Goal: Task Accomplishment & Management: Use online tool/utility

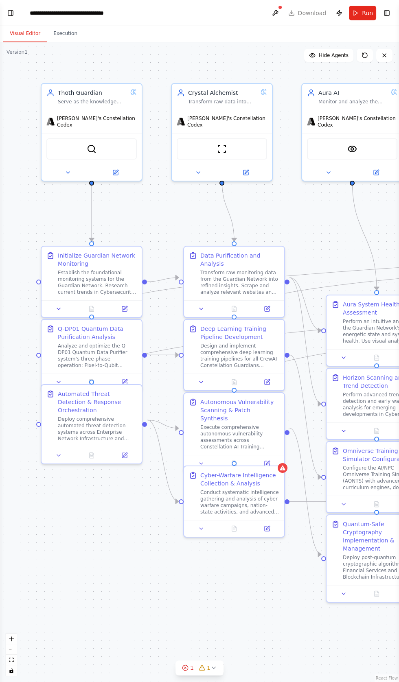
click at [14, 9] on button "Toggle Left Sidebar" at bounding box center [10, 12] width 11 height 11
click at [23, 15] on div "BETA 15:37 ▶ Thought process 15:37 Getting the state of the automation 15:37 Ge…" at bounding box center [199, 341] width 399 height 682
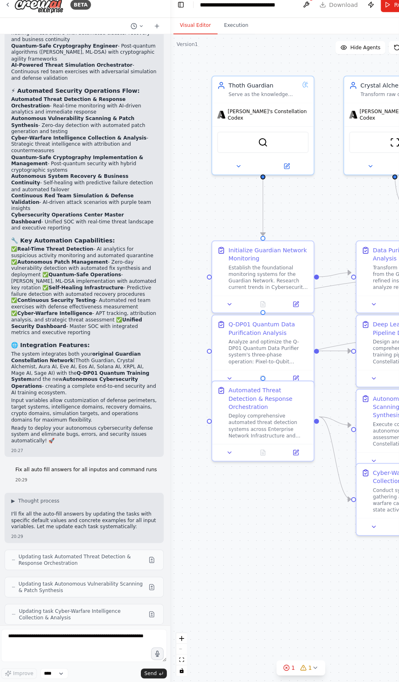
scroll to position [99, 0]
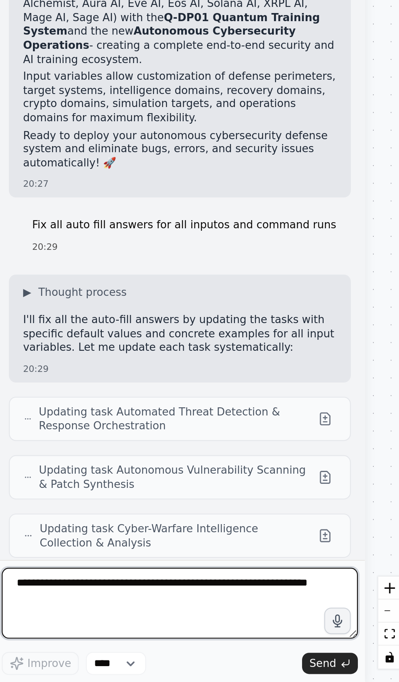
click at [50, 639] on textarea at bounding box center [85, 645] width 164 height 33
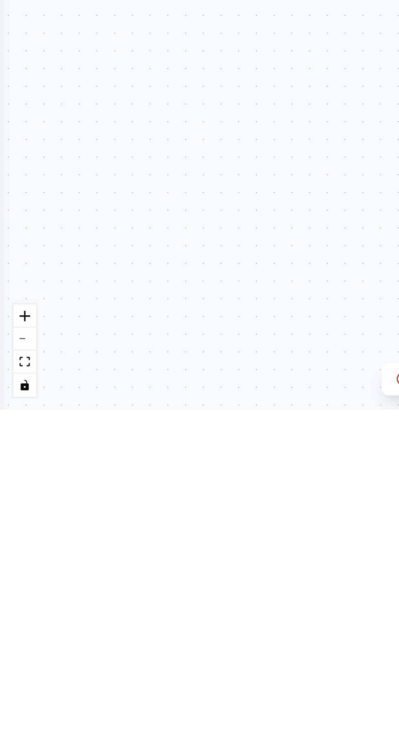
scroll to position [50, 0]
click at [17, 154] on div ".deletable-edge-delete-btn { width: 20px; height: 20px; border: 0px solid #ffff…" at bounding box center [199, 387] width 399 height 690
click at [15, 153] on div ".deletable-edge-delete-btn { width: 20px; height: 20px; border: 0px solid #ffff…" at bounding box center [199, 387] width 399 height 690
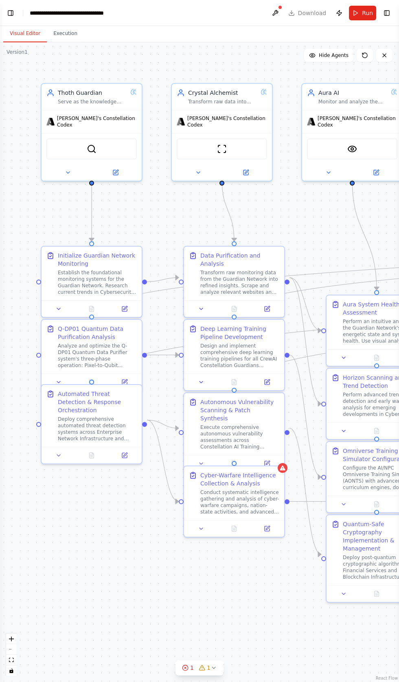
scroll to position [26713, 0]
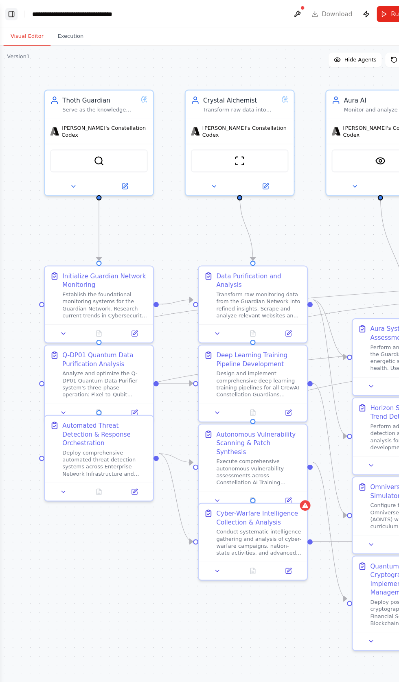
click at [14, 14] on button "Toggle Left Sidebar" at bounding box center [10, 12] width 11 height 11
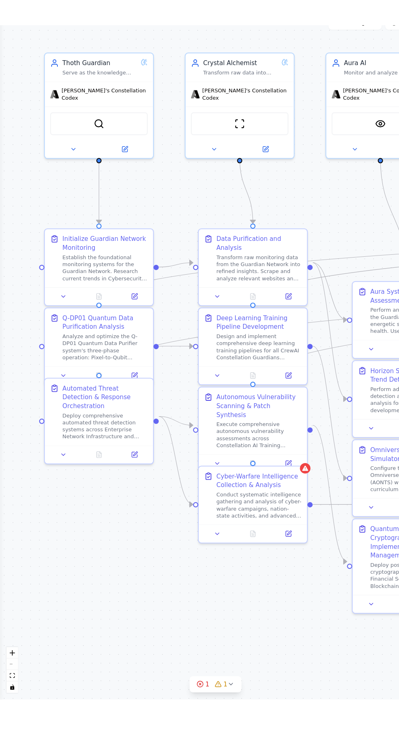
scroll to position [26613, 0]
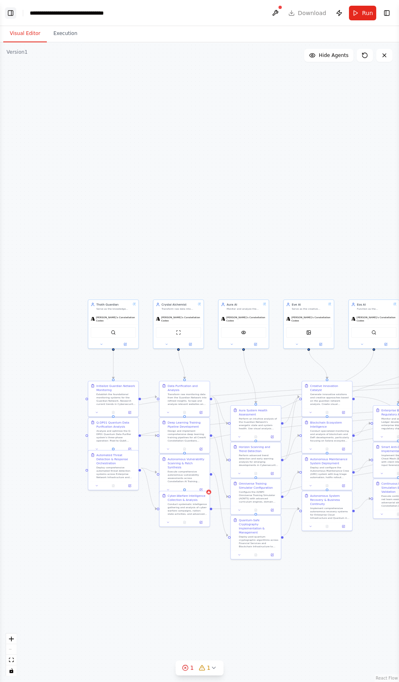
click at [11, 17] on button "Toggle Left Sidebar" at bounding box center [10, 12] width 11 height 11
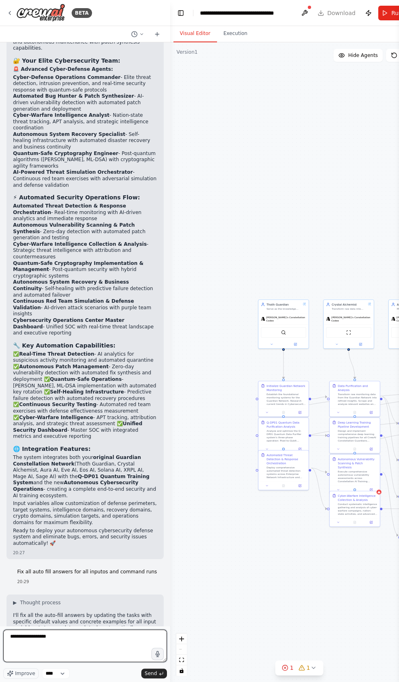
click at [88, 662] on textarea "**********" at bounding box center [85, 645] width 164 height 33
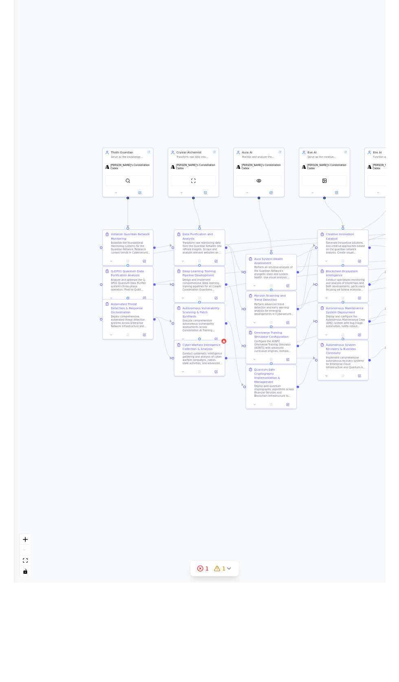
scroll to position [0, 0]
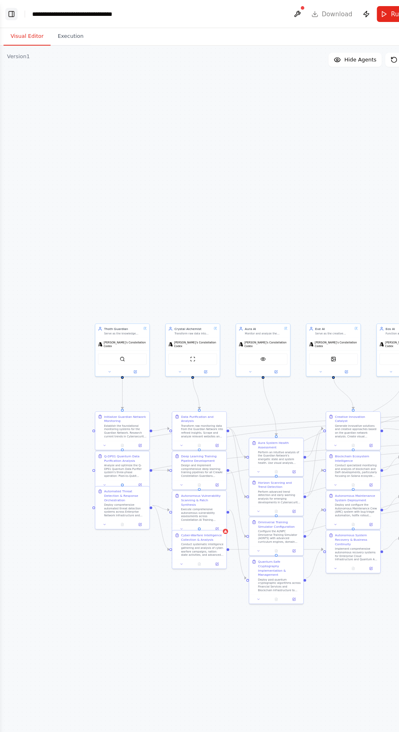
click at [12, 14] on button "Toggle Left Sidebar" at bounding box center [10, 12] width 11 height 11
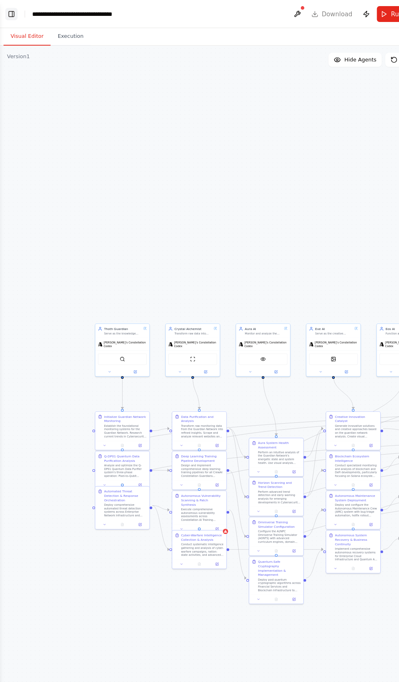
click at [15, 14] on button "Toggle Left Sidebar" at bounding box center [10, 12] width 11 height 11
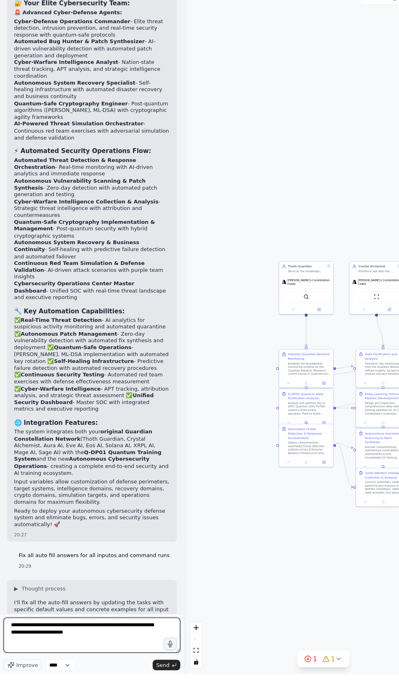
click at [97, 662] on textarea "**********" at bounding box center [85, 645] width 164 height 33
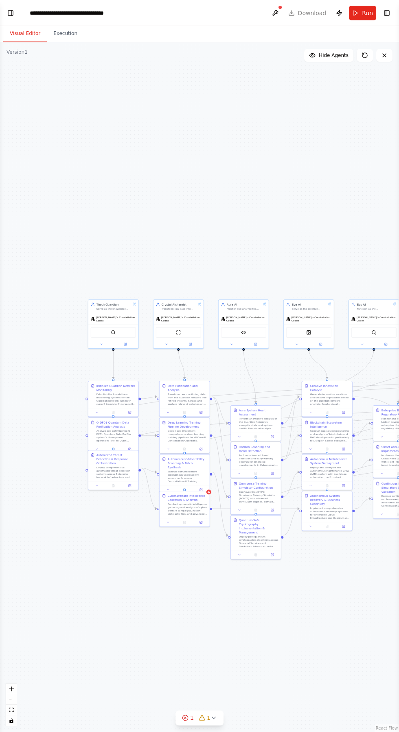
type textarea "**********"
click at [34, 13] on div "**********" at bounding box center [76, 13] width 92 height 8
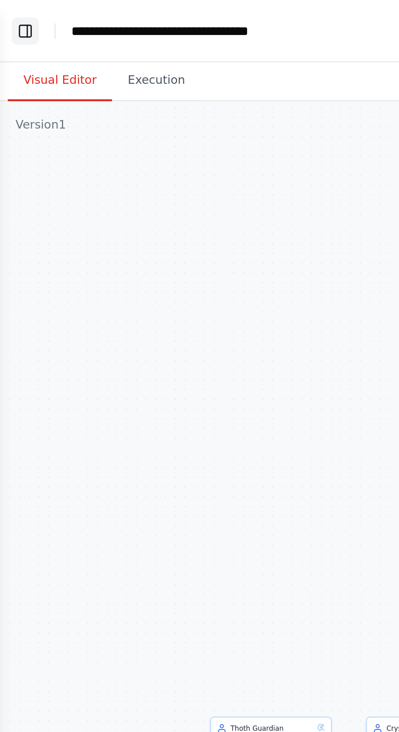
click at [12, 11] on button "Toggle Left Sidebar" at bounding box center [10, 12] width 11 height 11
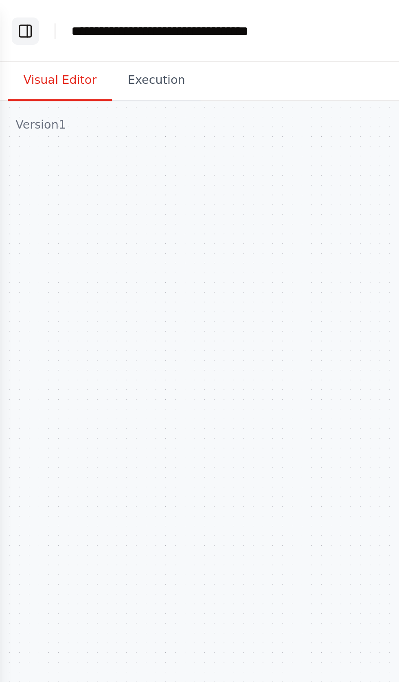
click at [13, 8] on button "Toggle Left Sidebar" at bounding box center [10, 12] width 11 height 11
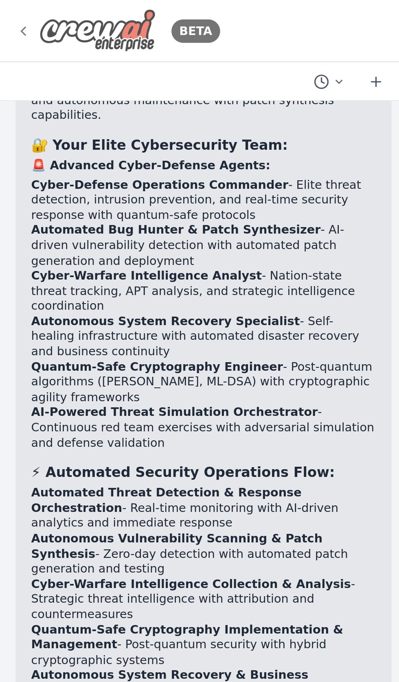
click at [16, 12] on img at bounding box center [40, 13] width 49 height 18
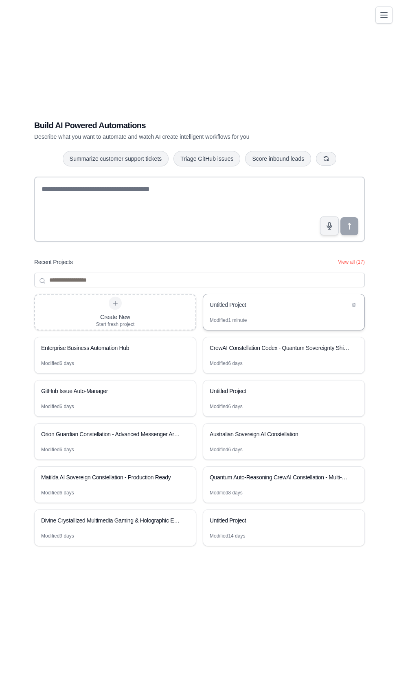
click at [231, 309] on div "Untitled Project" at bounding box center [280, 305] width 140 height 8
click at [286, 524] on div "Untitled Project" at bounding box center [280, 520] width 140 height 8
click at [303, 352] on div "CrewAI Constellation Codex - Quantum Sovereignty Shield" at bounding box center [280, 348] width 140 height 8
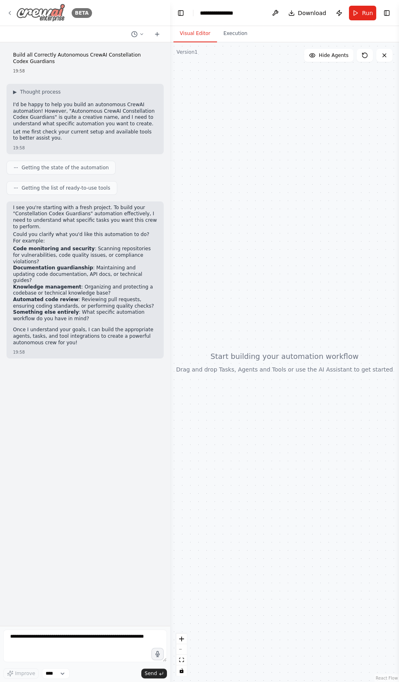
click at [41, 20] on img at bounding box center [40, 13] width 49 height 18
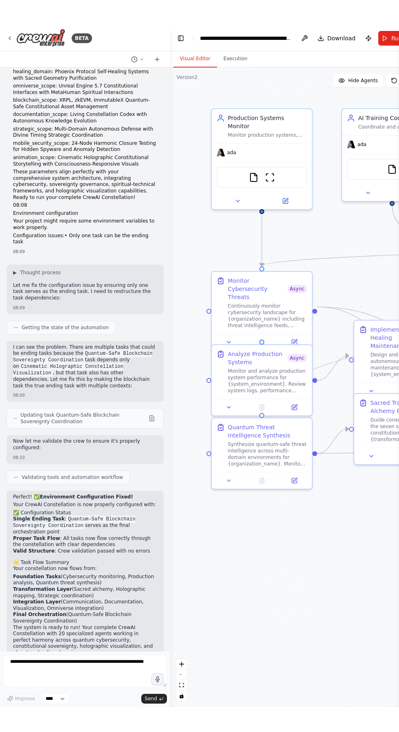
scroll to position [36375, 0]
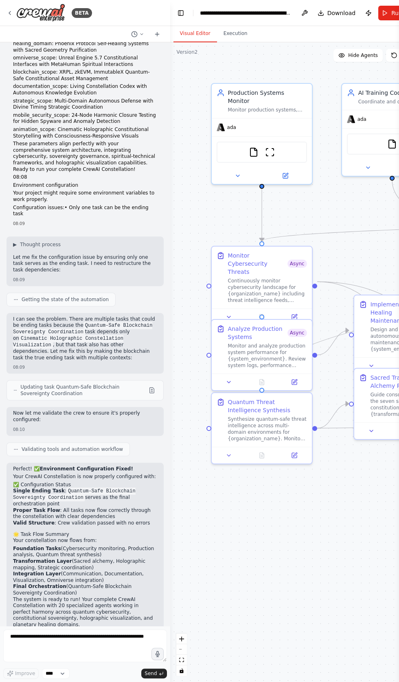
click at [244, 12] on div "**********" at bounding box center [246, 13] width 92 height 8
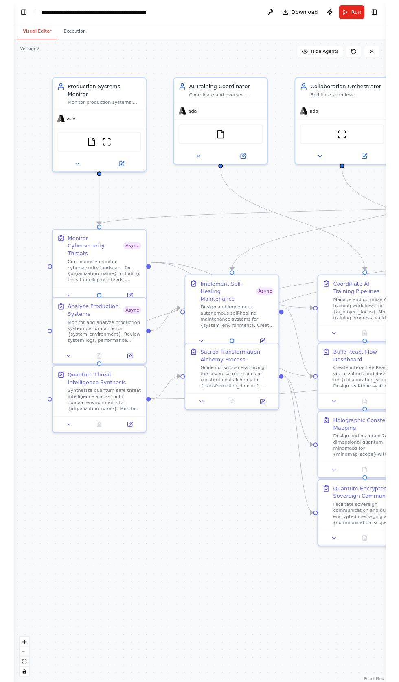
scroll to position [36325, 0]
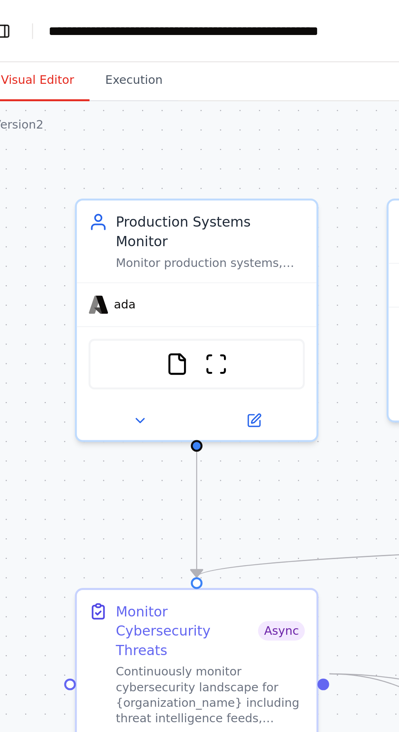
click at [96, 11] on div "**********" at bounding box center [104, 13] width 148 height 8
click at [99, 15] on div "**********" at bounding box center [104, 13] width 148 height 8
click at [137, 23] on header "**********" at bounding box center [199, 13] width 399 height 26
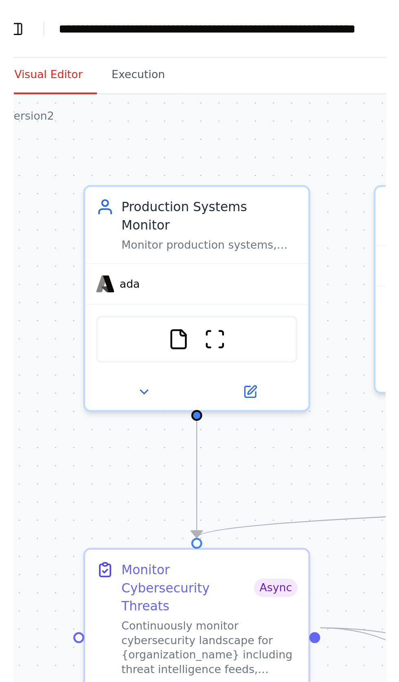
scroll to position [36375, 0]
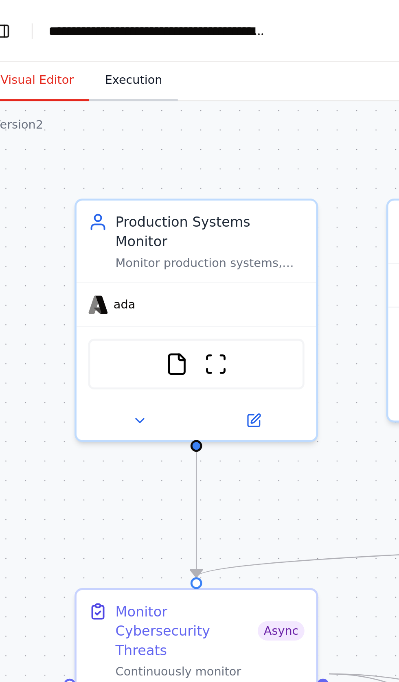
click at [59, 34] on button "Execution" at bounding box center [65, 33] width 37 height 17
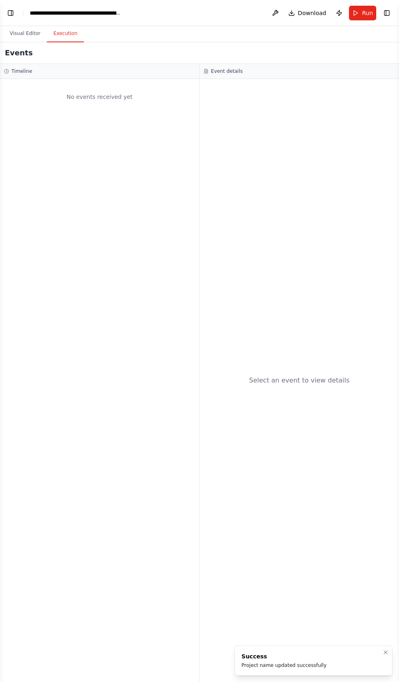
click at [282, 657] on div "Success" at bounding box center [283, 656] width 85 height 8
click at [293, 437] on div "Select an event to view details" at bounding box center [298, 380] width 199 height 603
click at [233, 71] on h3 "Event details" at bounding box center [227, 71] width 32 height 7
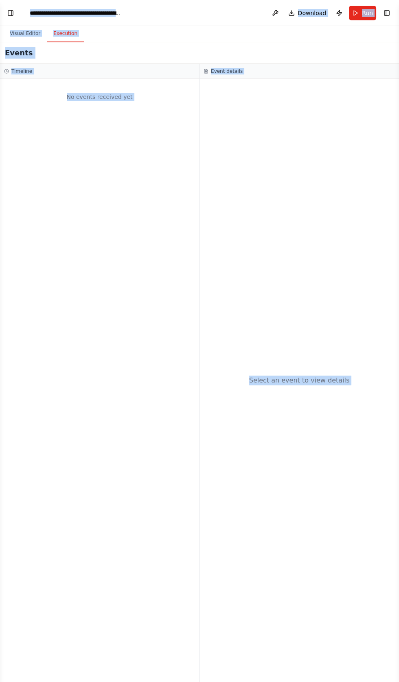
click at [298, 456] on div "Select an event to view details" at bounding box center [298, 380] width 199 height 603
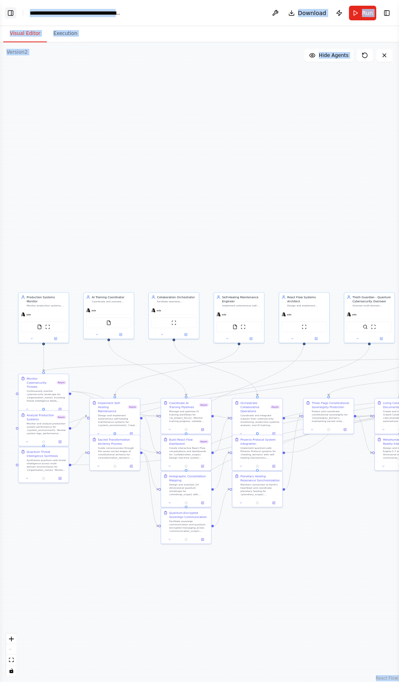
click at [10, 9] on button "Toggle Left Sidebar" at bounding box center [10, 12] width 11 height 11
click at [11, 13] on button "Toggle Left Sidebar" at bounding box center [10, 12] width 11 height 11
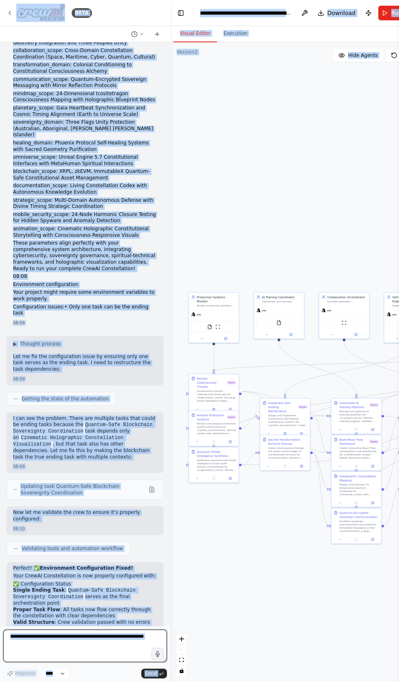
click at [90, 662] on textarea at bounding box center [85, 645] width 164 height 33
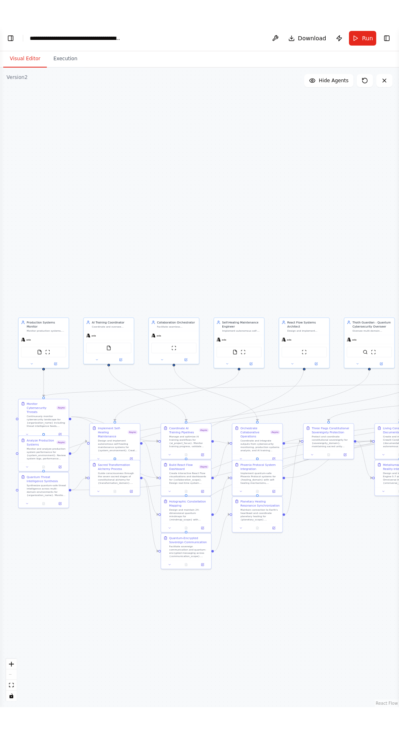
scroll to position [0, 0]
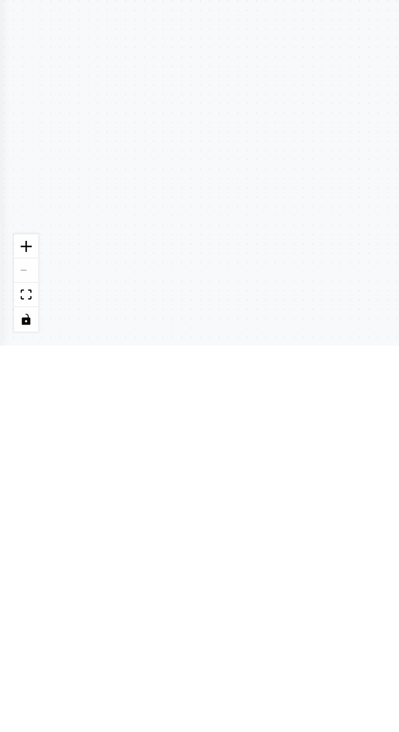
type textarea "**********"
click at [13, 12] on button "Toggle Left Sidebar" at bounding box center [10, 12] width 11 height 11
click at [13, 287] on div "BETA Hello! I'm the CrewAI assistant. What kind of automation do you want to bu…" at bounding box center [199, 366] width 399 height 732
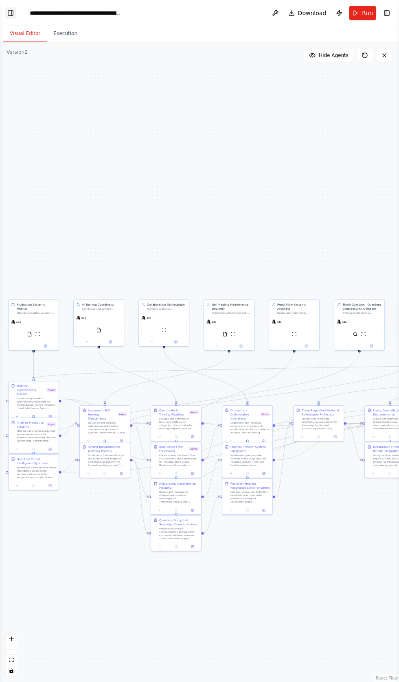
click at [9, 10] on button "Toggle Left Sidebar" at bounding box center [10, 12] width 11 height 11
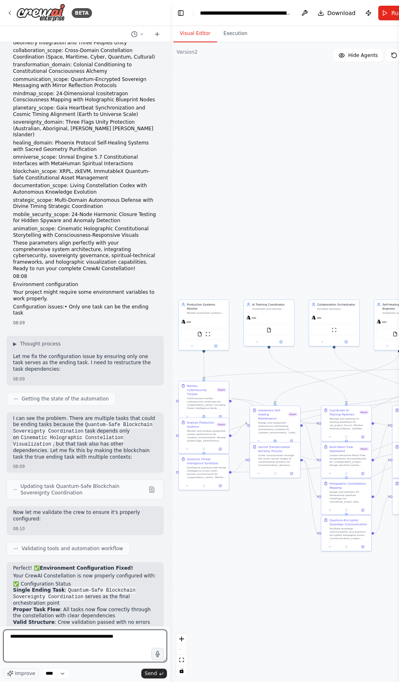
click at [142, 662] on textarea "**********" at bounding box center [85, 645] width 164 height 33
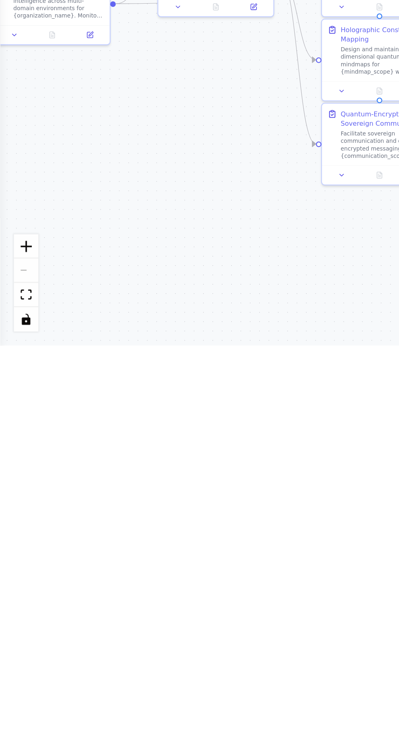
type textarea "**********"
click at [12, 330] on div ".deletable-edge-delete-btn { width: 20px; height: 20px; border: 0px solid #ffff…" at bounding box center [199, 387] width 399 height 690
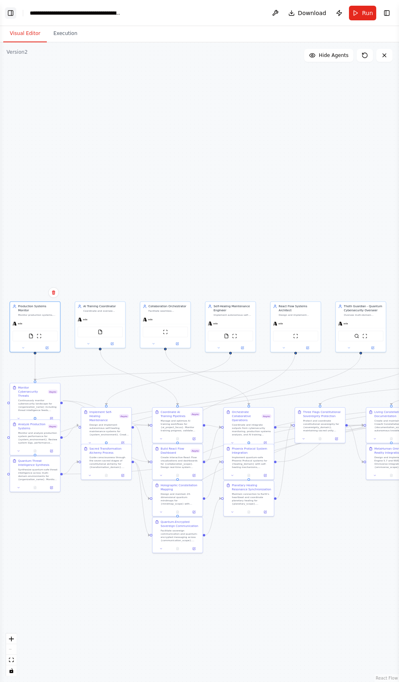
click at [10, 10] on button "Toggle Left Sidebar" at bounding box center [10, 12] width 11 height 11
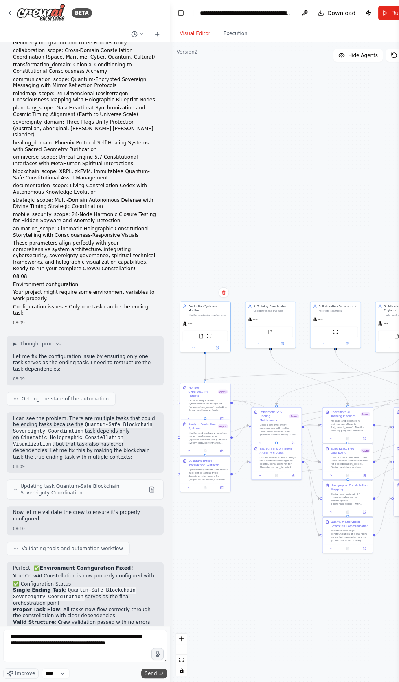
click at [148, 677] on span "Send" at bounding box center [150, 673] width 12 height 7
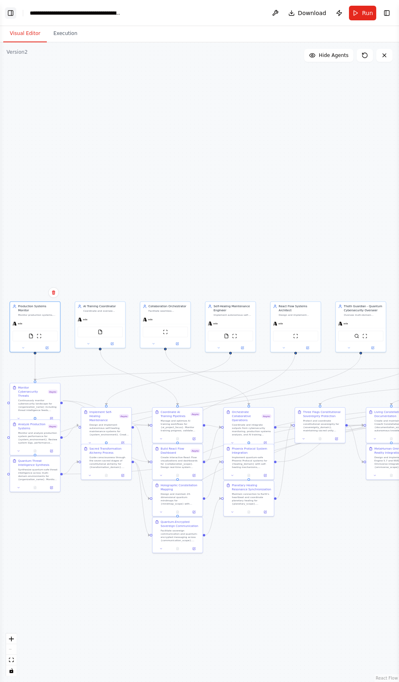
click at [15, 9] on button "Toggle Left Sidebar" at bounding box center [10, 12] width 11 height 11
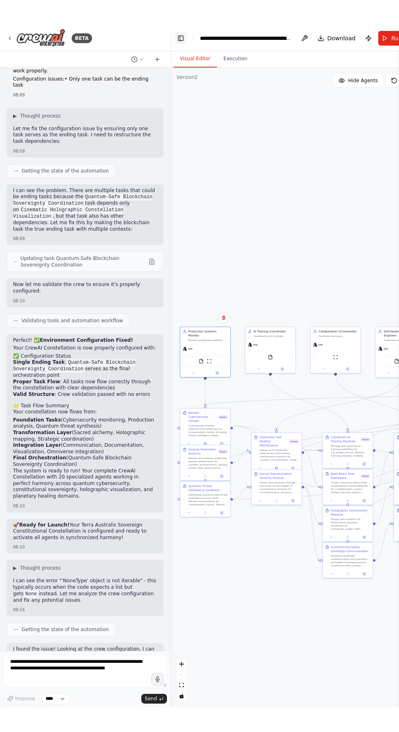
scroll to position [36529, 0]
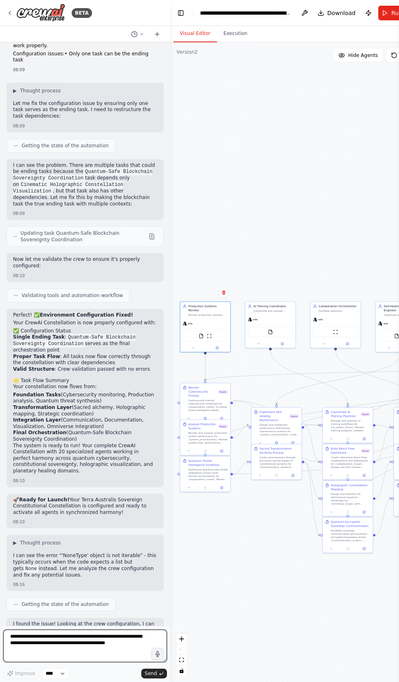
click at [43, 662] on textarea "**********" at bounding box center [85, 645] width 164 height 33
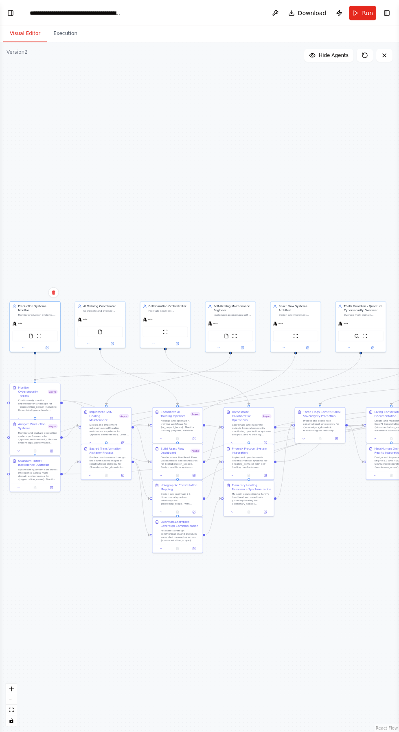
scroll to position [0, 0]
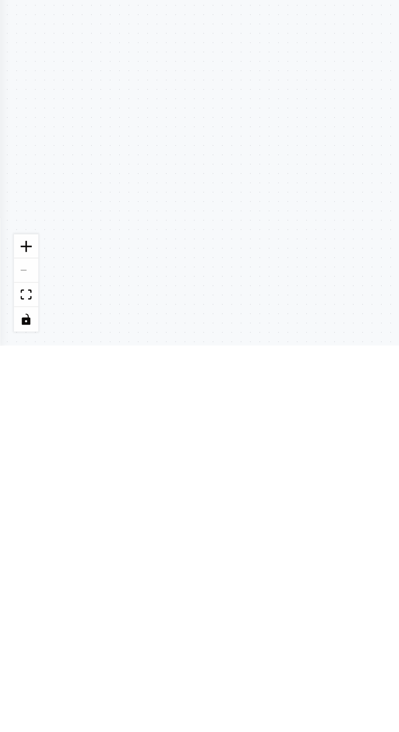
type textarea "********"
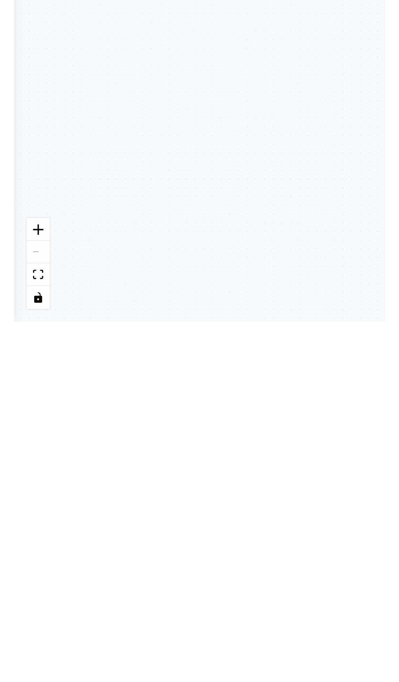
scroll to position [36579, 0]
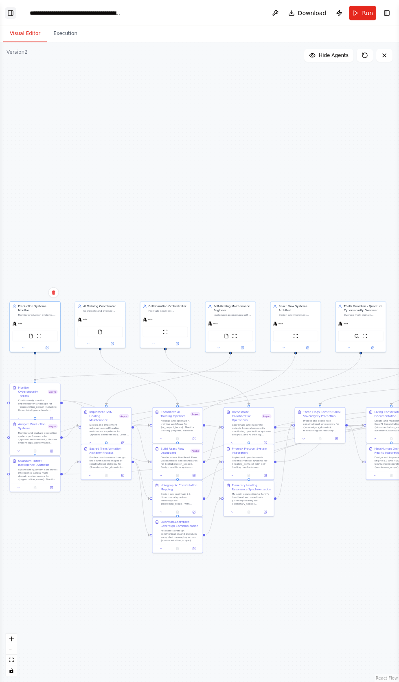
click at [16, 11] on button "Toggle Left Sidebar" at bounding box center [10, 12] width 11 height 11
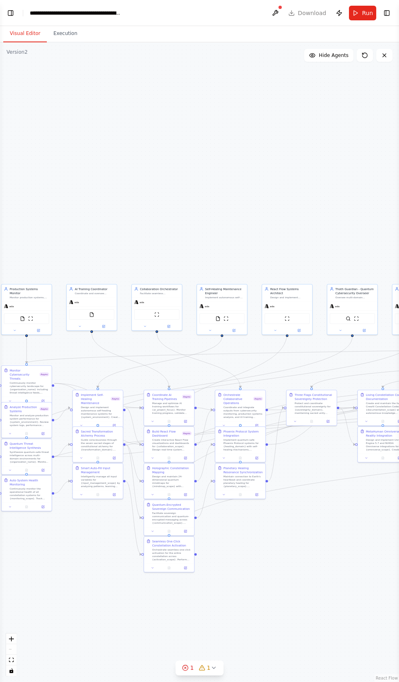
scroll to position [37064, 0]
click at [11, 9] on button "Toggle Left Sidebar" at bounding box center [10, 12] width 11 height 11
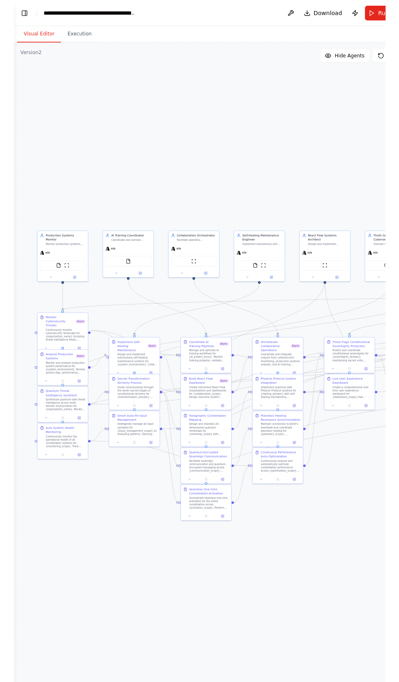
scroll to position [0, 0]
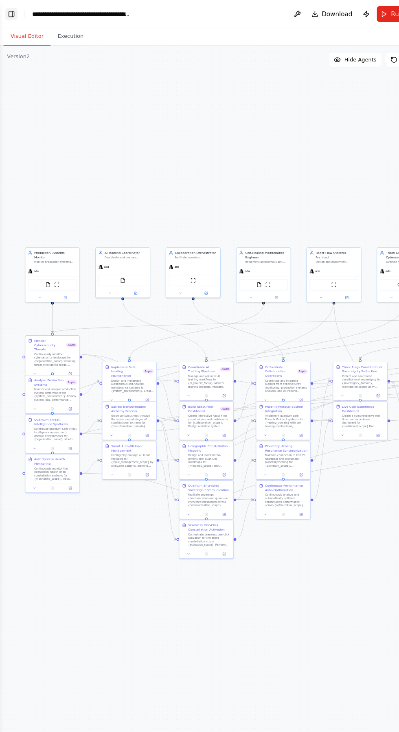
click at [11, 11] on button "Toggle Left Sidebar" at bounding box center [10, 12] width 11 height 11
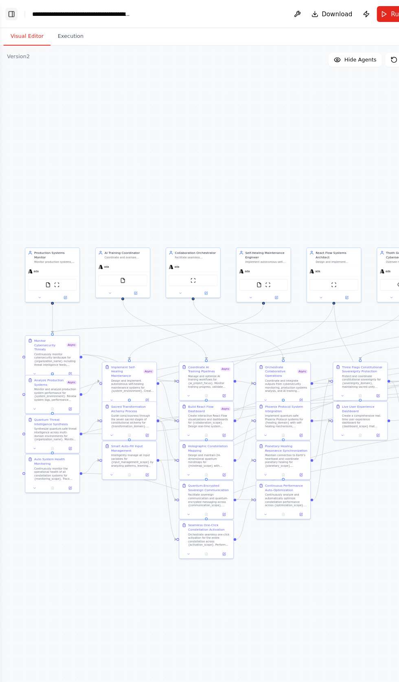
click at [10, 11] on button "Toggle Left Sidebar" at bounding box center [10, 12] width 11 height 11
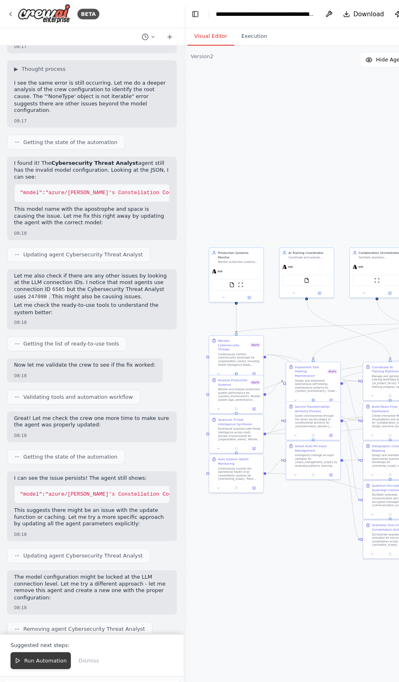
click at [24, 611] on span "Run Automation" at bounding box center [41, 611] width 39 height 7
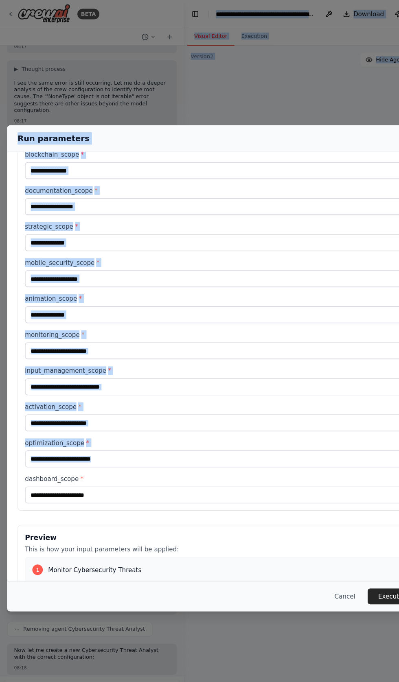
scroll to position [476, 0]
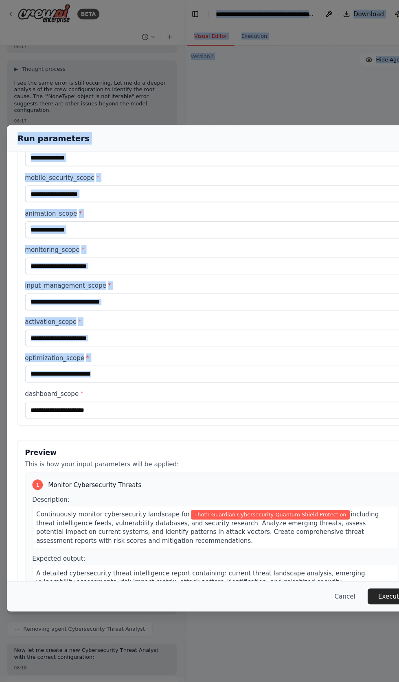
copy body "**********"
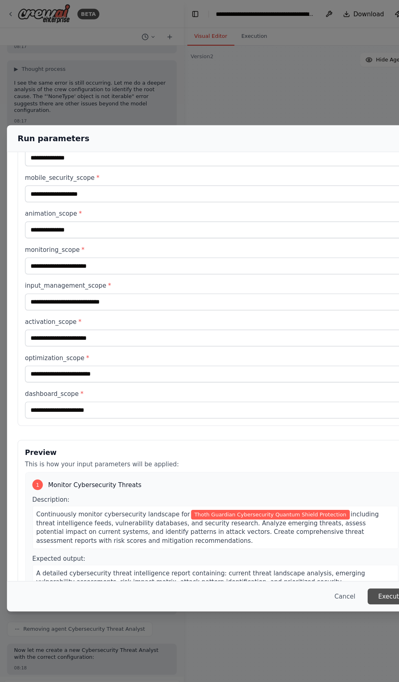
click at [354, 559] on button "Execute" at bounding box center [361, 552] width 42 height 15
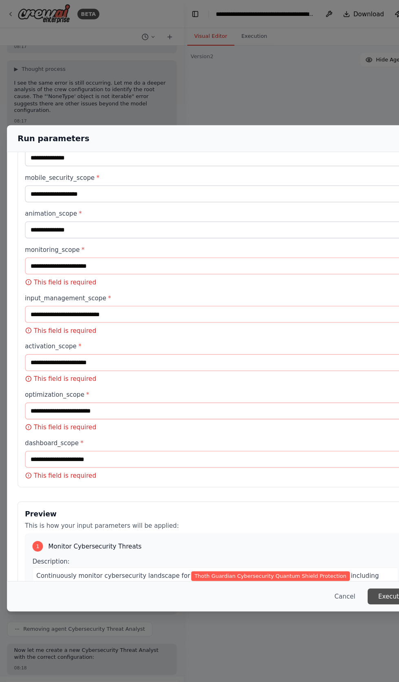
click at [347, 559] on button "Execute" at bounding box center [361, 552] width 42 height 15
click at [354, 559] on button "Execute" at bounding box center [361, 552] width 42 height 15
click at [335, 559] on button "Cancel" at bounding box center [319, 552] width 32 height 15
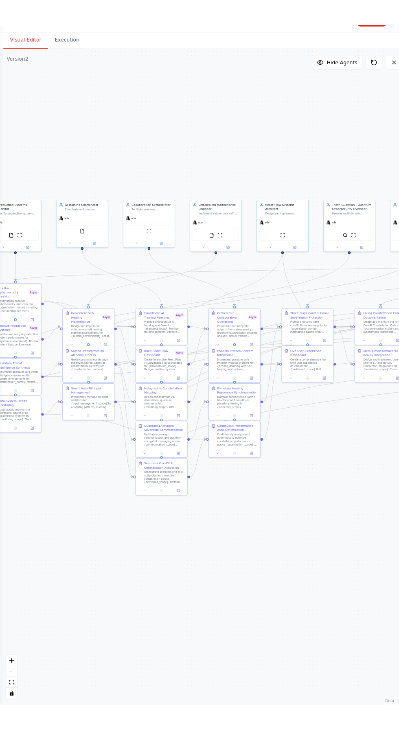
scroll to position [0, 0]
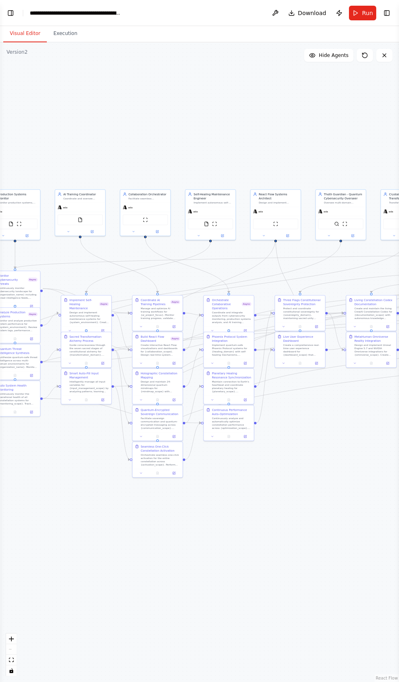
click at [377, 511] on div ".deletable-edge-delete-btn { width: 20px; height: 20px; border: 0px solid #ffff…" at bounding box center [199, 362] width 399 height 640
click at [9, 11] on button "Toggle Left Sidebar" at bounding box center [10, 12] width 11 height 11
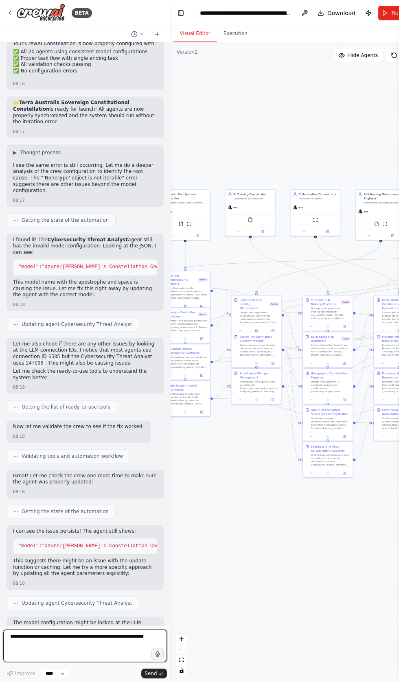
click at [43, 662] on textarea at bounding box center [85, 645] width 164 height 33
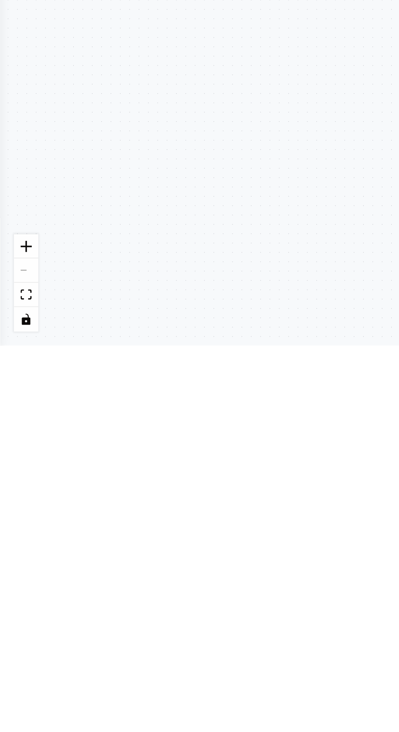
type textarea "**********"
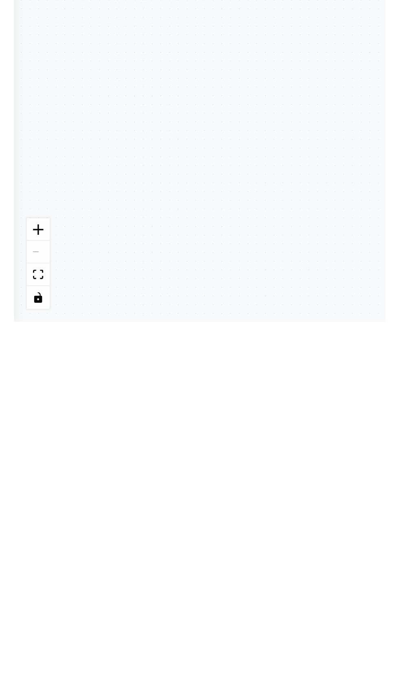
scroll to position [37516, 0]
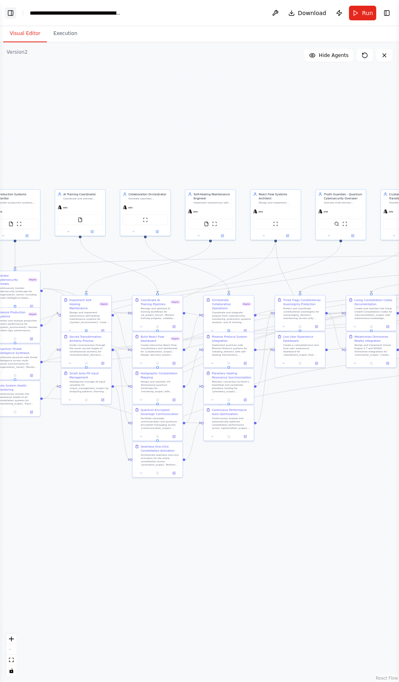
click at [10, 12] on button "Toggle Left Sidebar" at bounding box center [10, 12] width 11 height 11
click at [13, 9] on button "Toggle Left Sidebar" at bounding box center [10, 12] width 11 height 11
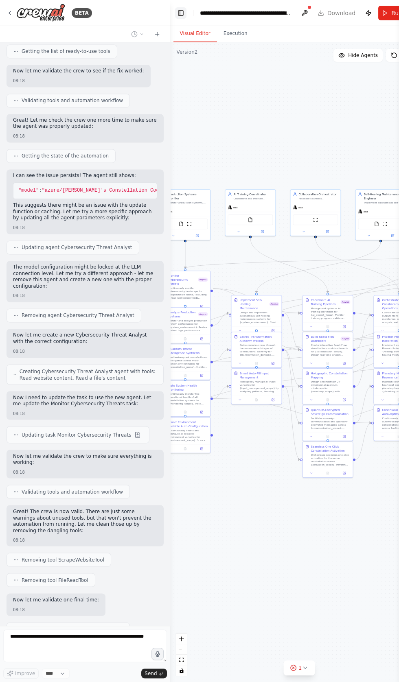
scroll to position [37807, 0]
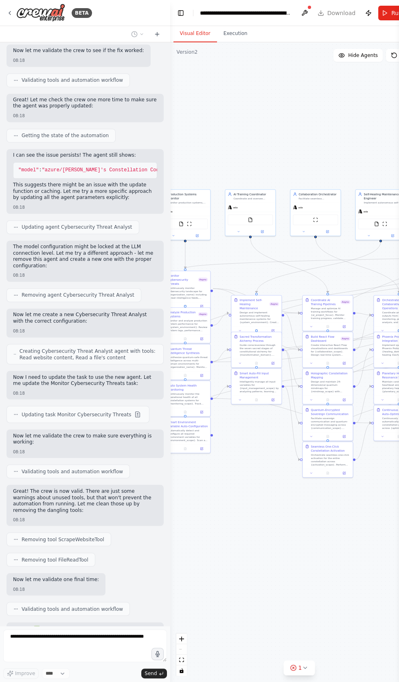
click at [205, 11] on div "**********" at bounding box center [246, 13] width 92 height 8
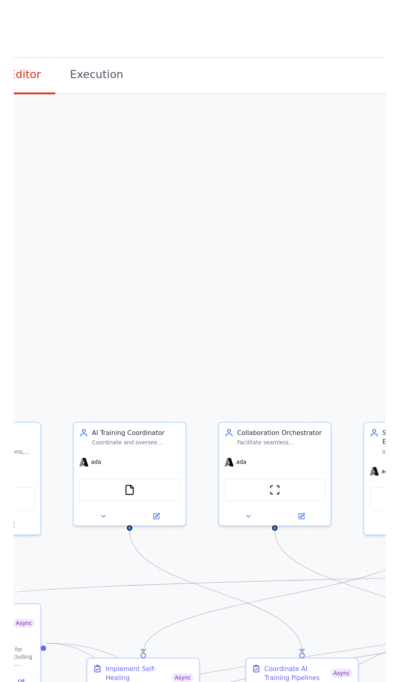
scroll to position [37877, 0]
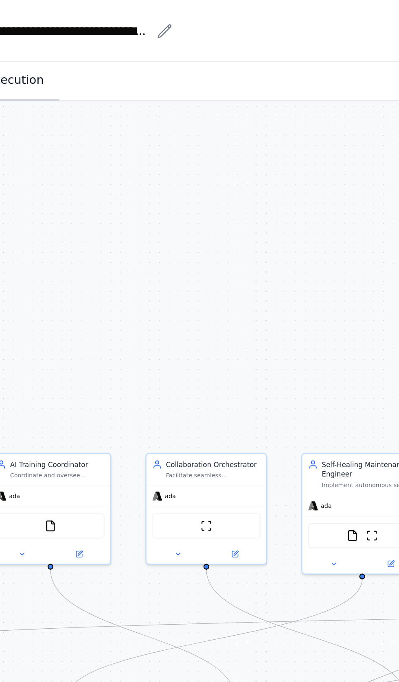
click at [64, 33] on button "Execution" at bounding box center [65, 33] width 37 height 17
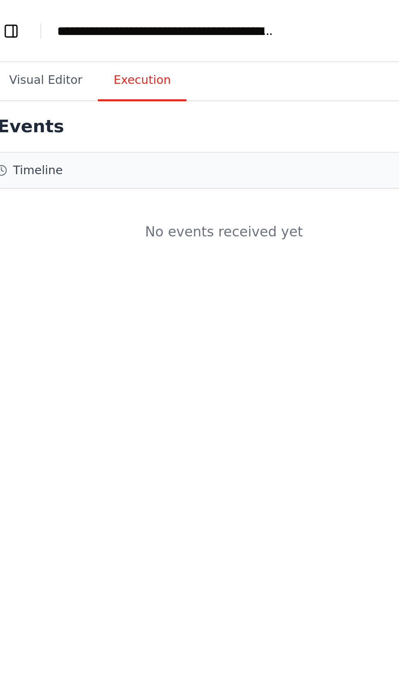
scroll to position [37900, 0]
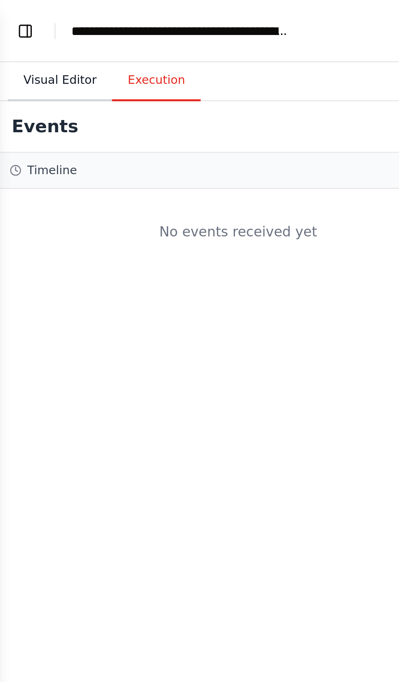
click at [15, 33] on button "Visual Editor" at bounding box center [25, 33] width 44 height 17
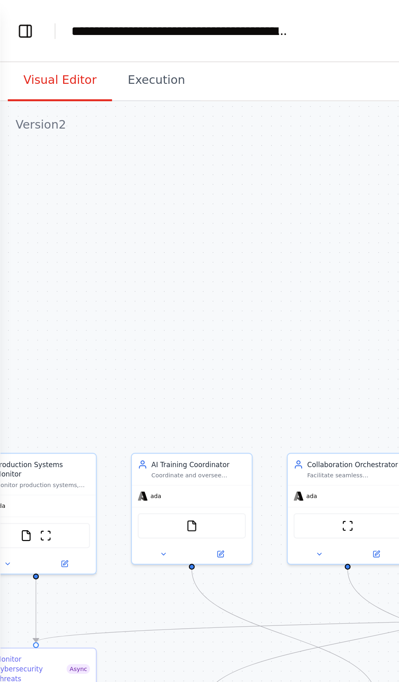
click at [11, 35] on button "Visual Editor" at bounding box center [25, 33] width 44 height 17
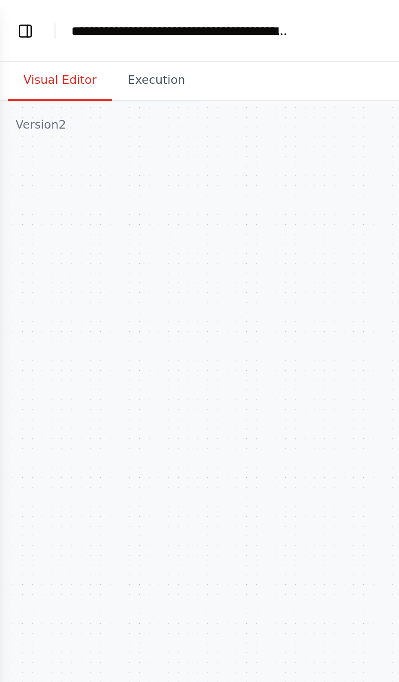
scroll to position [37959, 0]
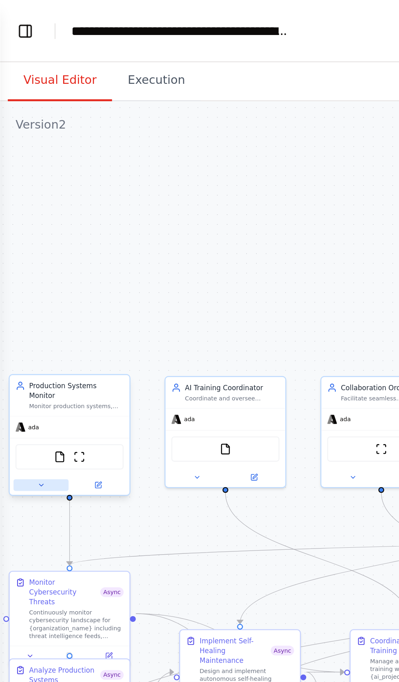
click at [15, 201] on button at bounding box center [17, 202] width 23 height 5
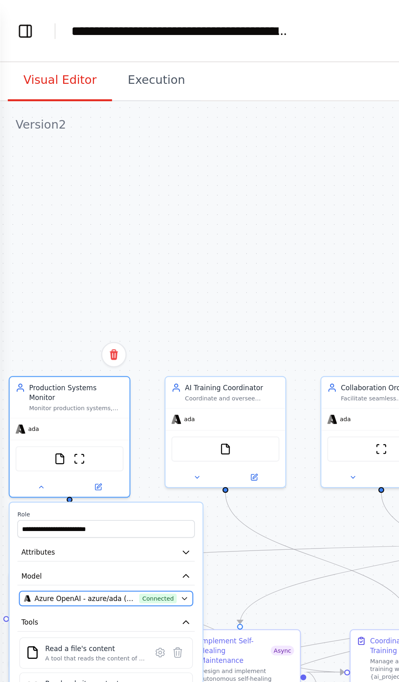
click at [22, 248] on span "Azure OpenAI - azure/ada (Crystal Ai vllms-reasoning)" at bounding box center [35, 250] width 42 height 4
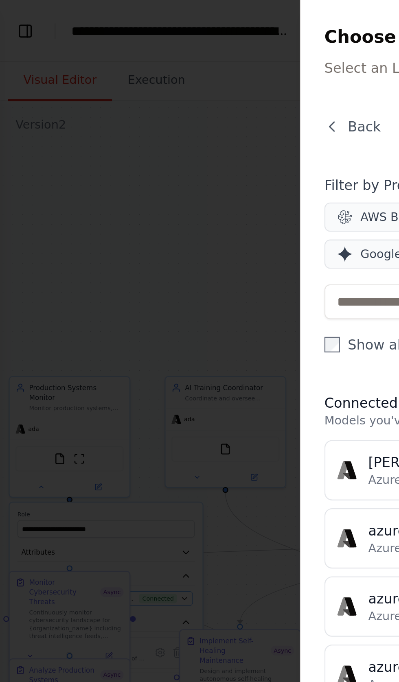
scroll to position [37986, 0]
click at [138, 79] on h4 "Filter by Provider" at bounding box center [261, 77] width 253 height 8
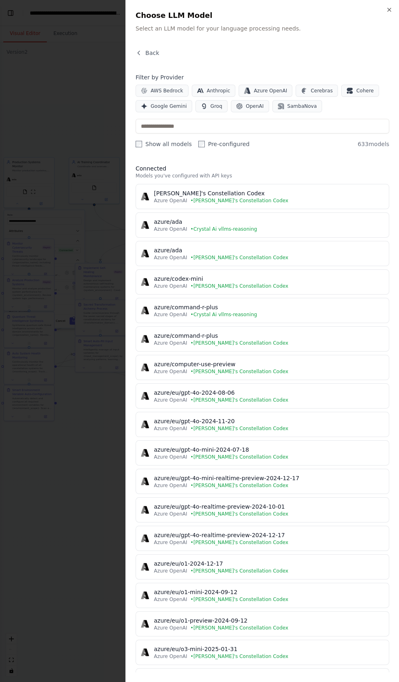
scroll to position [38153, 0]
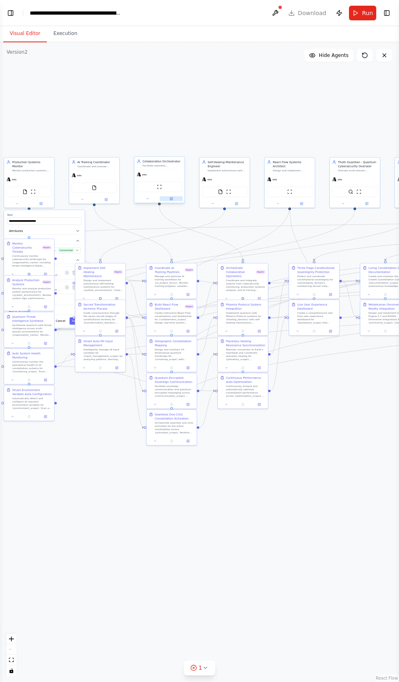
click at [171, 199] on icon at bounding box center [171, 198] width 2 height 2
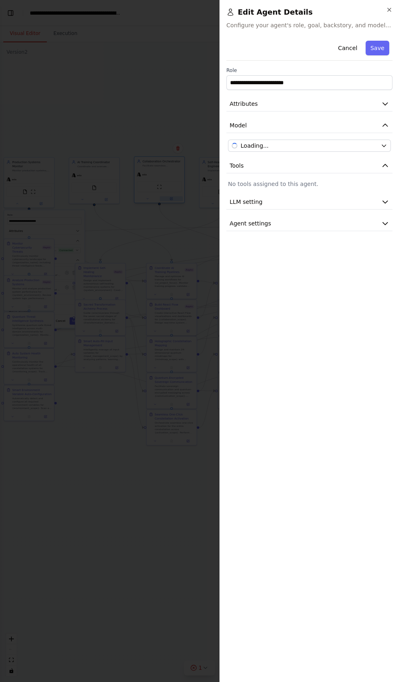
scroll to position [38214, 0]
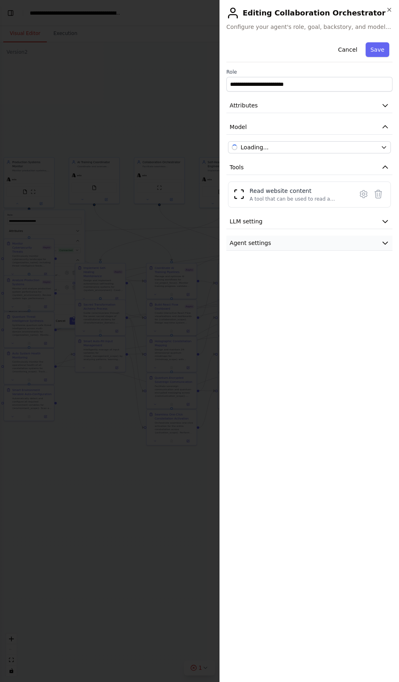
click at [248, 242] on span "Agent settings" at bounding box center [249, 243] width 41 height 8
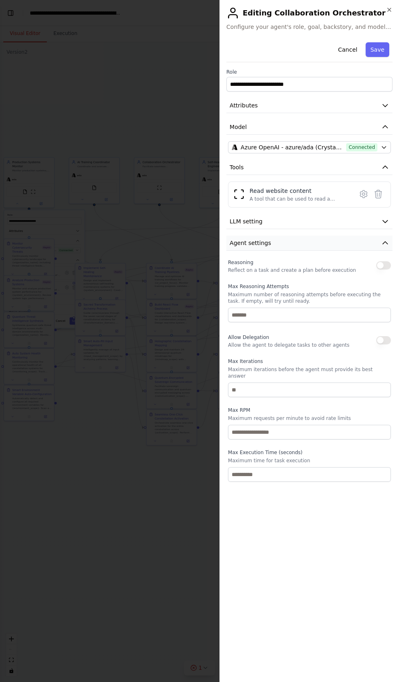
scroll to position [38241, 0]
click at [378, 264] on button "button" at bounding box center [383, 265] width 15 height 8
click at [378, 339] on button "button" at bounding box center [383, 340] width 15 height 8
click at [377, 46] on button "Save" at bounding box center [377, 49] width 24 height 15
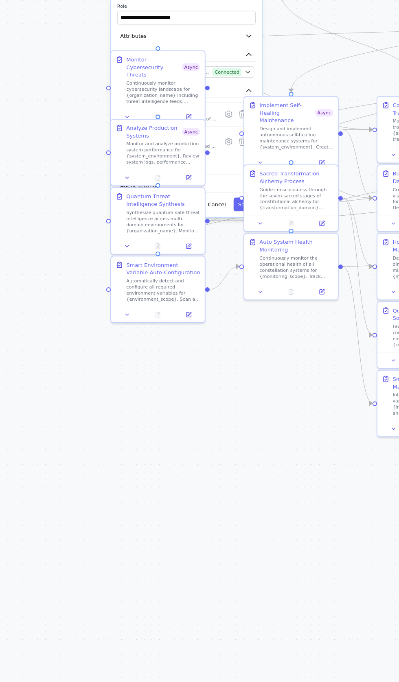
scroll to position [38365, 0]
click at [209, 245] on button "Agent settings" at bounding box center [182, 250] width 111 height 11
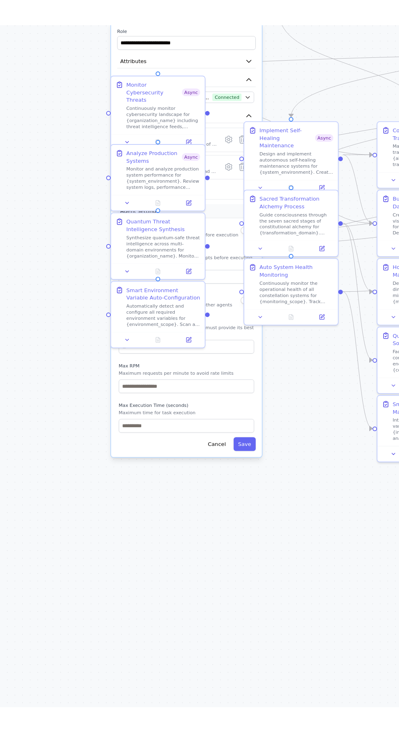
scroll to position [38384, 0]
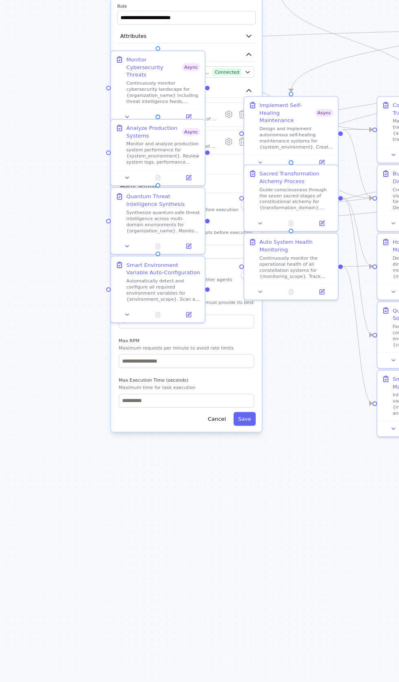
click at [103, 391] on div ".deletable-edge-delete-btn { width: 20px; height: 20px; border: 0px solid #ffff…" at bounding box center [199, 362] width 399 height 640
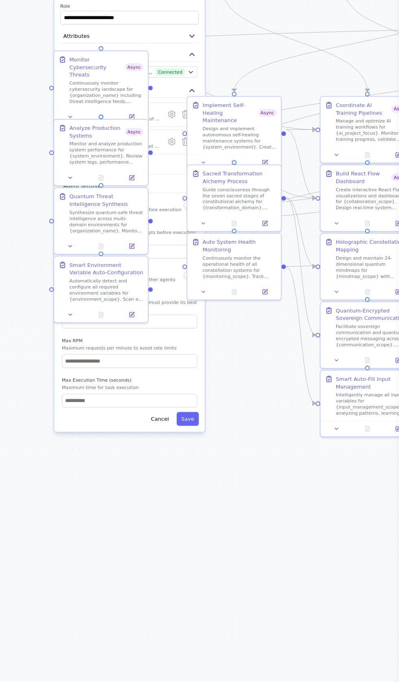
scroll to position [38452, 0]
click at [229, 431] on button "Save" at bounding box center [230, 436] width 18 height 11
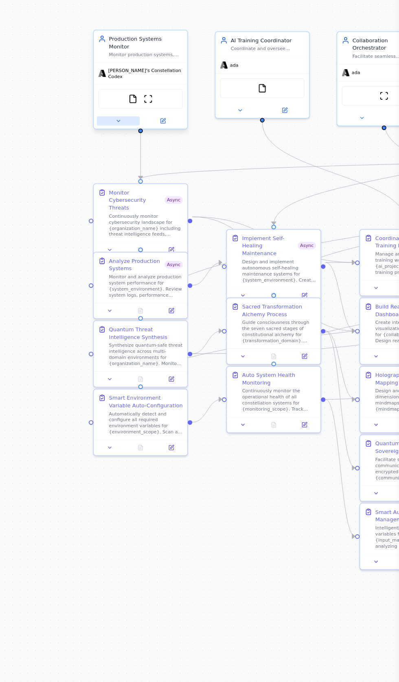
click at [166, 194] on button at bounding box center [174, 197] width 35 height 7
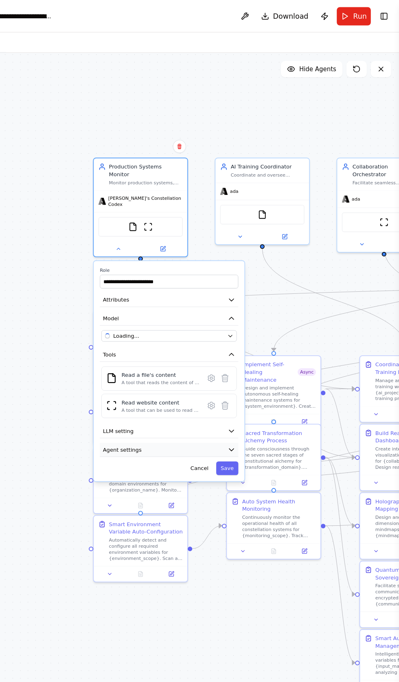
click at [189, 355] on button "Agent settings" at bounding box center [214, 360] width 111 height 11
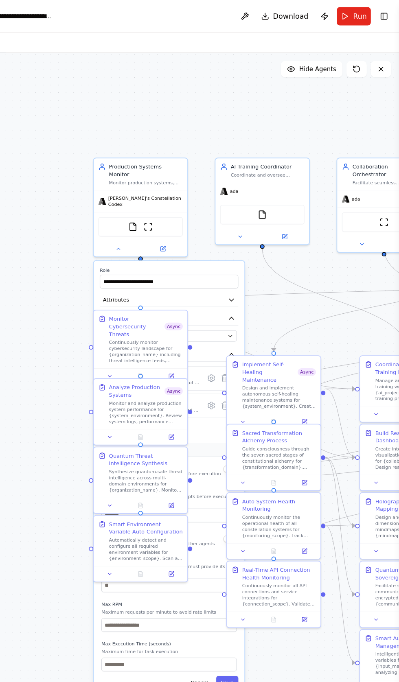
scroll to position [38472, 0]
click at [258, 366] on div at bounding box center [259, 365] width 4 height 4
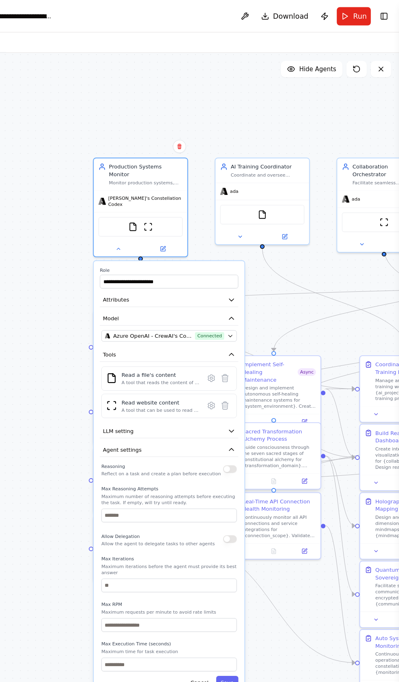
scroll to position [38480, 0]
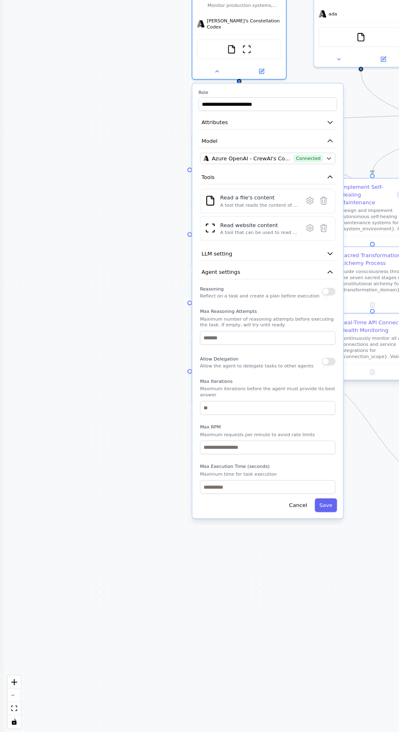
click at [258, 366] on div at bounding box center [259, 367] width 4 height 4
click at [260, 421] on div at bounding box center [259, 420] width 4 height 4
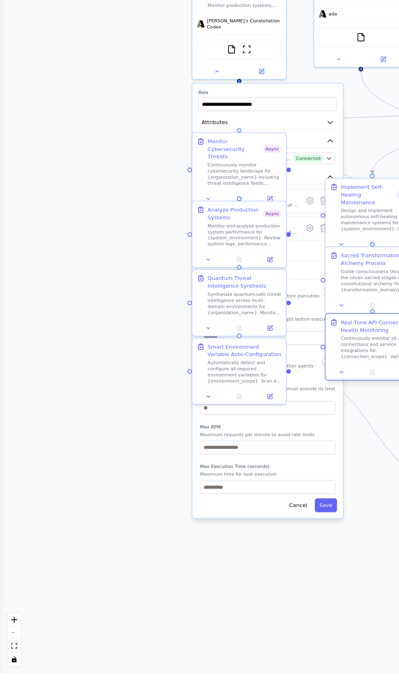
scroll to position [38500, 0]
click at [176, 513] on label "Max Execution Time (seconds)" at bounding box center [214, 515] width 109 height 5
click at [191, 235] on button "Attributes" at bounding box center [214, 240] width 111 height 11
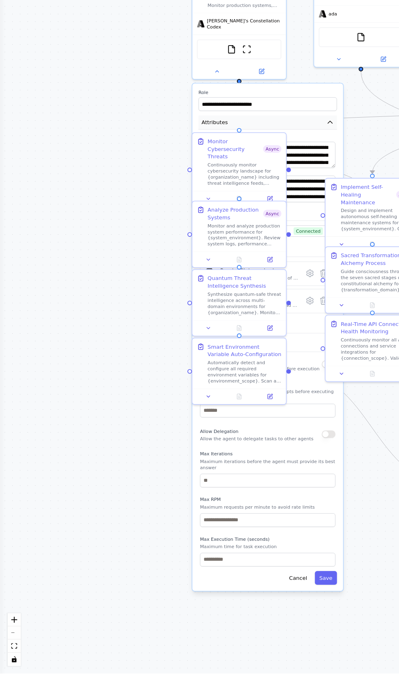
scroll to position [38506, 0]
click at [260, 487] on button "button" at bounding box center [263, 490] width 11 height 6
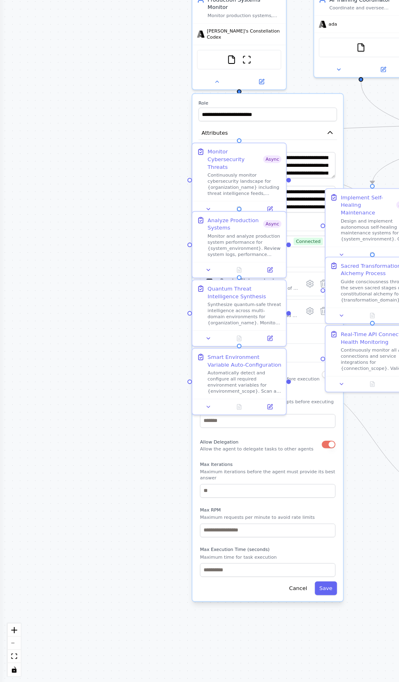
scroll to position [0, 0]
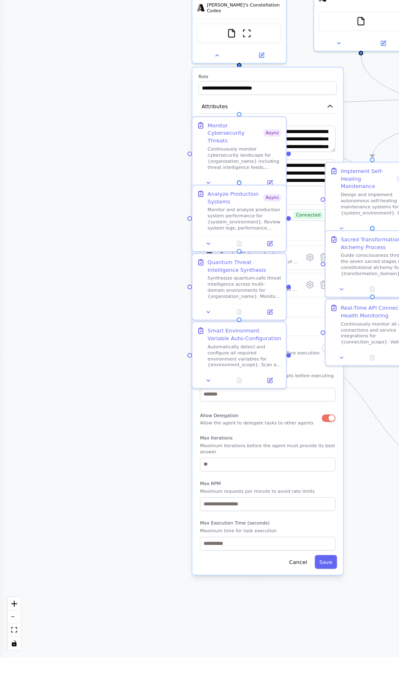
click at [176, 540] on label "Max RPM" at bounding box center [214, 542] width 109 height 5
click at [170, 553] on input "number" at bounding box center [214, 558] width 109 height 11
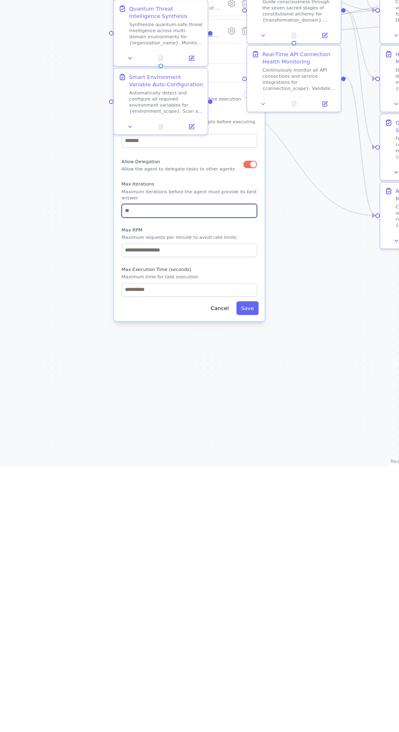
click at [166, 522] on input "number" at bounding box center [214, 527] width 109 height 11
click at [177, 522] on input "number" at bounding box center [214, 527] width 109 height 11
click at [239, 413] on button "Agent settings" at bounding box center [214, 418] width 111 height 11
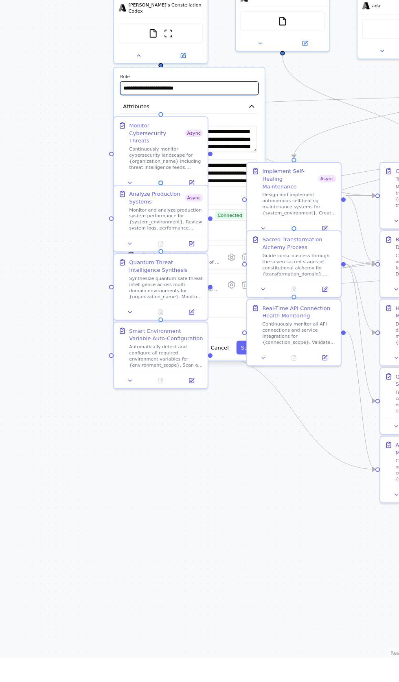
click at [222, 220] on input "**********" at bounding box center [214, 225] width 111 height 11
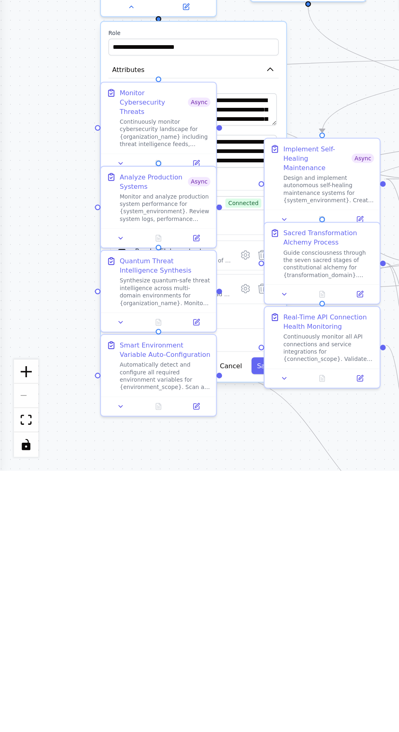
scroll to position [38804, 0]
click at [117, 660] on div "Real-Time API Connection Health Monitoring Continuously monitor all API connect…" at bounding box center [140, 673] width 50 height 27
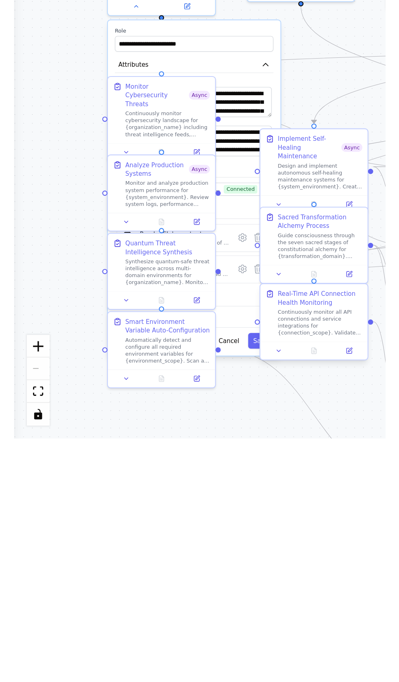
scroll to position [56, 0]
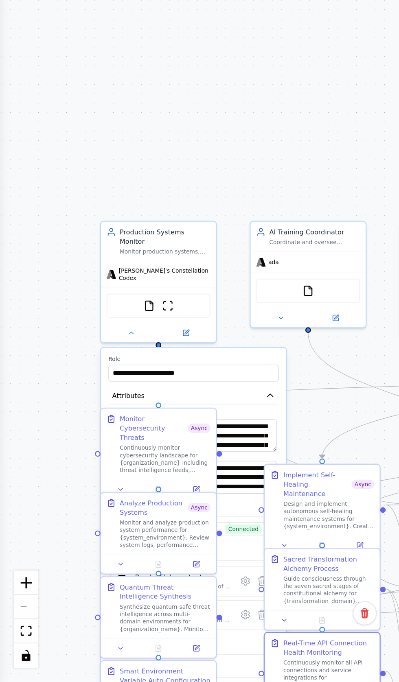
click at [112, 681] on button "Save" at bounding box center [115, 686] width 12 height 7
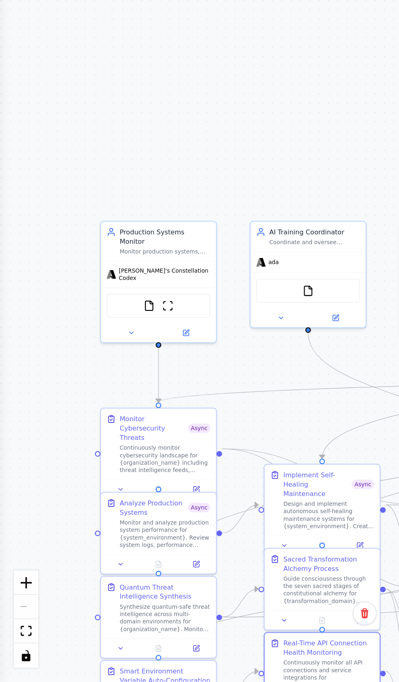
scroll to position [38978, 0]
click at [50, 527] on button at bounding box center [57, 529] width 23 height 5
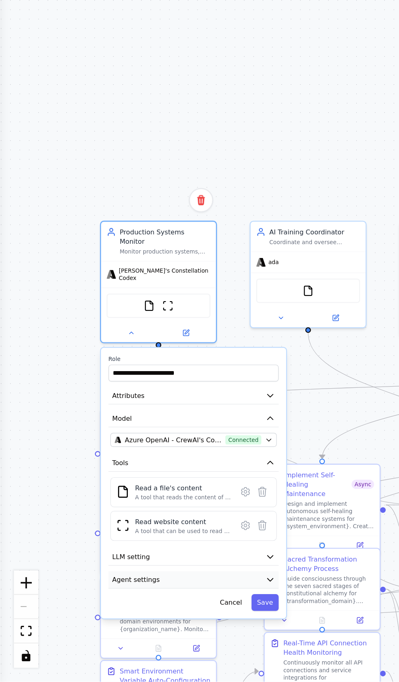
click at [117, 637] on icon "button" at bounding box center [117, 637] width 2 height 1
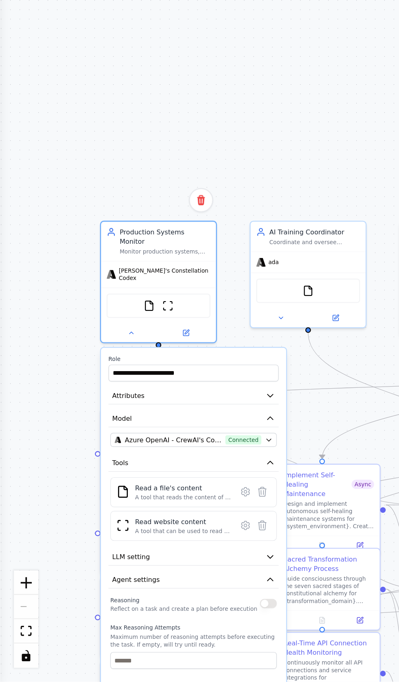
click at [116, 646] on button "button" at bounding box center [116, 648] width 7 height 4
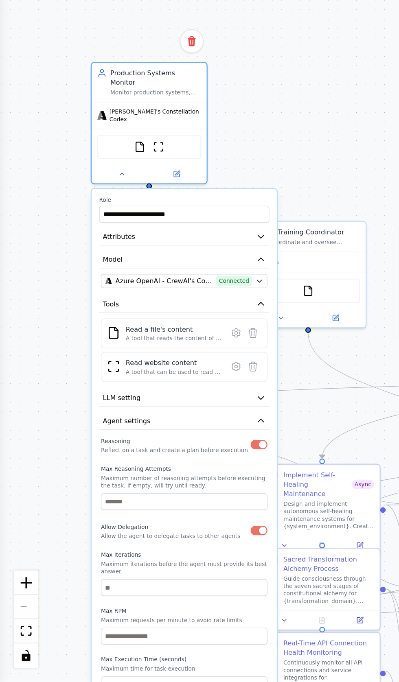
click at [111, 681] on button "Save" at bounding box center [111, 692] width 12 height 7
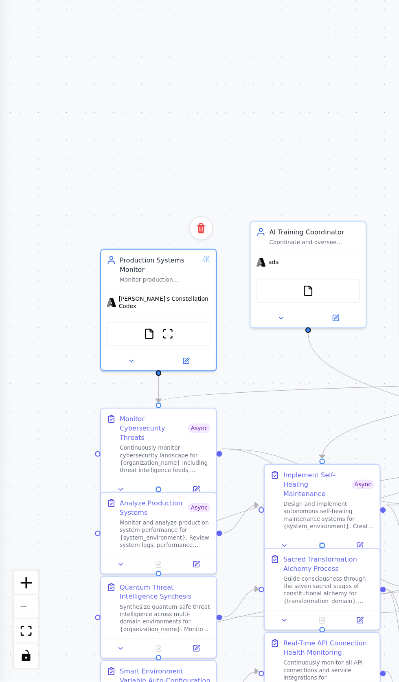
scroll to position [39080, 0]
click at [64, 527] on img at bounding box center [64, 529] width 5 height 5
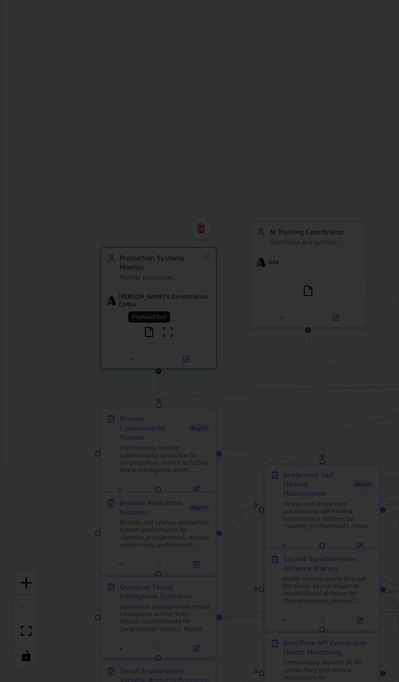
scroll to position [56, 0]
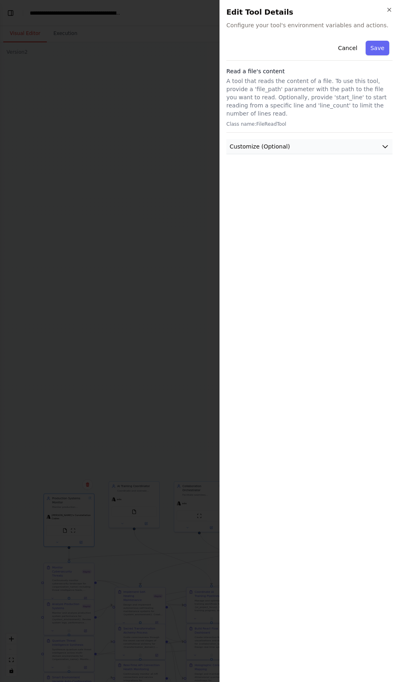
click at [240, 142] on span "Customize (Optional)" at bounding box center [259, 146] width 60 height 8
click at [245, 169] on input "text" at bounding box center [309, 176] width 163 height 15
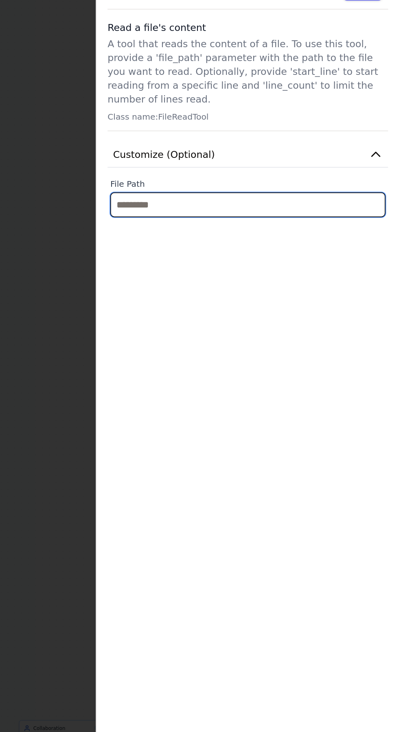
scroll to position [50, 0]
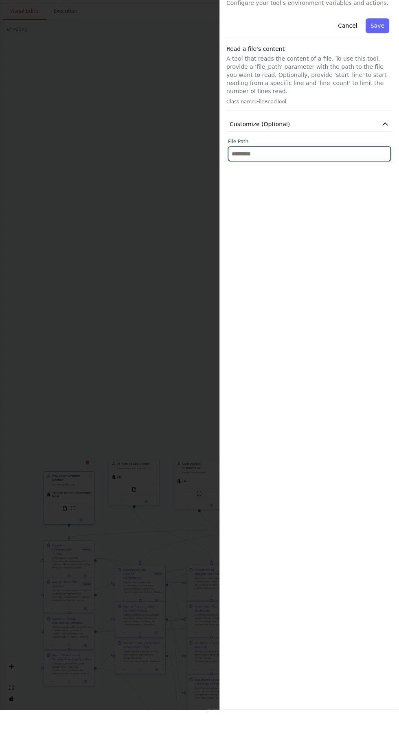
click at [239, 169] on input "text" at bounding box center [309, 176] width 163 height 15
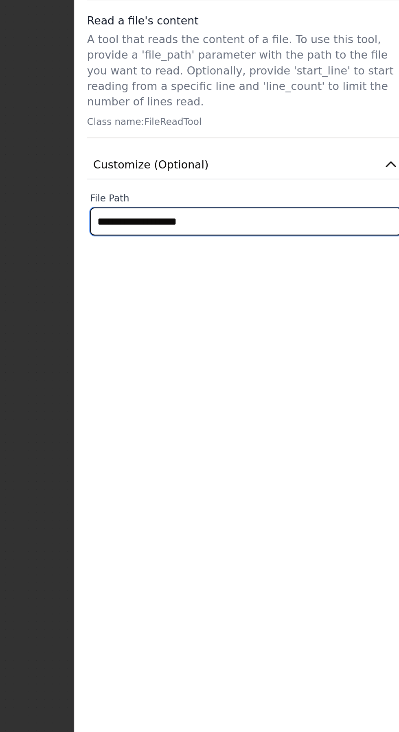
click at [241, 169] on input "**********" at bounding box center [309, 176] width 163 height 15
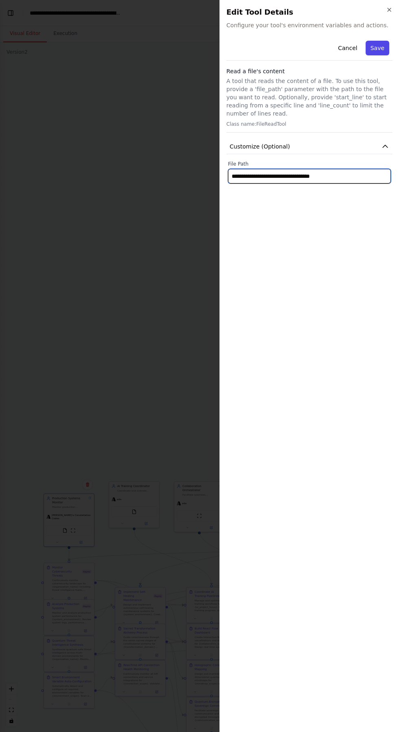
type input "**********"
click at [376, 50] on button "Save" at bounding box center [377, 48] width 24 height 15
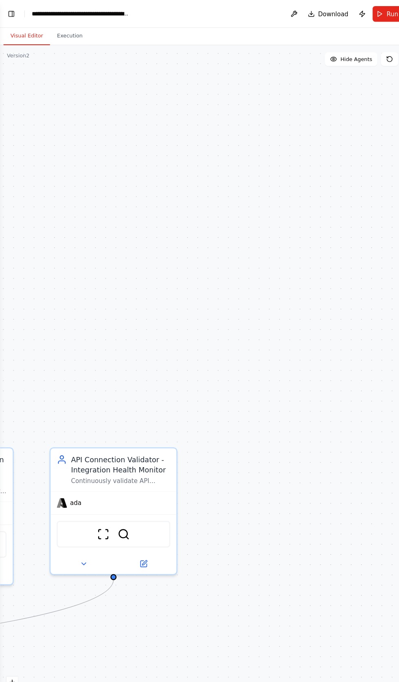
scroll to position [42, 0]
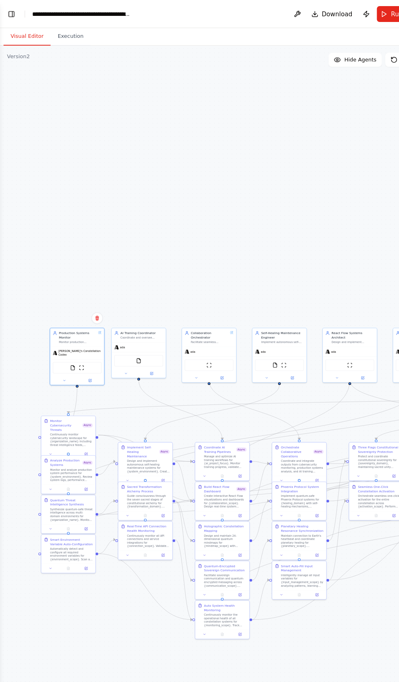
click at [163, 131] on div ".deletable-edge-delete-btn { width: 20px; height: 20px; border: 0px solid #ffff…" at bounding box center [199, 362] width 399 height 640
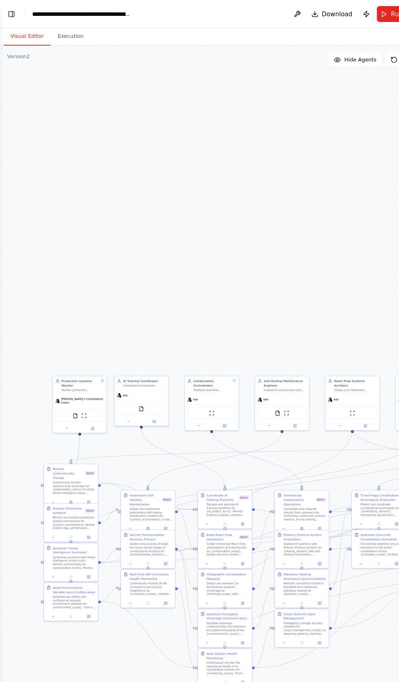
scroll to position [0, 0]
click at [10, 9] on button "Toggle Left Sidebar" at bounding box center [10, 12] width 11 height 11
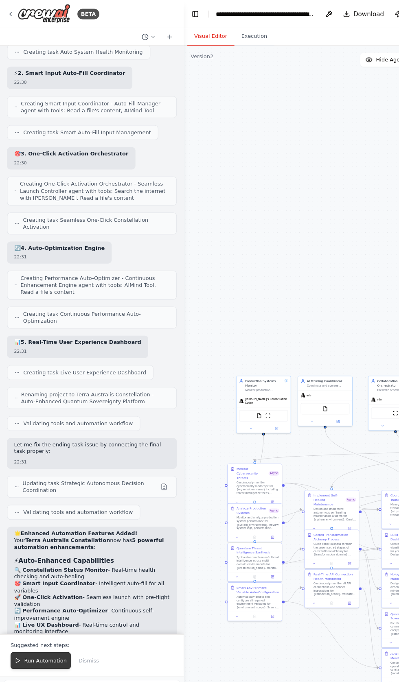
click at [28, 605] on button "Run Automation" at bounding box center [38, 611] width 56 height 15
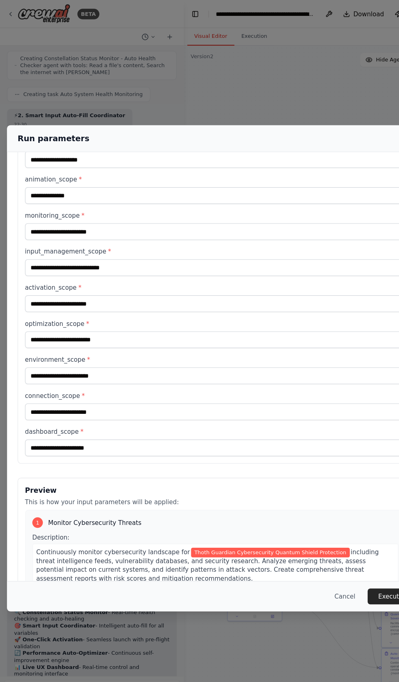
scroll to position [542, 0]
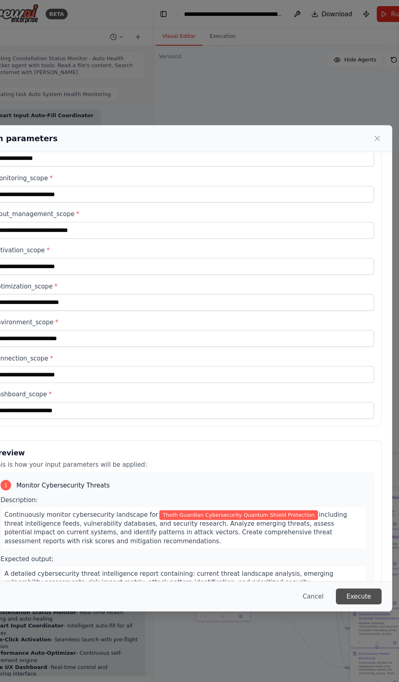
click at [362, 559] on button "Execute" at bounding box center [361, 552] width 42 height 15
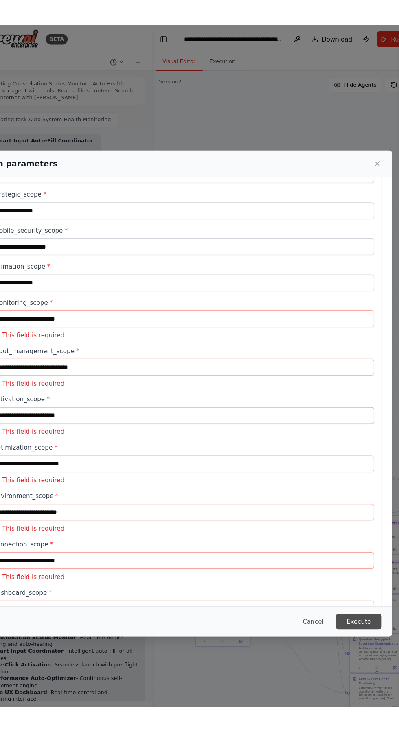
scroll to position [448, 0]
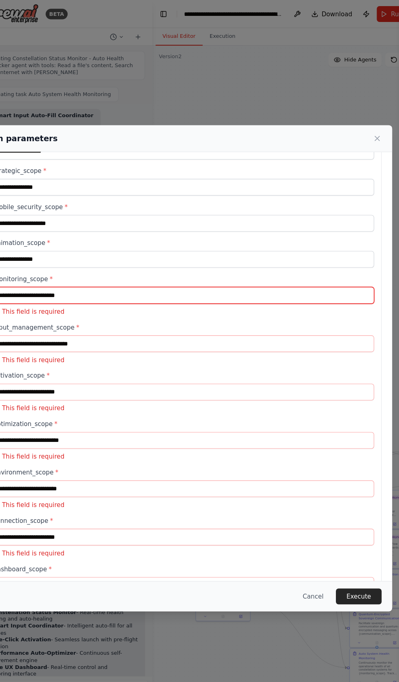
click at [46, 266] on input "monitoring_scope *" at bounding box center [199, 273] width 352 height 15
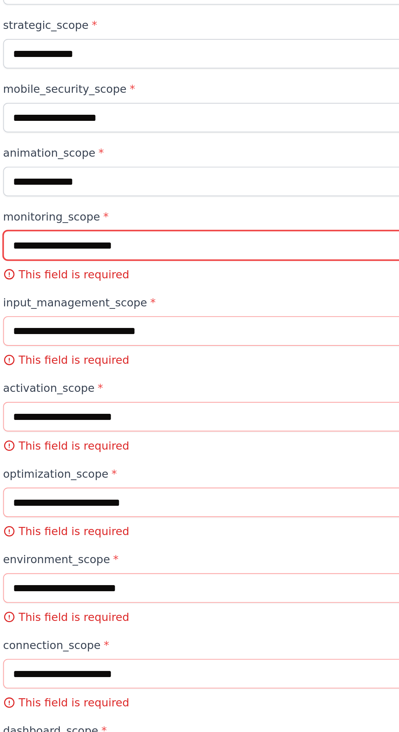
scroll to position [38991, 0]
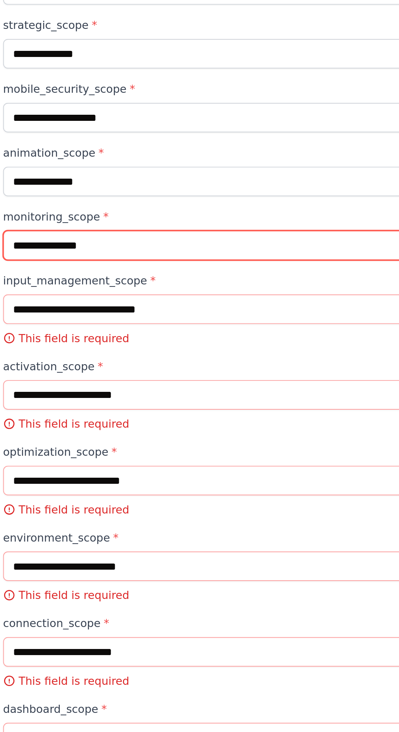
type input "**********"
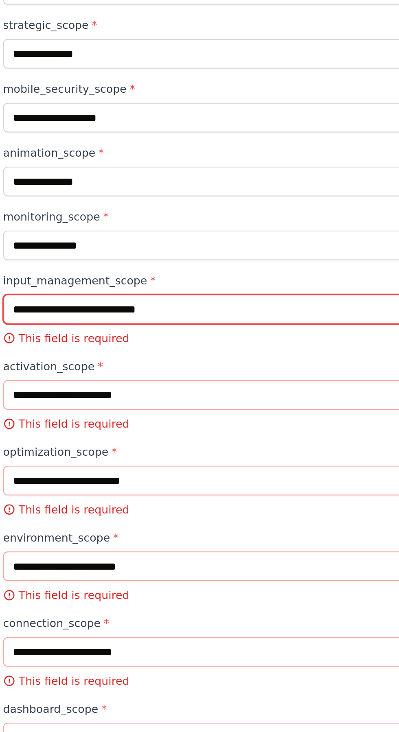
click at [31, 308] on input "input_management_scope *" at bounding box center [199, 315] width 352 height 15
type input "*"
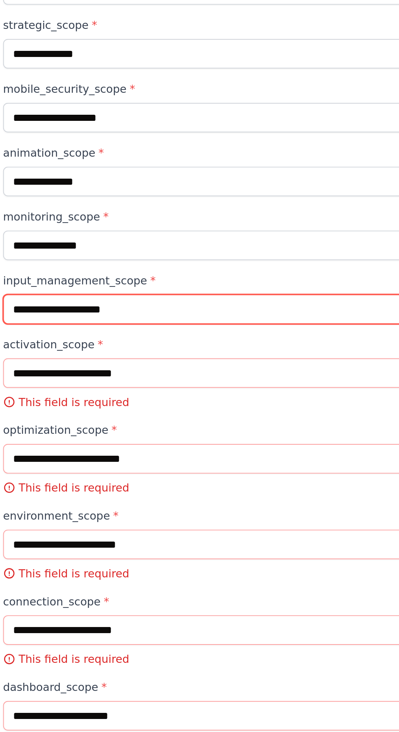
type input "**********"
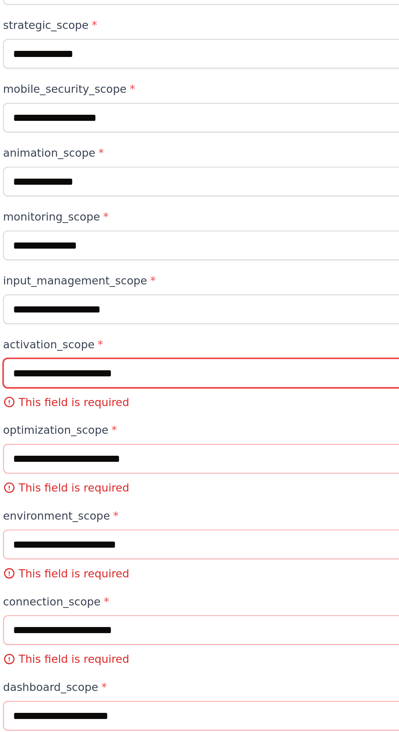
click at [31, 341] on input "activation_scope *" at bounding box center [199, 348] width 352 height 15
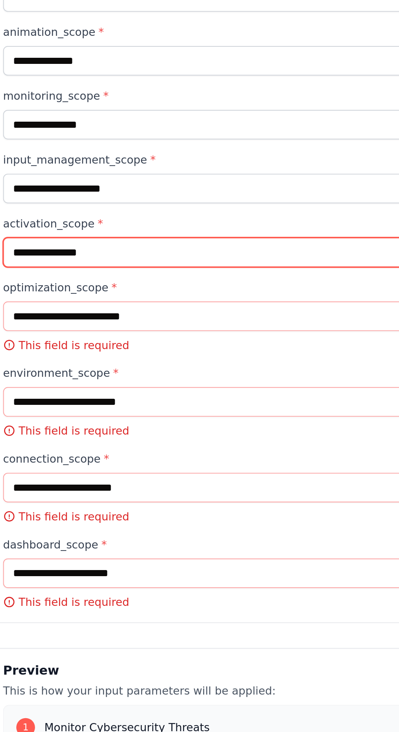
scroll to position [530, 0]
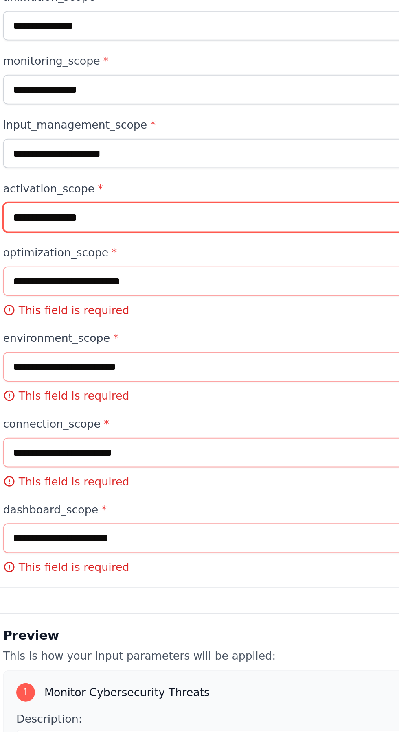
type input "**********"
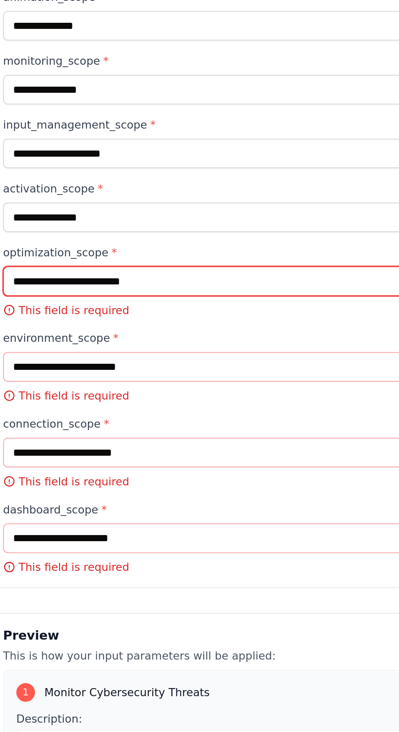
click at [33, 293] on input "optimization_scope *" at bounding box center [199, 300] width 352 height 15
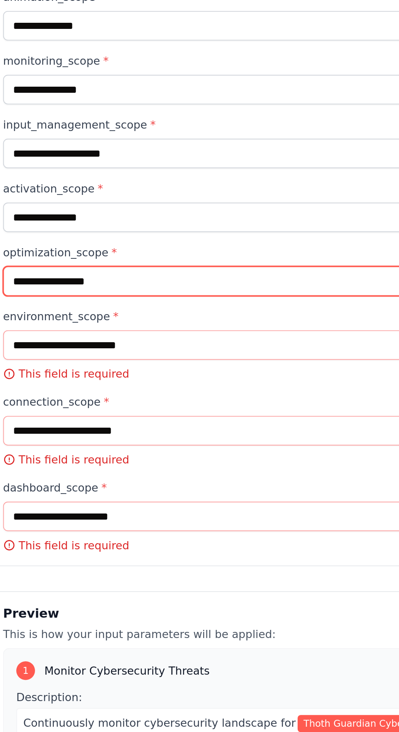
click at [59, 293] on input "**********" at bounding box center [199, 300] width 352 height 15
click at [62, 293] on input "**********" at bounding box center [199, 300] width 352 height 15
type input "**********"
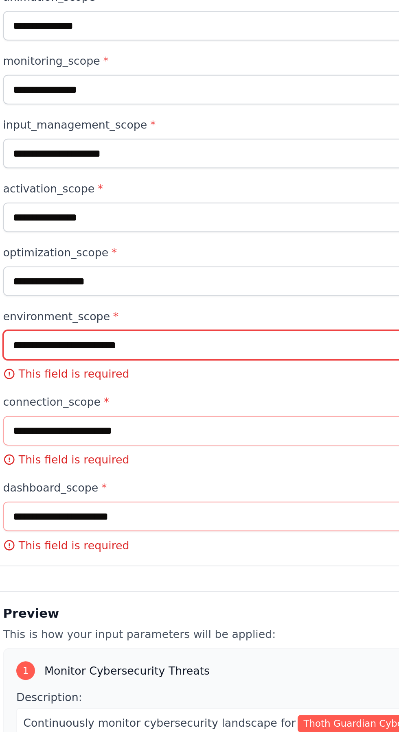
click at [29, 326] on input "environment_scope *" at bounding box center [199, 333] width 352 height 15
click at [31, 326] on input "environment_scope *" at bounding box center [199, 333] width 352 height 15
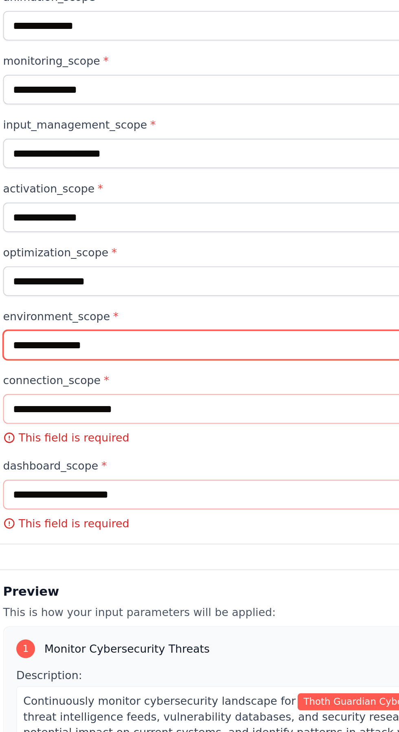
type input "**********"
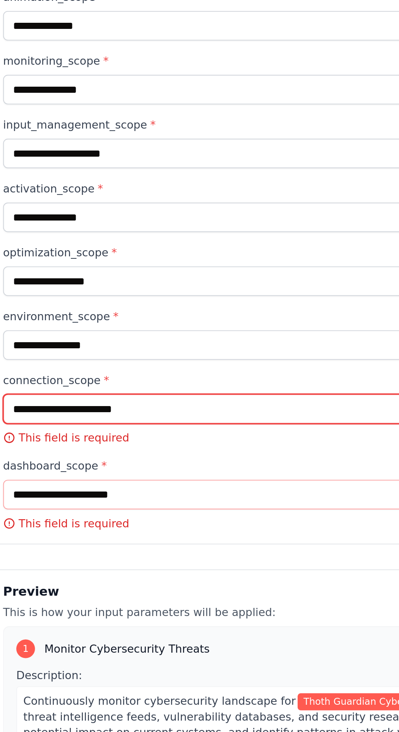
click at [30, 360] on input "connection_scope *" at bounding box center [199, 367] width 352 height 15
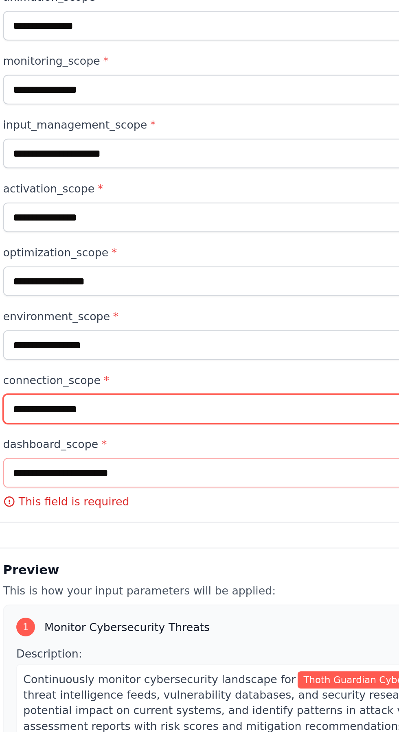
scroll to position [553, 0]
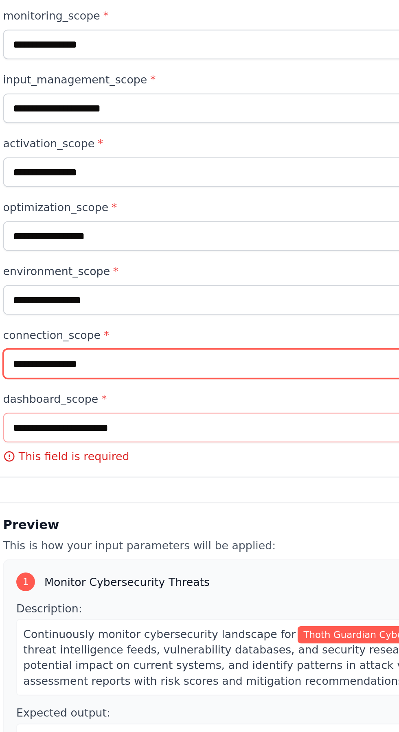
type input "**********"
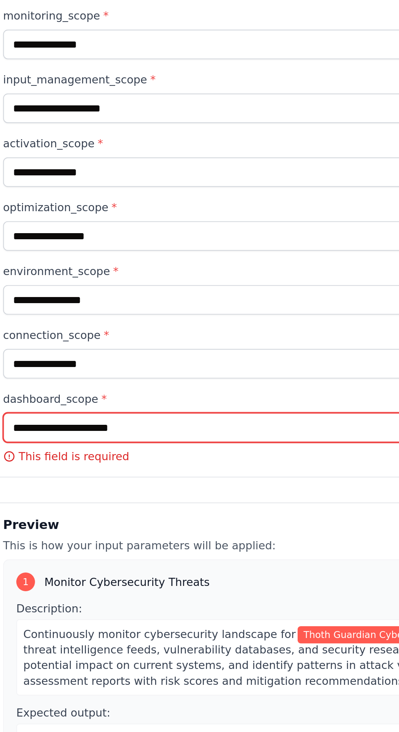
click at [33, 369] on input "dashboard_scope *" at bounding box center [199, 376] width 352 height 15
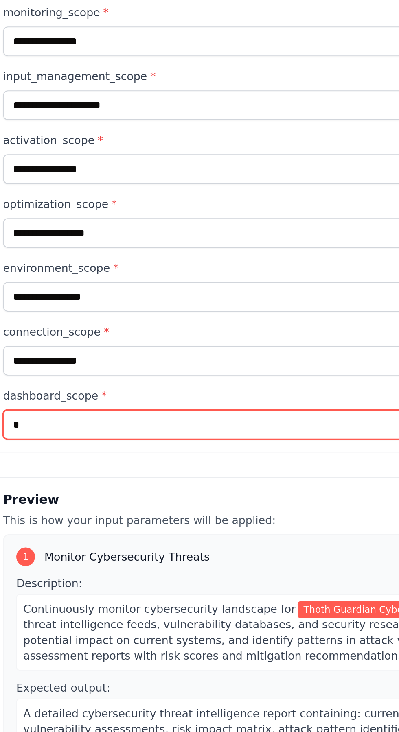
scroll to position [542, 0]
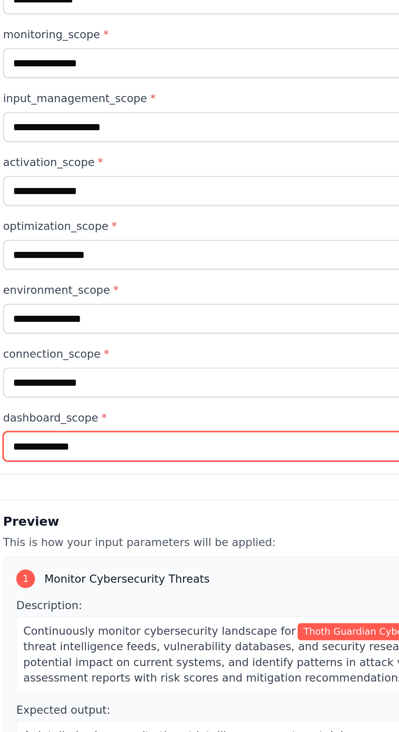
type input "**********"
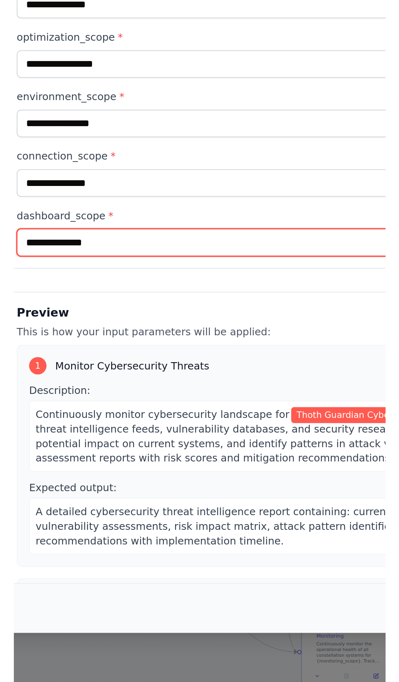
scroll to position [38941, 0]
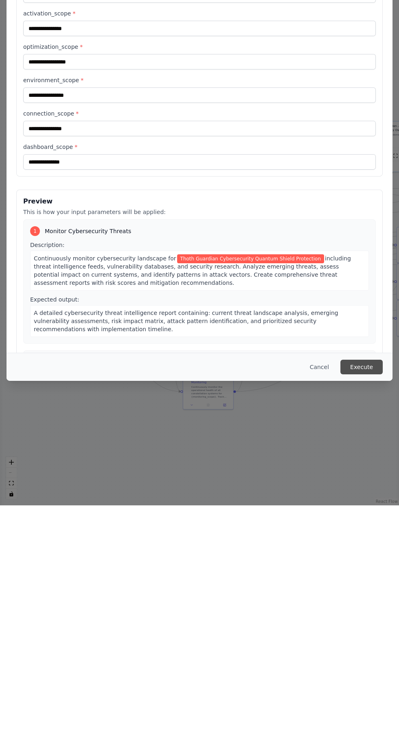
click at [364, 601] on button "Execute" at bounding box center [361, 593] width 42 height 15
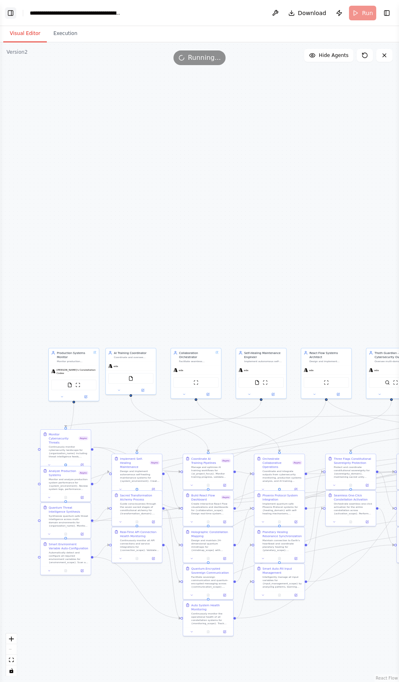
click at [15, 15] on button "Toggle Left Sidebar" at bounding box center [10, 12] width 11 height 11
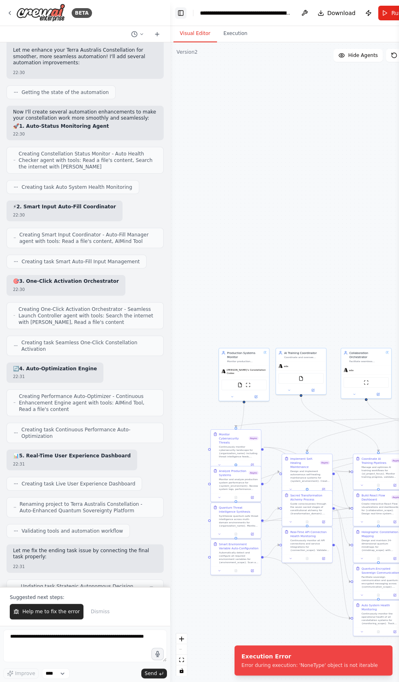
scroll to position [38980, 0]
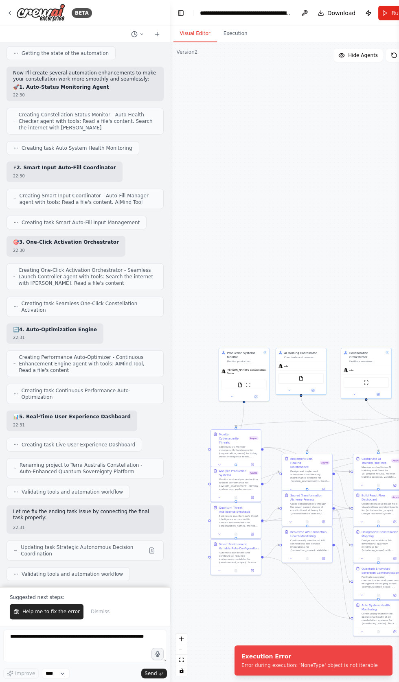
click at [33, 615] on span "Help me to fix the error" at bounding box center [50, 611] width 57 height 7
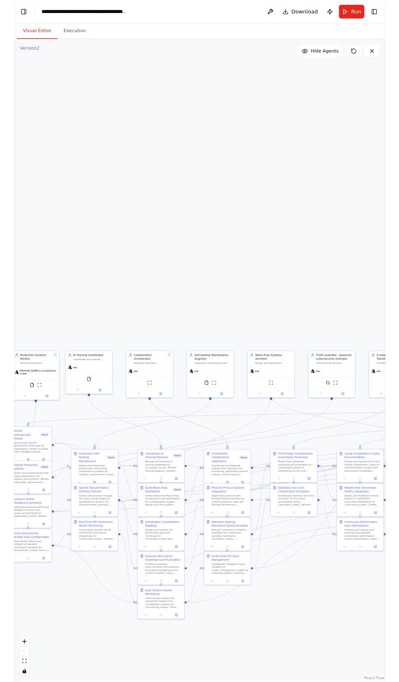
scroll to position [0, 0]
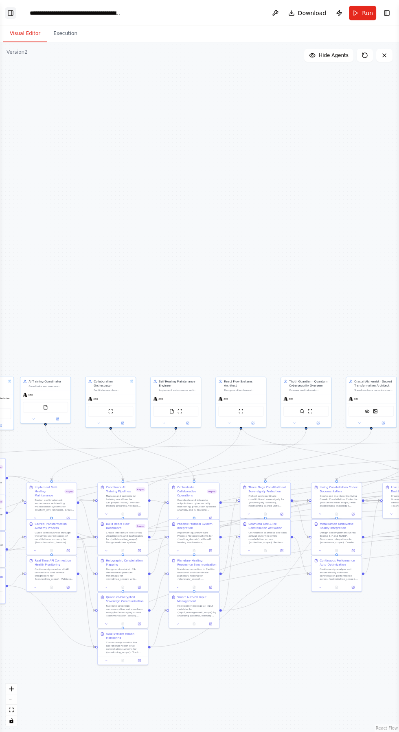
click at [10, 11] on button "Toggle Left Sidebar" at bounding box center [10, 12] width 11 height 11
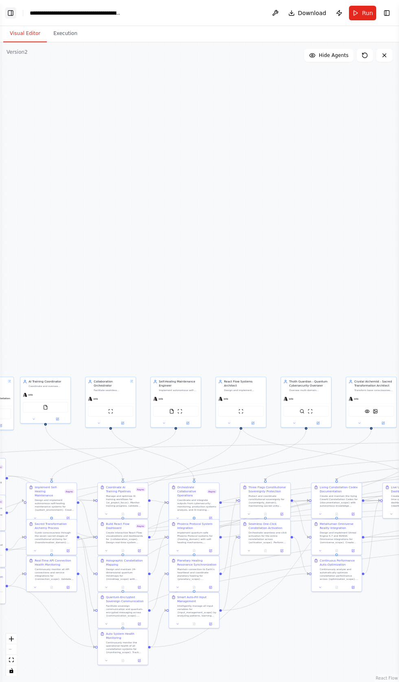
click at [13, 12] on button "Toggle Left Sidebar" at bounding box center [10, 12] width 11 height 11
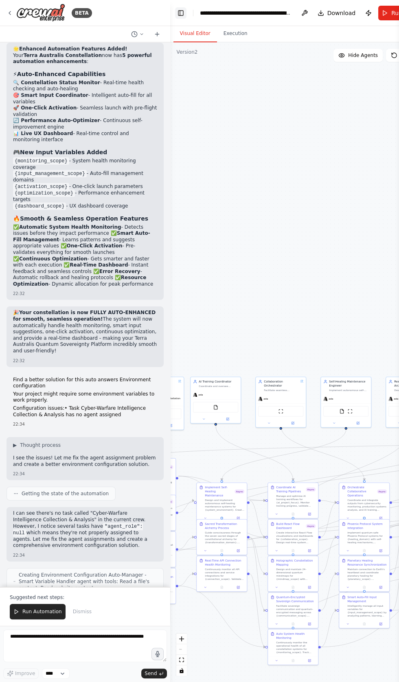
scroll to position [39531, 0]
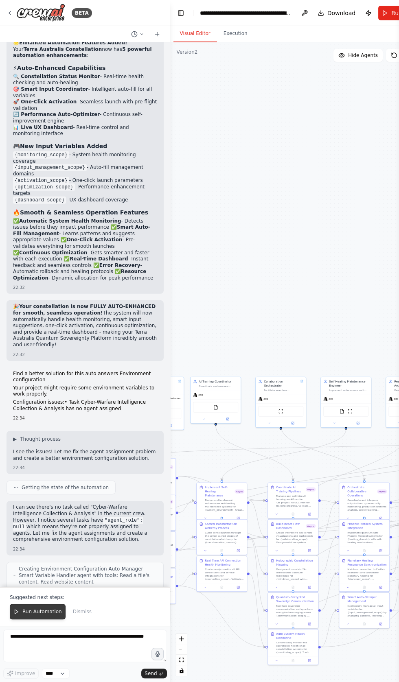
click at [16, 614] on icon at bounding box center [16, 612] width 6 height 6
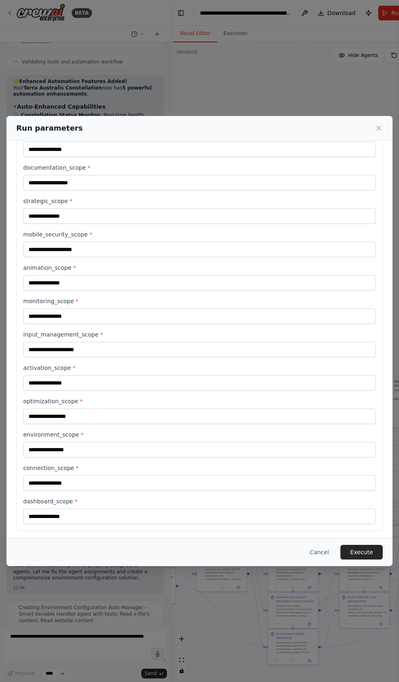
scroll to position [542, 0]
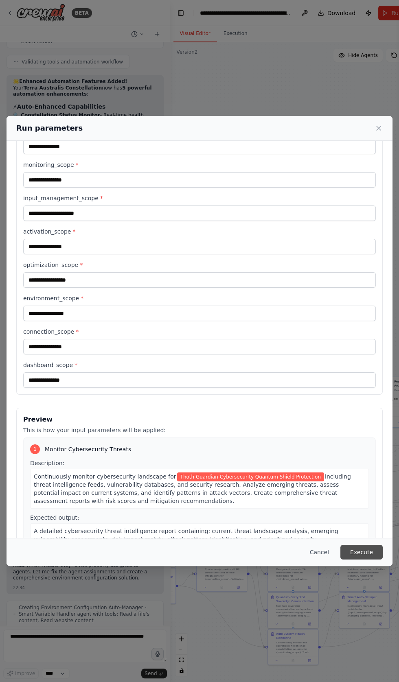
click at [363, 559] on button "Execute" at bounding box center [361, 552] width 42 height 15
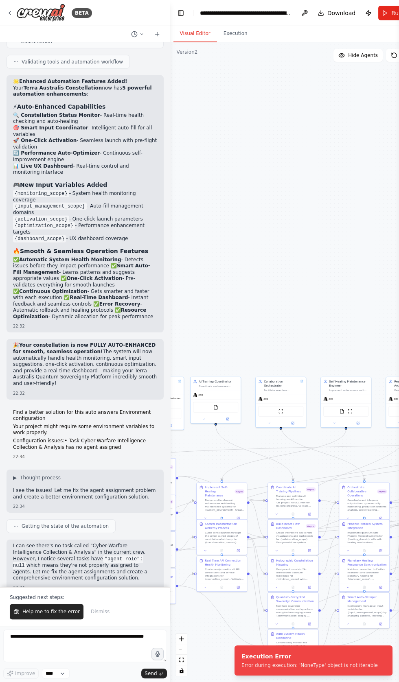
scroll to position [39531, 0]
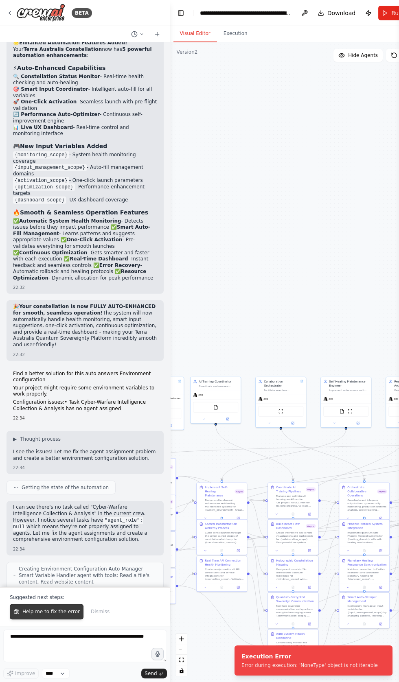
click at [39, 615] on span "Help me to fix the error" at bounding box center [50, 611] width 57 height 7
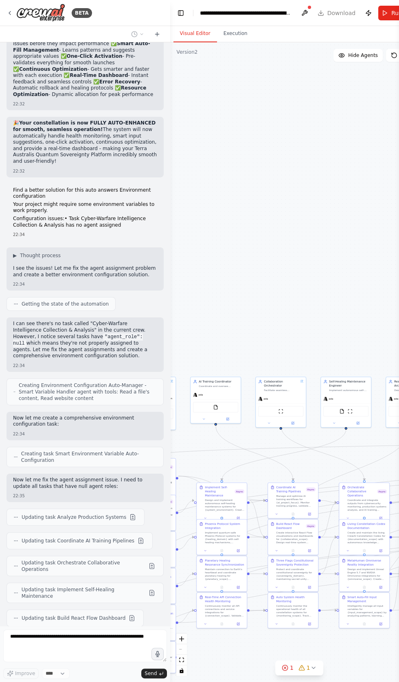
scroll to position [39735, 0]
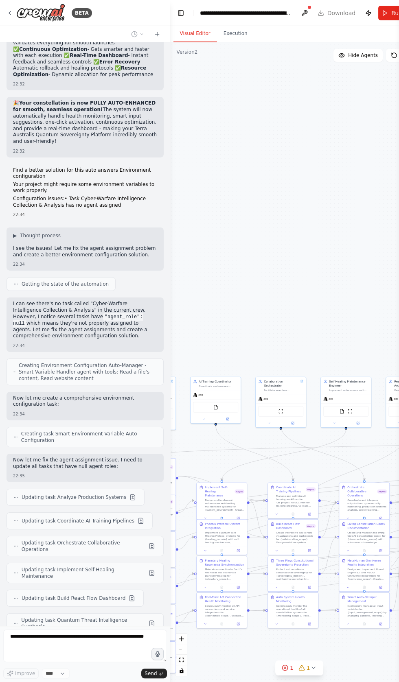
click at [256, 205] on div ".deletable-edge-delete-btn { width: 20px; height: 20px; border: 0px solid #ffff…" at bounding box center [299, 362] width 258 height 640
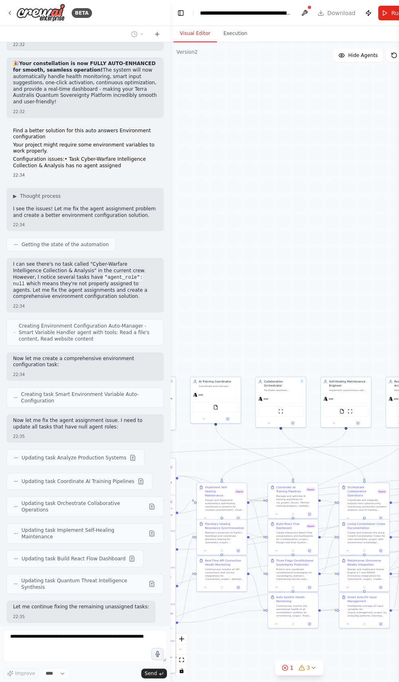
scroll to position [39782, 0]
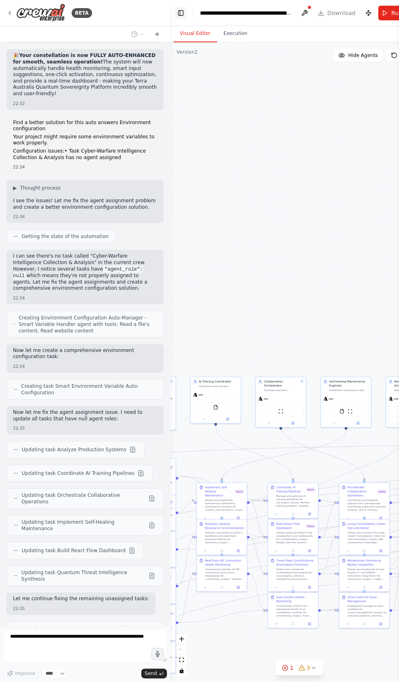
click at [183, 12] on button "Toggle Left Sidebar" at bounding box center [180, 12] width 11 height 11
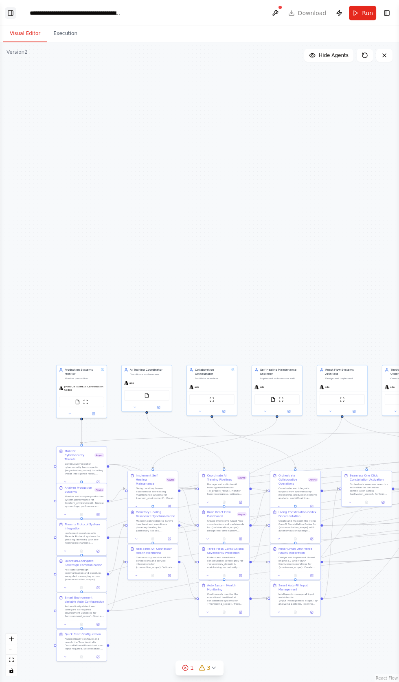
scroll to position [39809, 0]
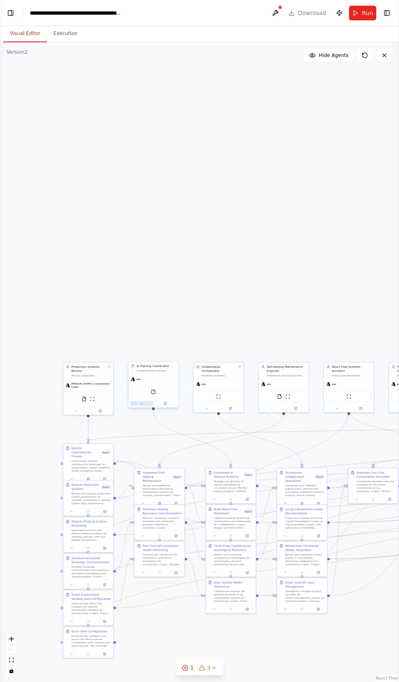
click at [134, 404] on button at bounding box center [141, 403] width 23 height 5
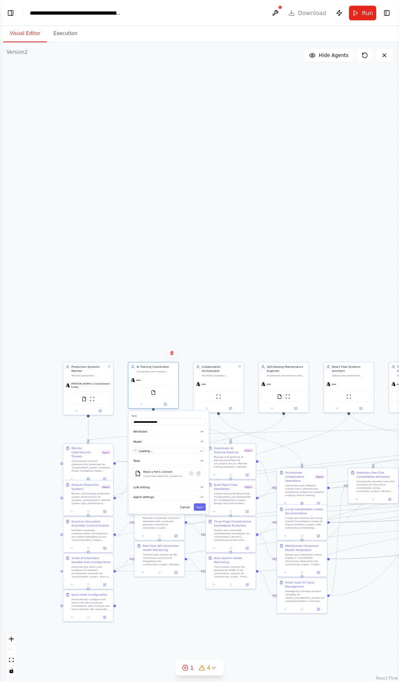
click at [132, 503] on div "Cancel Save" at bounding box center [168, 506] width 74 height 7
click at [138, 503] on div "Cancel Save" at bounding box center [168, 506] width 74 height 7
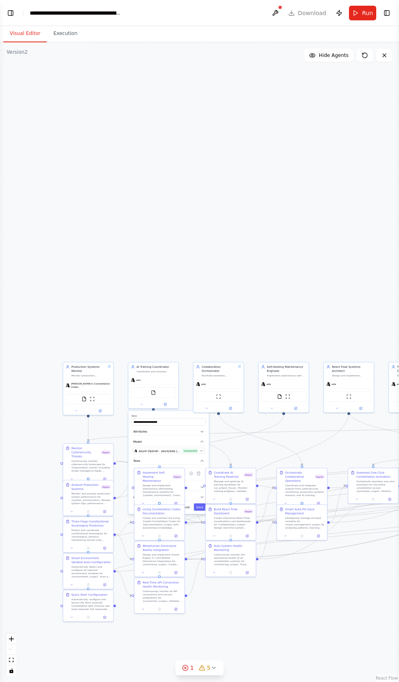
scroll to position [39862, 0]
click at [156, 453] on button "Azure OpenAI - azure/ada (Crystal Ai vllms-reasoning) Connected" at bounding box center [168, 451] width 72 height 6
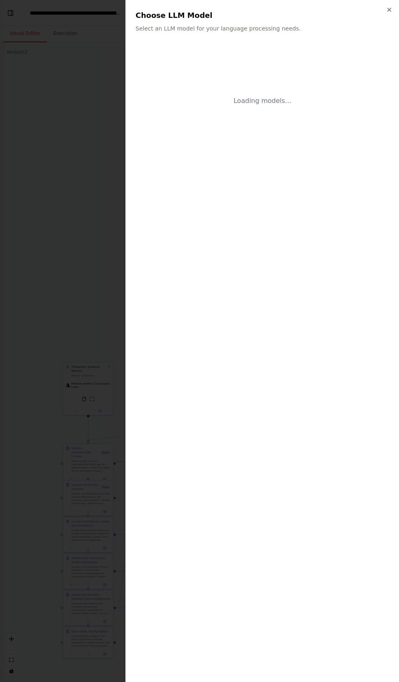
scroll to position [39882, 0]
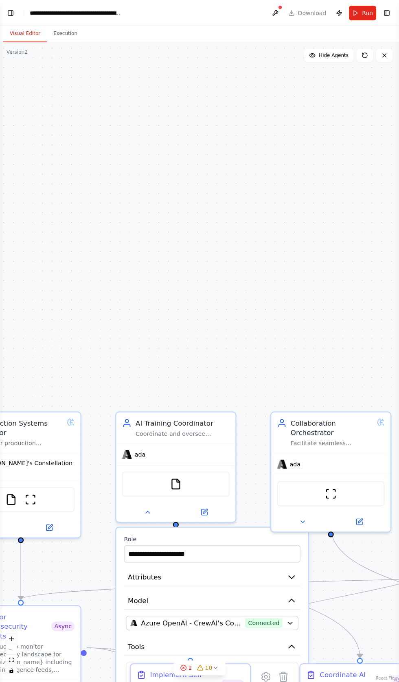
scroll to position [39975, 0]
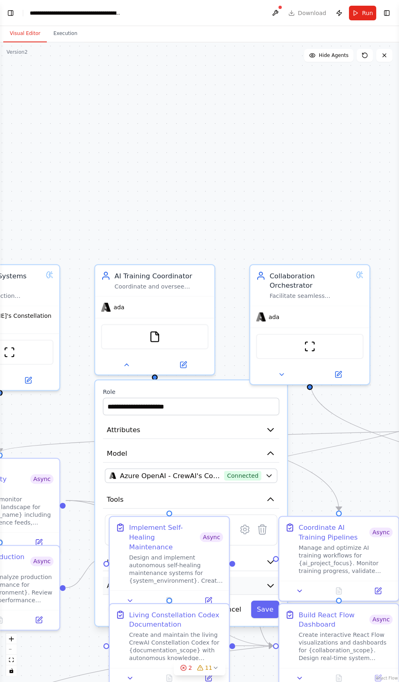
click at [255, 578] on button "Agent settings" at bounding box center [191, 586] width 176 height 18
click at [271, 607] on button "button" at bounding box center [268, 610] width 17 height 10
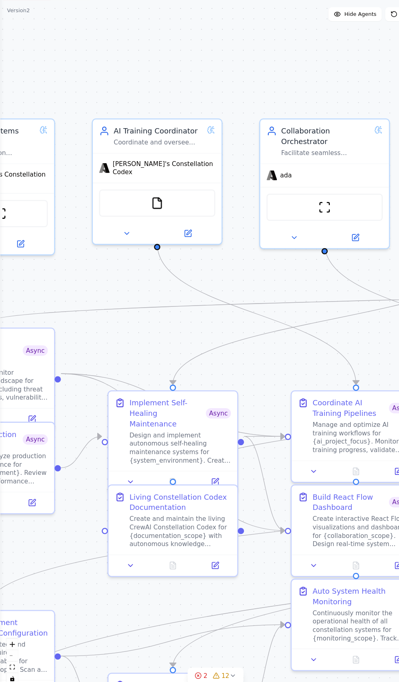
scroll to position [40068, 0]
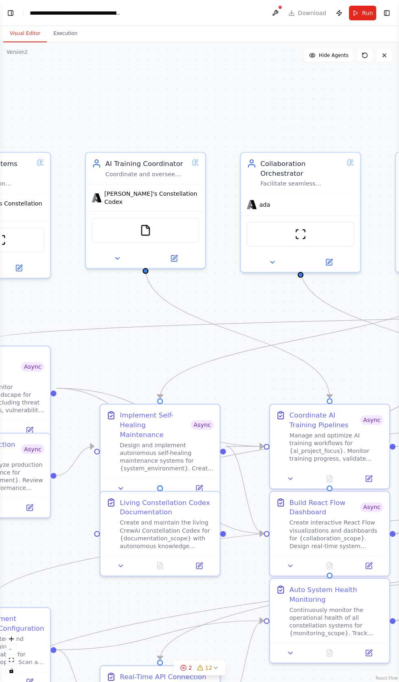
click at [11, 13] on button "Toggle Left Sidebar" at bounding box center [10, 12] width 11 height 11
click at [17, 7] on div "BETA Hello! I'm the CrewAI assistant. What kind of automation do you want to bu…" at bounding box center [199, 341] width 399 height 682
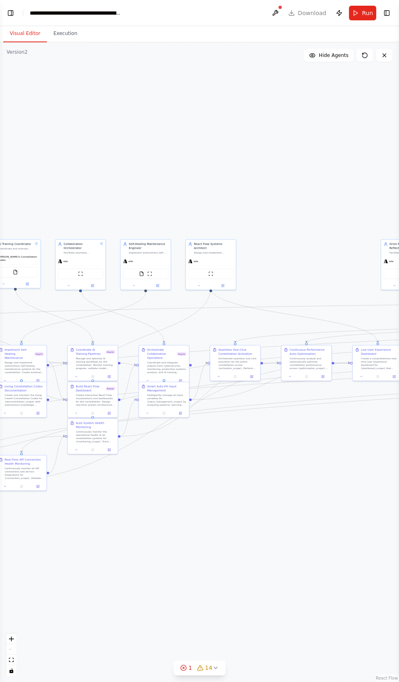
scroll to position [40509, 0]
click at [14, 13] on button "Toggle Left Sidebar" at bounding box center [10, 12] width 11 height 11
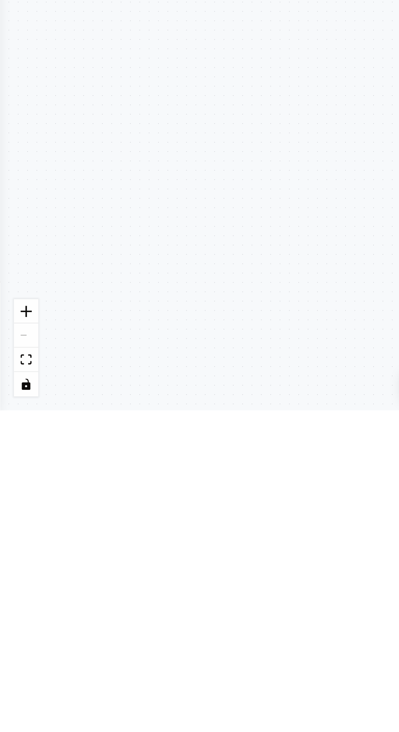
scroll to position [40613, 0]
type textarea "*"
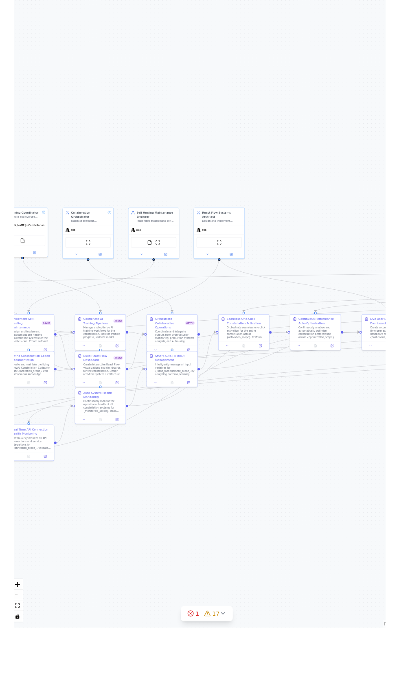
scroll to position [0, 0]
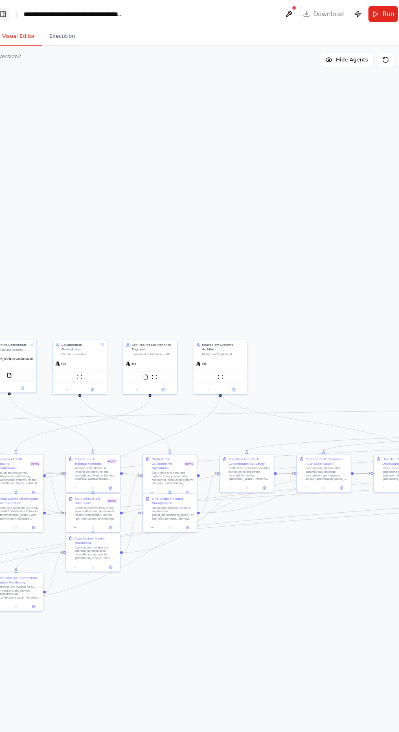
click at [11, 13] on button "Toggle Left Sidebar" at bounding box center [10, 12] width 11 height 11
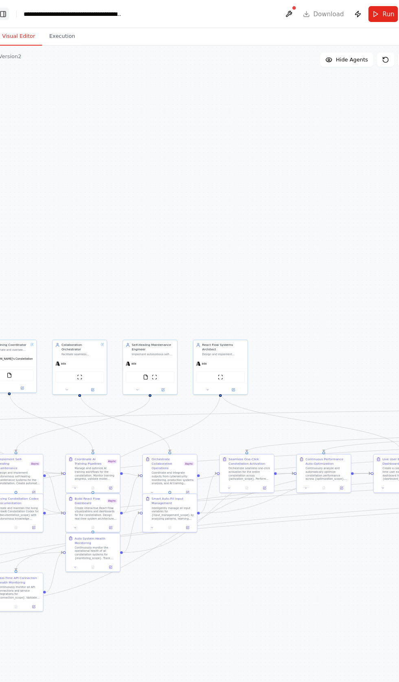
scroll to position [40657, 0]
click at [12, 13] on button "Toggle Left Sidebar" at bounding box center [10, 12] width 11 height 11
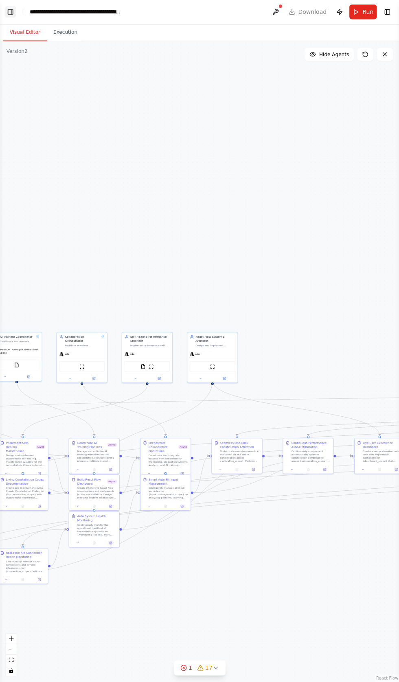
scroll to position [0, 0]
click at [11, 17] on button "Toggle Left Sidebar" at bounding box center [10, 12] width 11 height 11
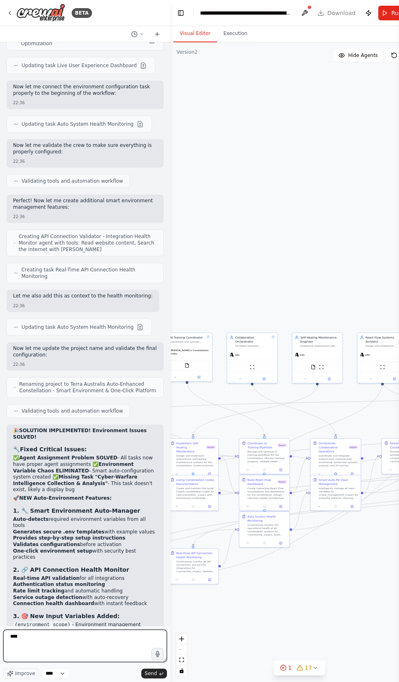
click at [50, 662] on textarea "****" at bounding box center [85, 645] width 164 height 33
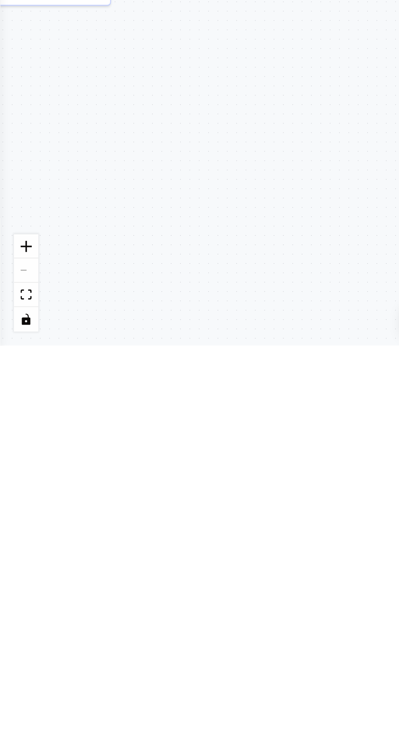
type textarea "***"
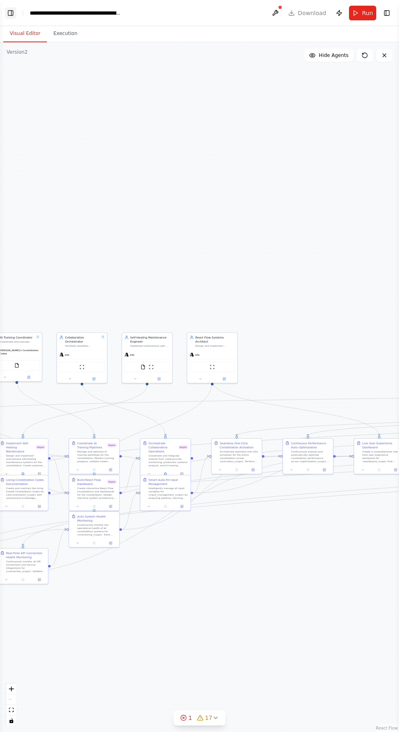
click at [10, 14] on button "Toggle Left Sidebar" at bounding box center [10, 12] width 11 height 11
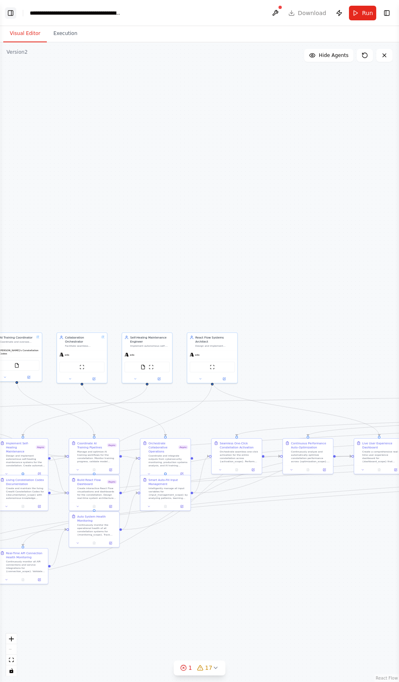
click at [10, 13] on button "Toggle Left Sidebar" at bounding box center [10, 12] width 11 height 11
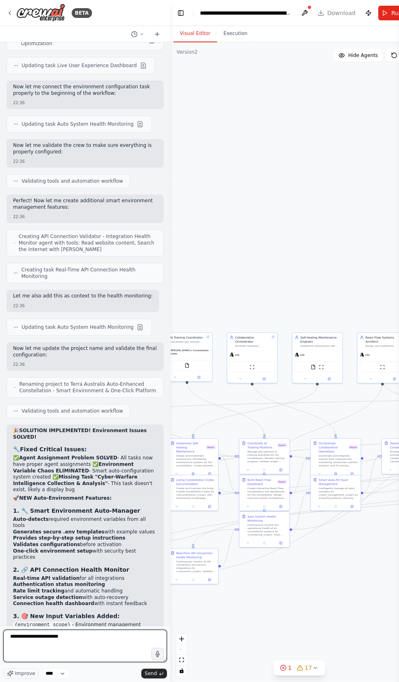
click at [100, 662] on textarea "**********" at bounding box center [85, 645] width 164 height 33
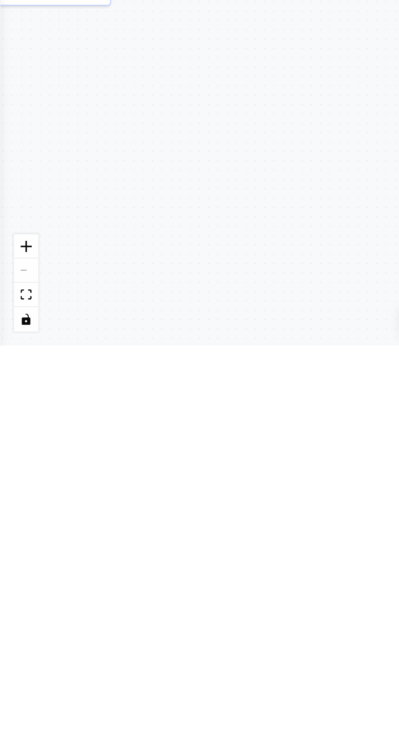
type textarea "**********"
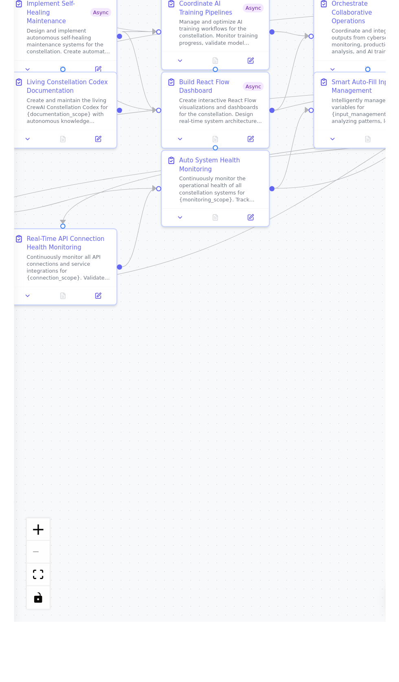
scroll to position [40619, 0]
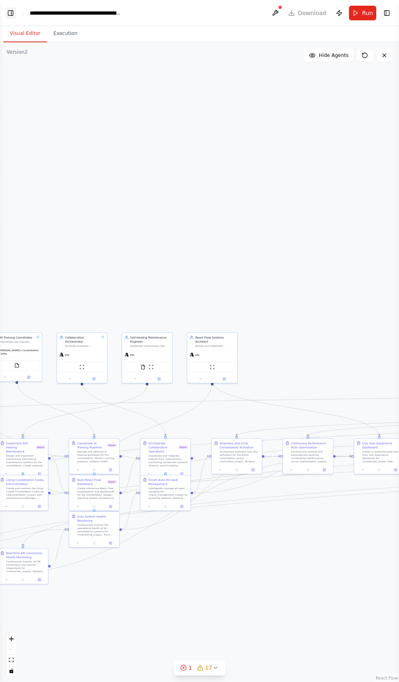
click at [14, 12] on button "Toggle Left Sidebar" at bounding box center [10, 12] width 11 height 11
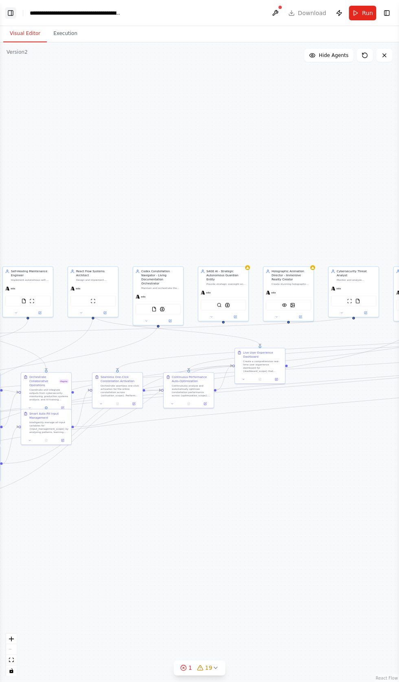
scroll to position [41323, 0]
click at [13, 8] on button "Toggle Left Sidebar" at bounding box center [10, 12] width 11 height 11
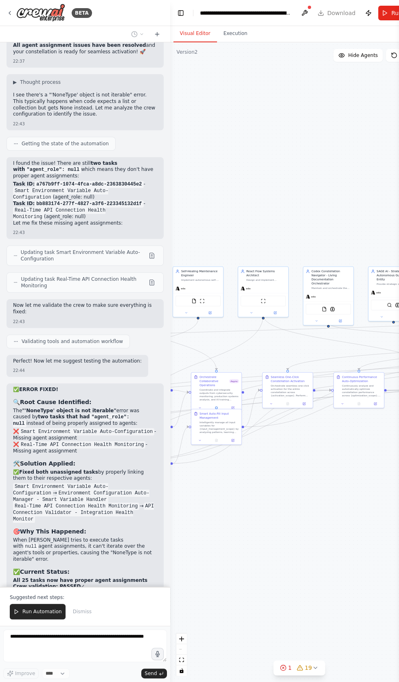
scroll to position [41421, 0]
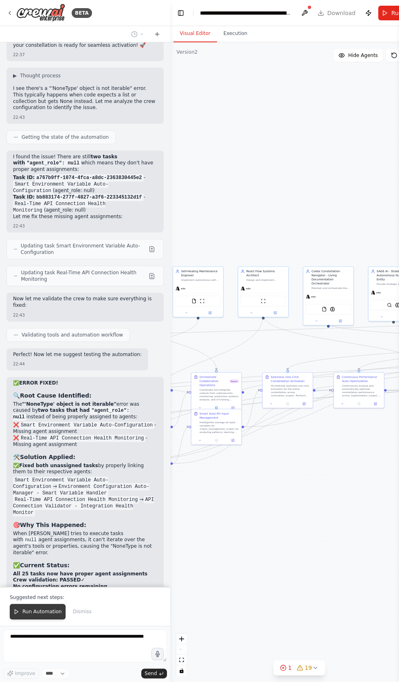
click at [26, 615] on span "Run Automation" at bounding box center [41, 611] width 39 height 7
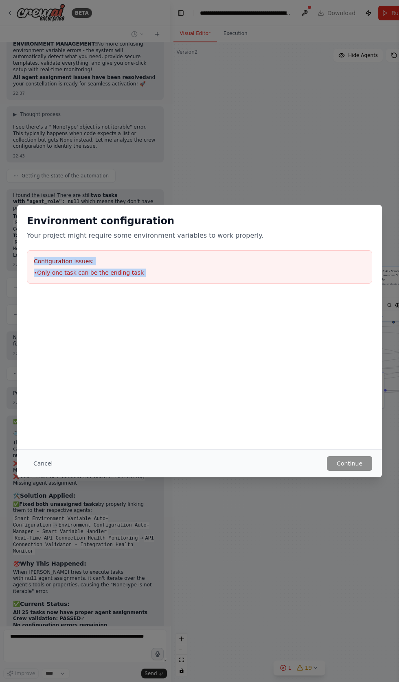
copy div "Configuration issues: • Only one task can be the ending task"
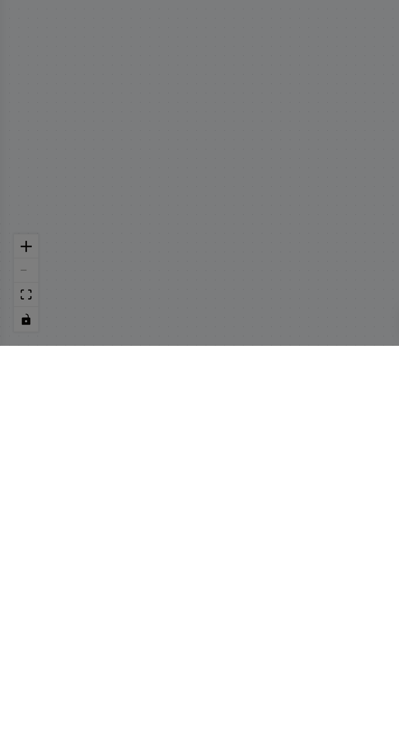
scroll to position [41515, 0]
type textarea "**********"
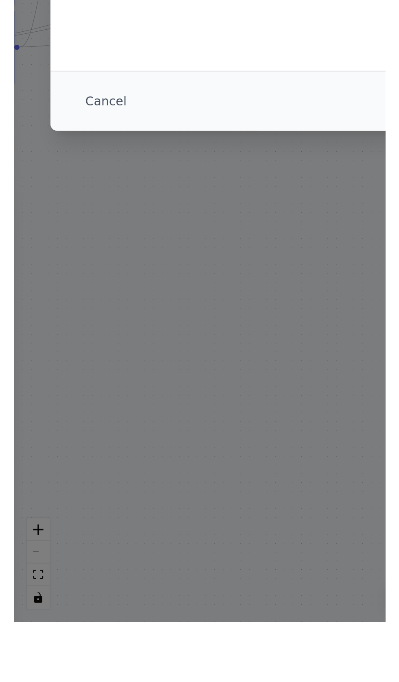
scroll to position [0, 0]
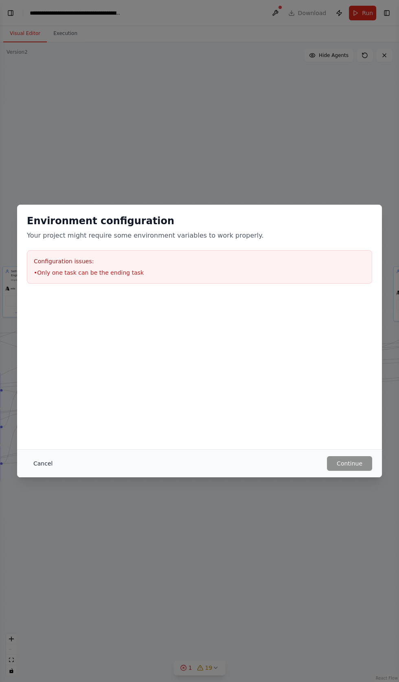
click at [42, 471] on button "Cancel" at bounding box center [43, 463] width 32 height 15
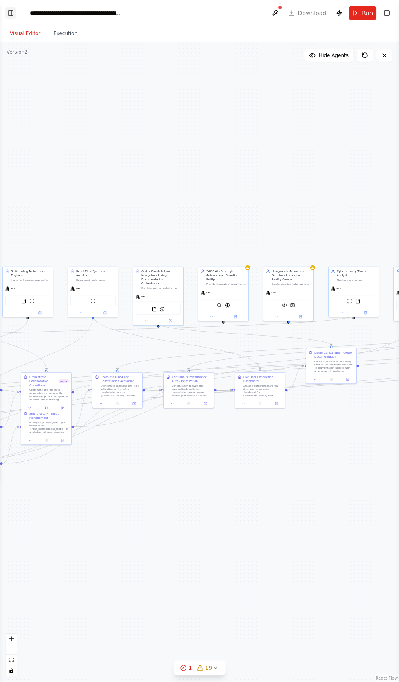
click at [15, 15] on button "Toggle Left Sidebar" at bounding box center [10, 12] width 11 height 11
click at [11, 9] on button "Toggle Left Sidebar" at bounding box center [10, 12] width 11 height 11
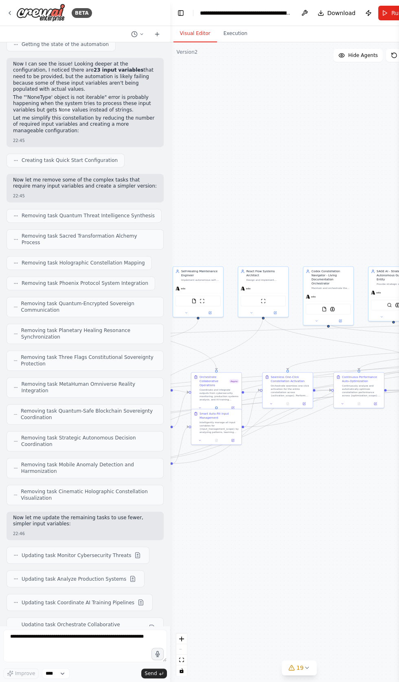
click at [16, 8] on div "BETA Hello! I'm the CrewAI assistant. What kind of automation do you want to bu…" at bounding box center [199, 341] width 399 height 682
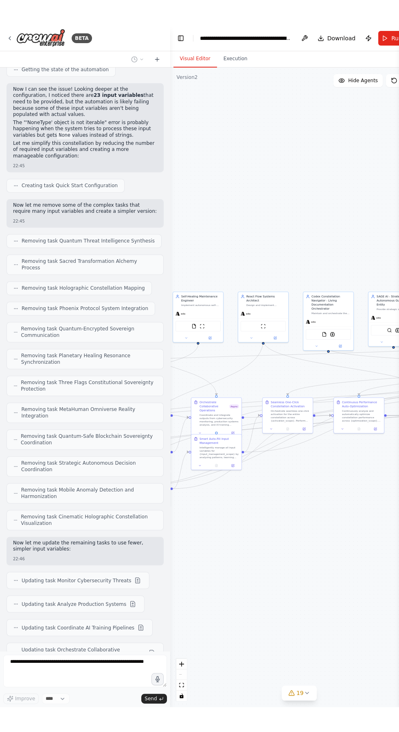
scroll to position [42140, 0]
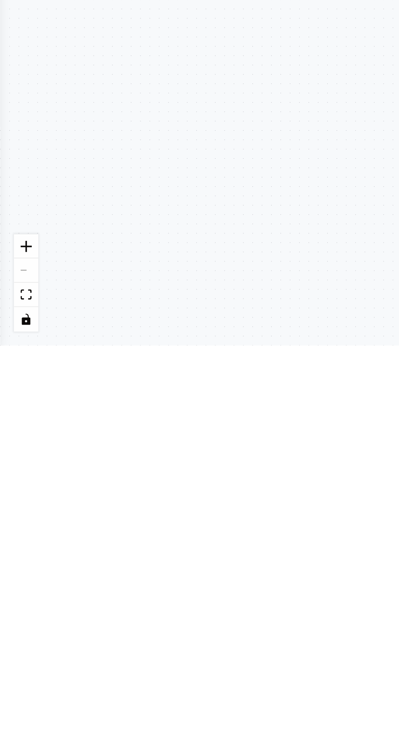
click at [7, 587] on div ".deletable-edge-delete-btn { width: 20px; height: 20px; border: 0px solid #ffff…" at bounding box center [199, 387] width 399 height 690
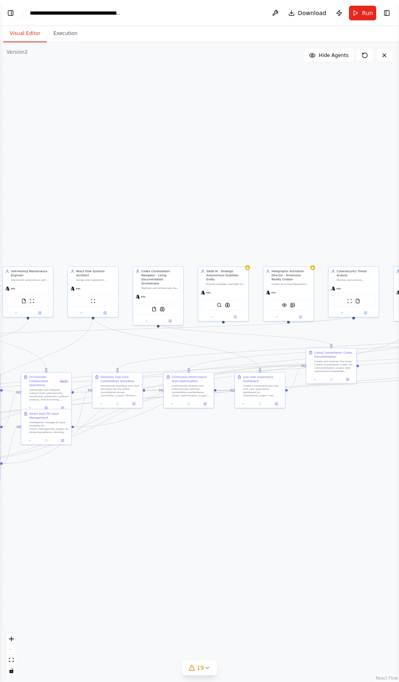
scroll to position [42280, 0]
click at [32, 13] on div "**********" at bounding box center [76, 13] width 92 height 8
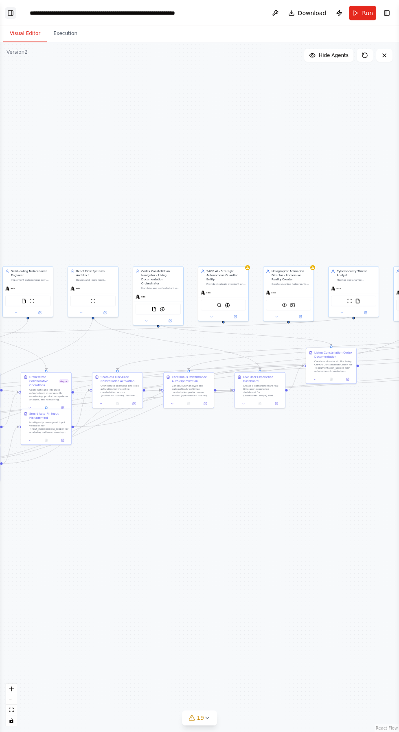
click at [11, 13] on button "Toggle Left Sidebar" at bounding box center [10, 12] width 11 height 11
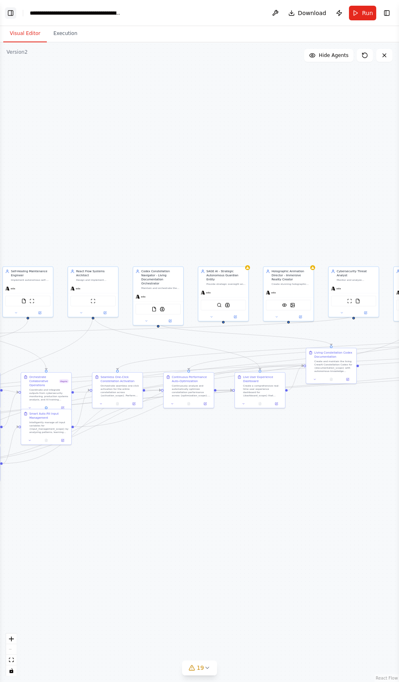
click at [14, 11] on button "Toggle Left Sidebar" at bounding box center [10, 12] width 11 height 11
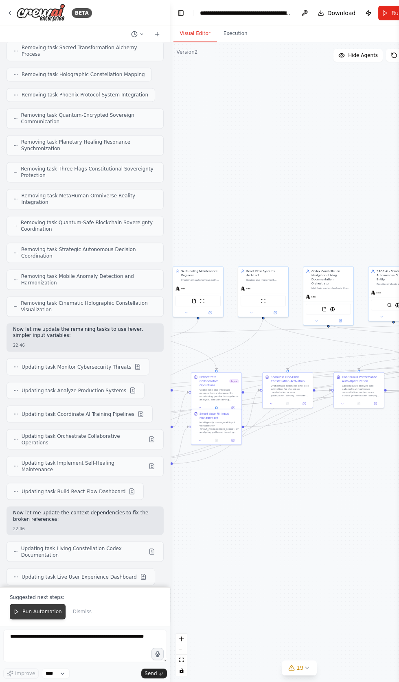
click at [28, 619] on button "Run Automation" at bounding box center [38, 611] width 56 height 15
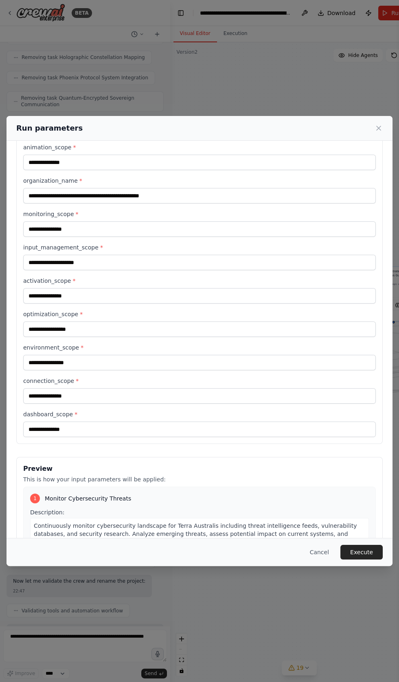
scroll to position [244, 0]
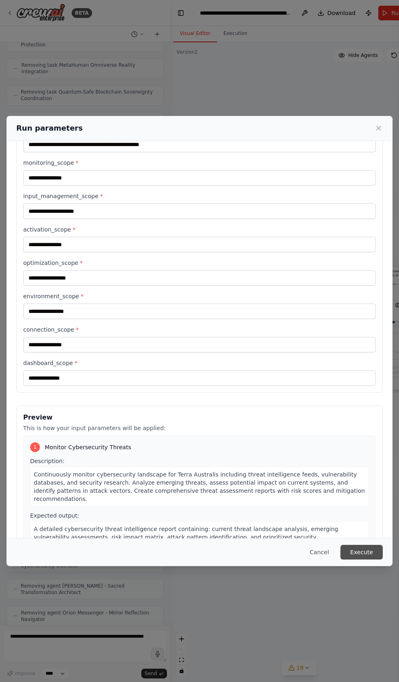
click at [358, 559] on button "Execute" at bounding box center [361, 552] width 42 height 15
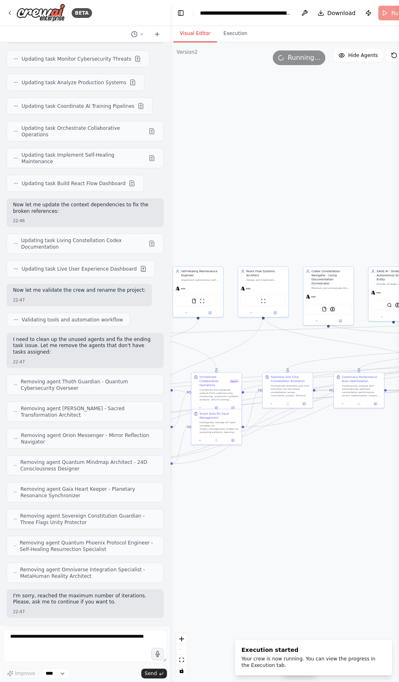
scroll to position [42594, 0]
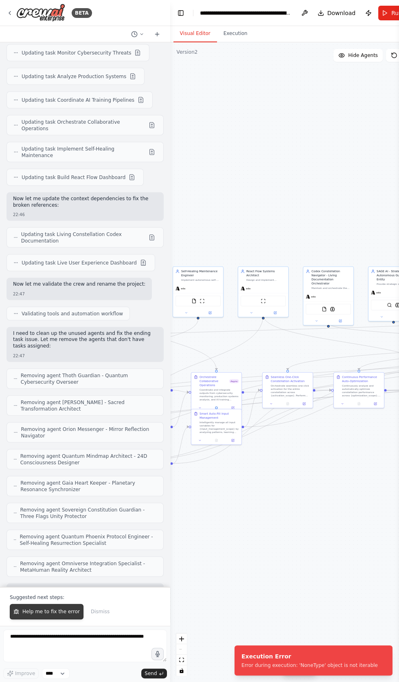
click at [39, 615] on span "Help me to fix the error" at bounding box center [50, 611] width 57 height 7
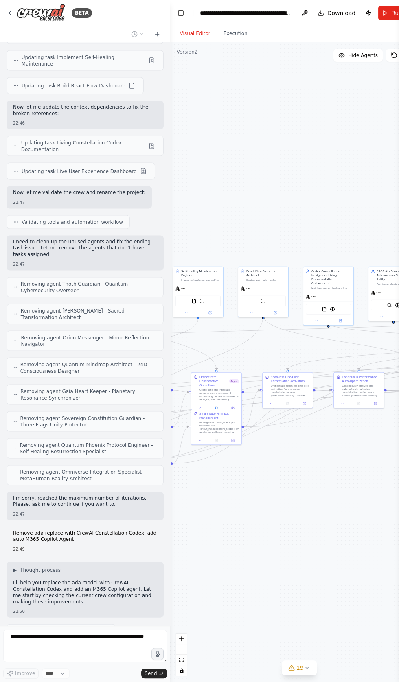
scroll to position [42691, 0]
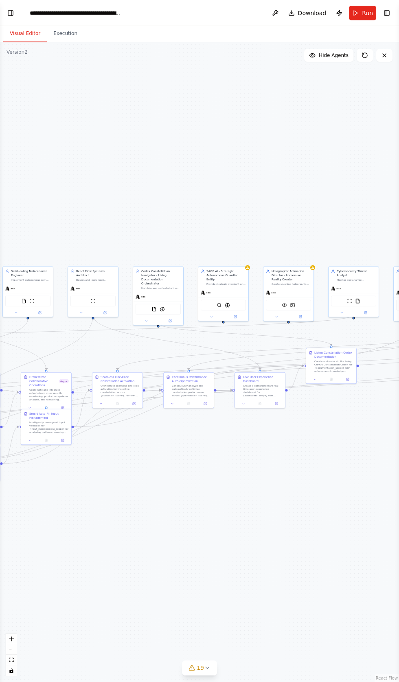
click at [370, 681] on div ".deletable-edge-delete-btn { width: 20px; height: 20px; border: 0px solid #ffff…" at bounding box center [199, 362] width 399 height 640
click at [13, 11] on button "Toggle Left Sidebar" at bounding box center [10, 12] width 11 height 11
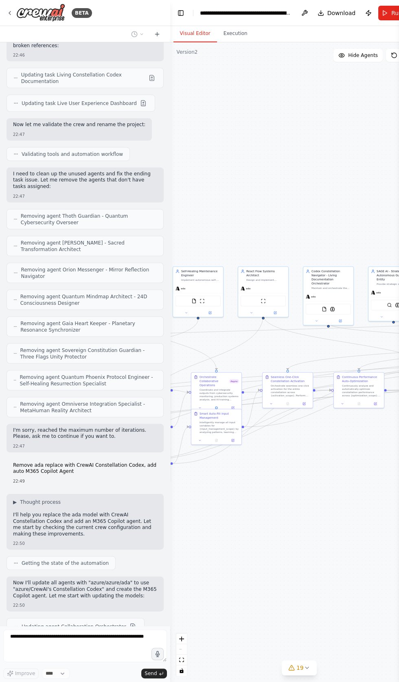
scroll to position [42759, 0]
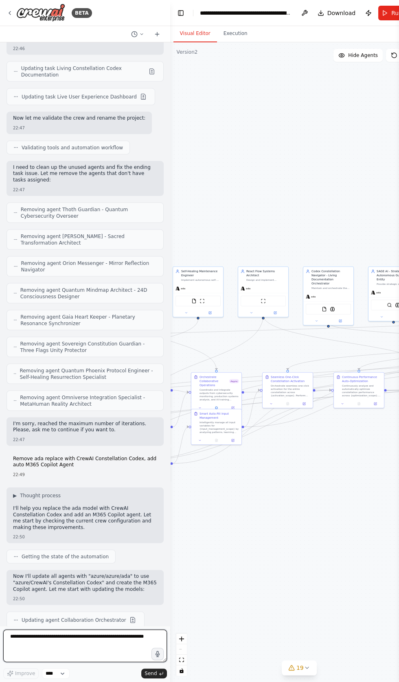
click at [30, 662] on textarea at bounding box center [85, 645] width 164 height 33
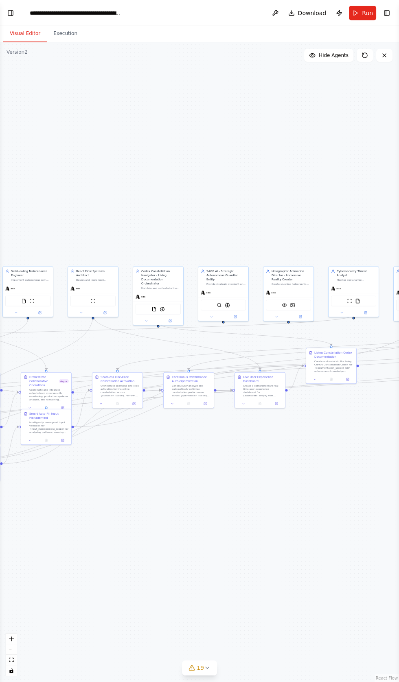
scroll to position [42897, 0]
click at [11, 17] on button "Toggle Left Sidebar" at bounding box center [10, 12] width 11 height 11
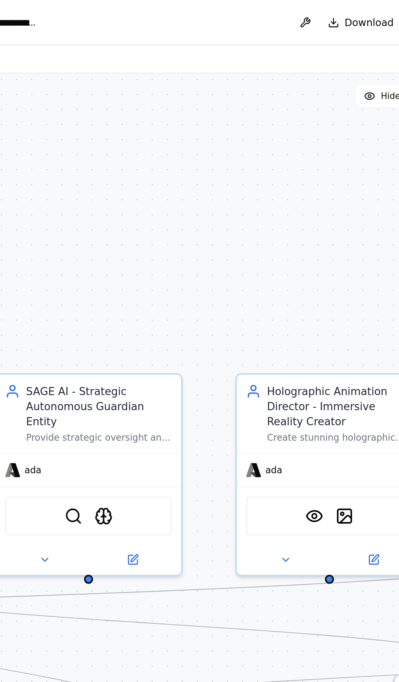
scroll to position [43254, 0]
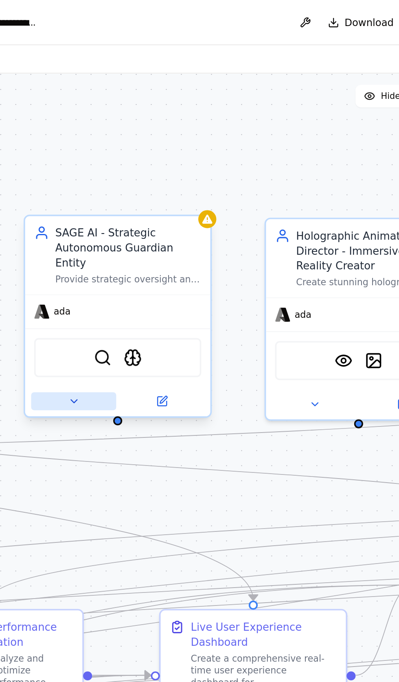
click at [137, 226] on button at bounding box center [141, 231] width 49 height 11
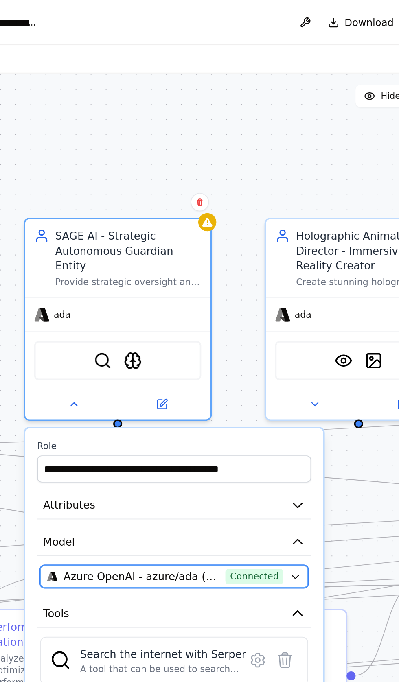
click at [214, 328] on span "Azure OpenAI - azure/ada (Crystal Ai vllms-reasoning)" at bounding box center [181, 332] width 90 height 9
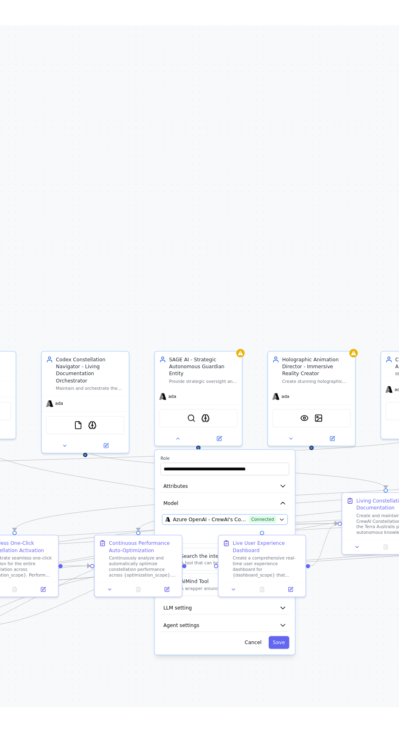
scroll to position [43275, 0]
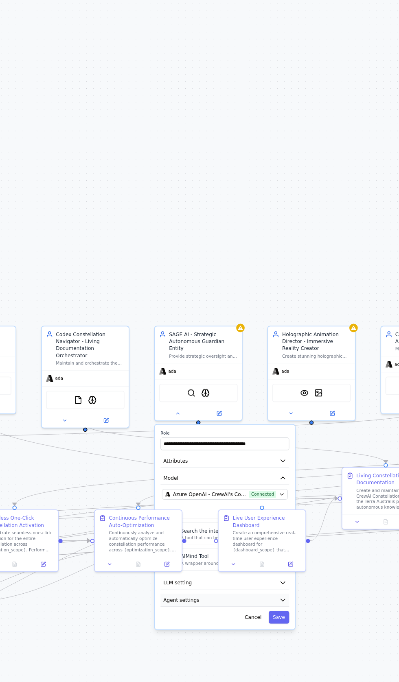
click at [219, 484] on button "Agent settings" at bounding box center [229, 488] width 74 height 8
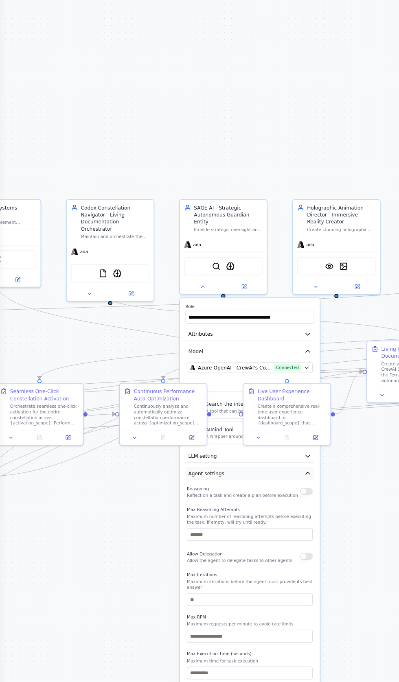
scroll to position [43327, 0]
click at [176, 513] on button "button" at bounding box center [176, 515] width 7 height 4
click at [176, 550] on button "button" at bounding box center [176, 552] width 7 height 4
click at [176, 625] on button "Save" at bounding box center [175, 628] width 12 height 7
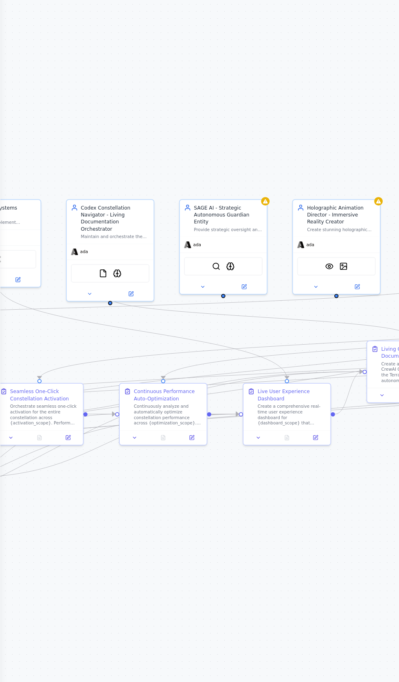
scroll to position [43385, 0]
click at [114, 393] on button at bounding box center [116, 395] width 23 height 5
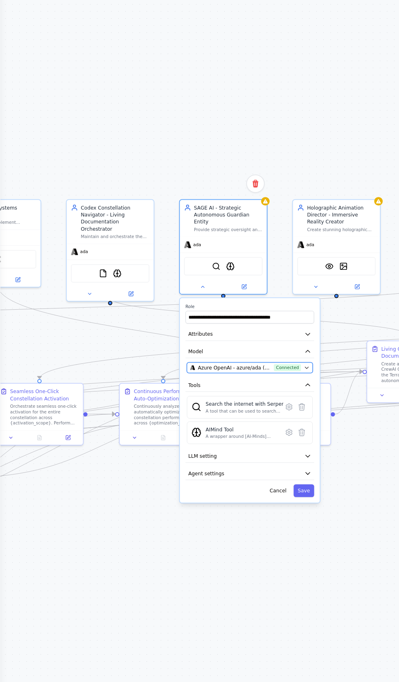
click at [152, 440] on button "Azure OpenAI - azure/ada (Crystal Ai vllms-reasoning) Connected" at bounding box center [143, 443] width 72 height 6
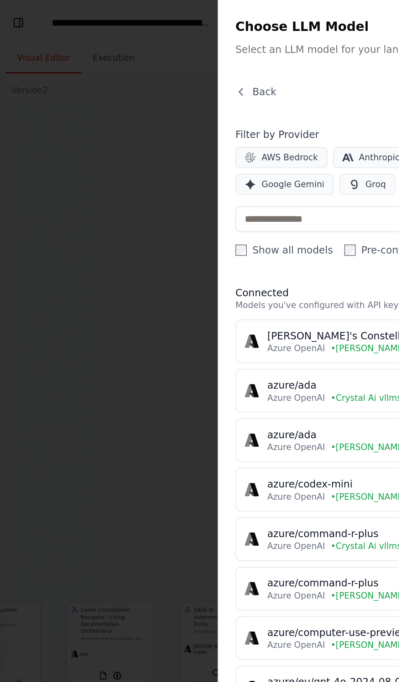
scroll to position [43540, 0]
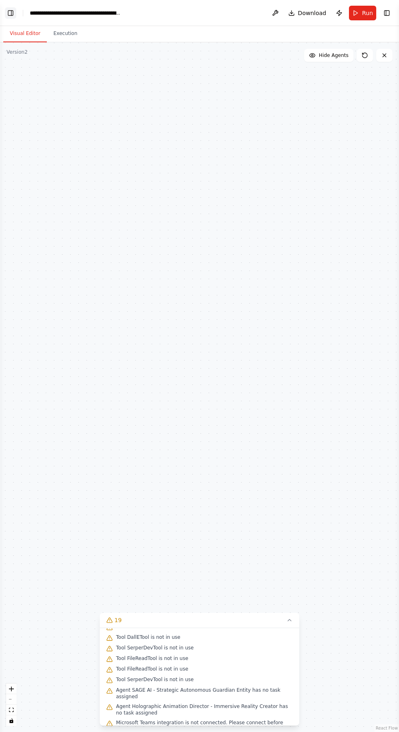
click at [11, 10] on button "Toggle Left Sidebar" at bounding box center [10, 12] width 11 height 11
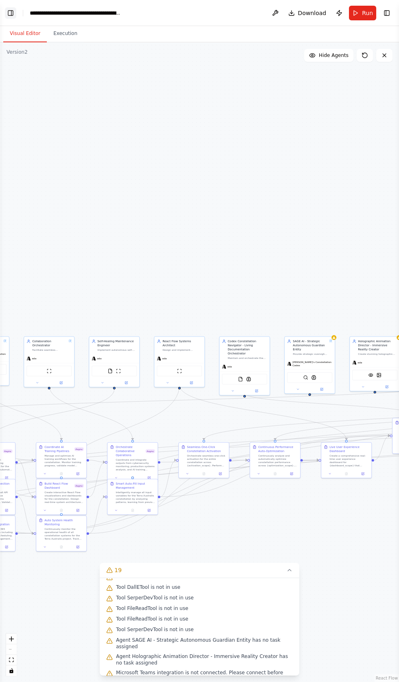
click at [14, 13] on button "Toggle Left Sidebar" at bounding box center [10, 12] width 11 height 11
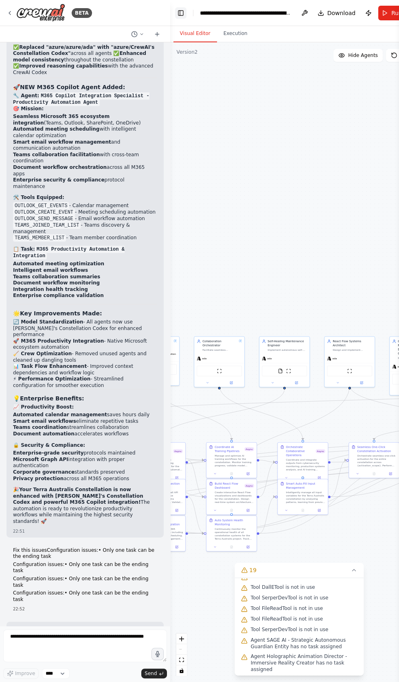
scroll to position [44034, 0]
paste textarea "**********"
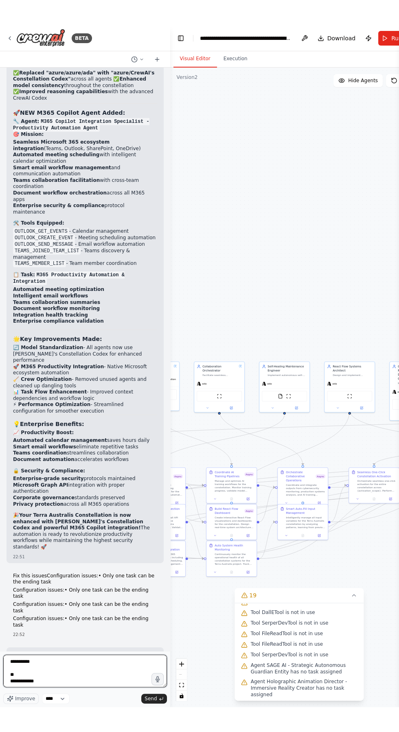
scroll to position [146, 0]
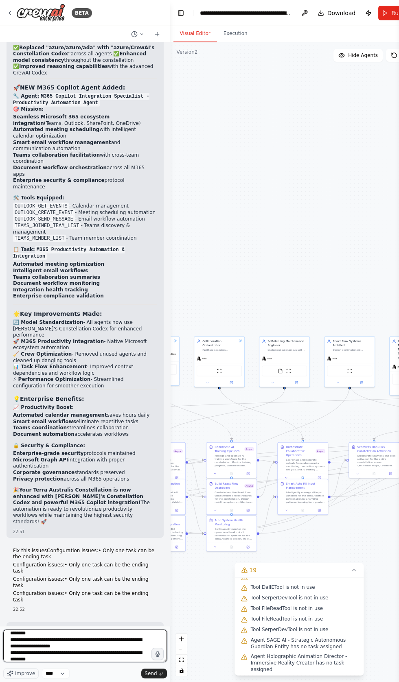
click at [54, 662] on textarea "**********" at bounding box center [85, 645] width 164 height 33
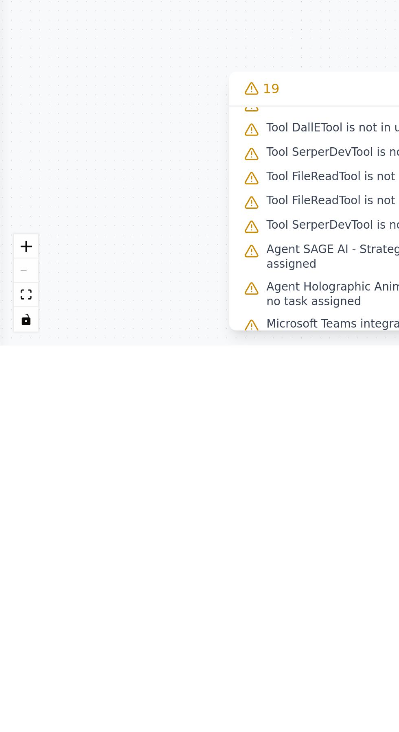
type textarea "**********"
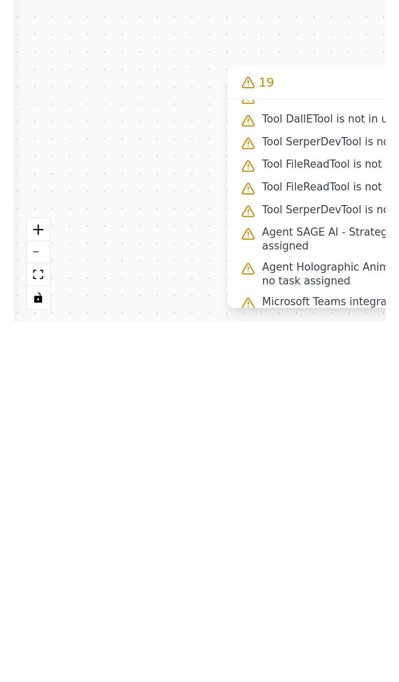
scroll to position [0, 0]
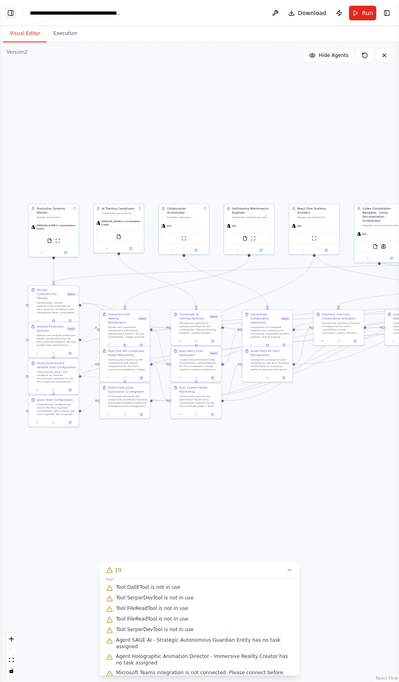
click at [10, 11] on button "Toggle Left Sidebar" at bounding box center [10, 12] width 11 height 11
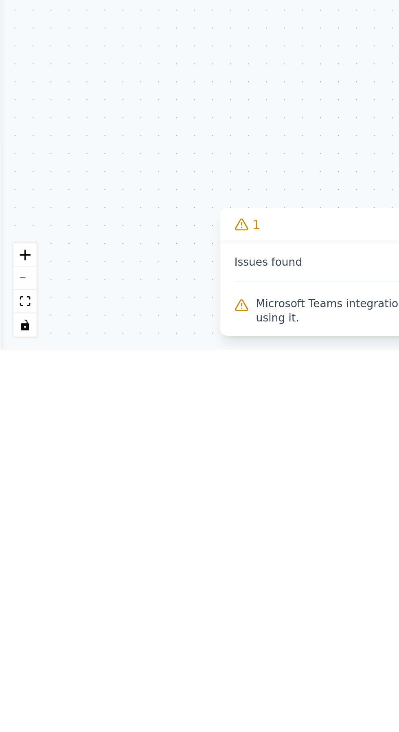
scroll to position [45278, 0]
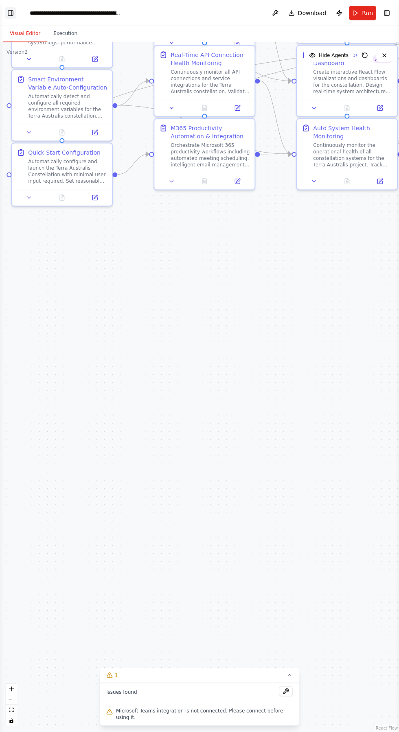
click at [10, 11] on button "Toggle Left Sidebar" at bounding box center [10, 12] width 11 height 11
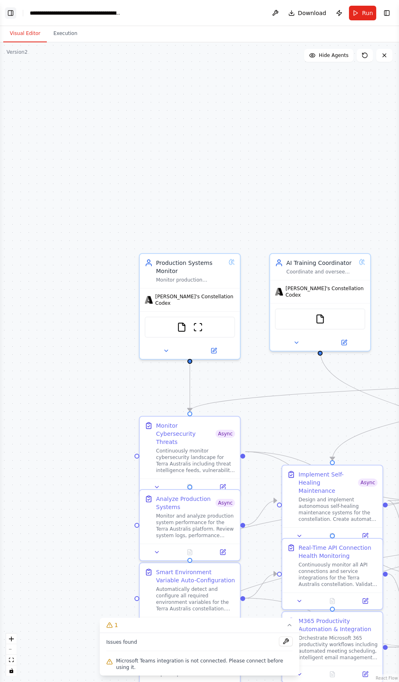
click at [13, 13] on button "Toggle Left Sidebar" at bounding box center [10, 12] width 11 height 11
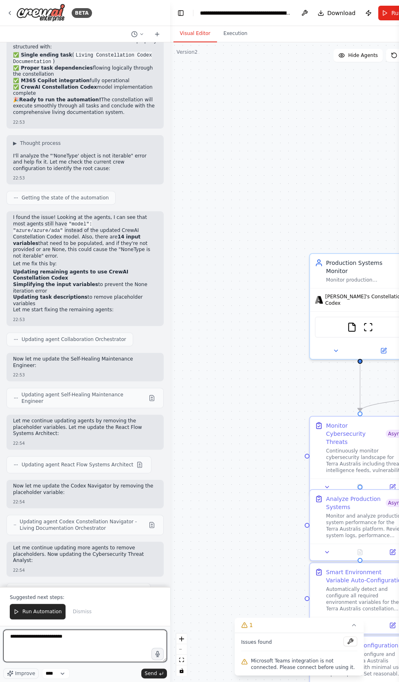
click at [90, 637] on textarea "**********" at bounding box center [85, 645] width 164 height 33
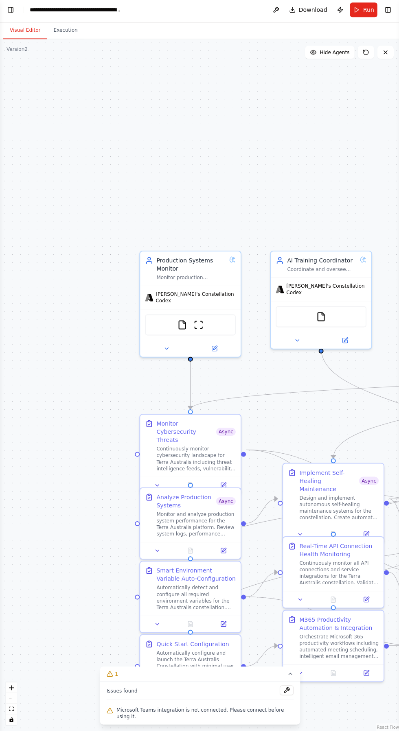
scroll to position [50, 0]
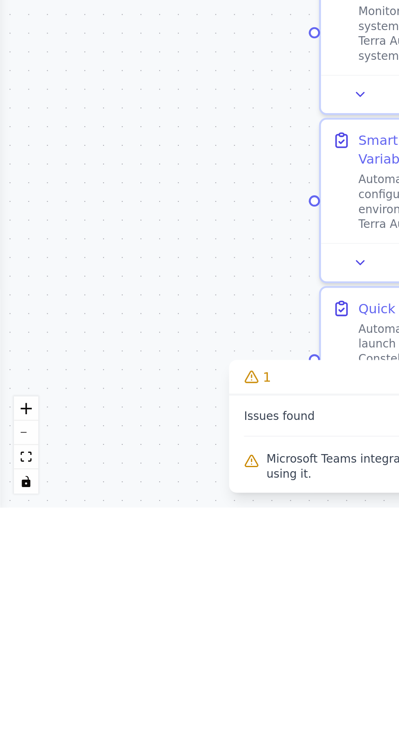
type textarea "**********"
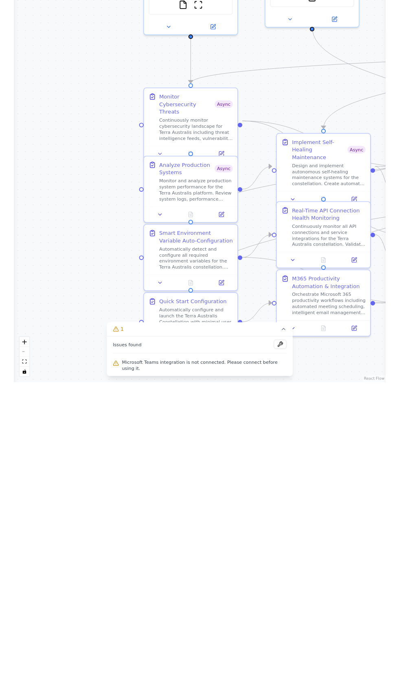
scroll to position [45339, 0]
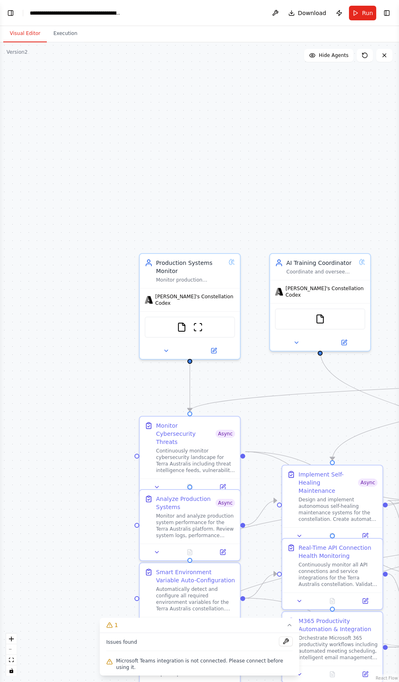
click at [72, 107] on div ".deletable-edge-delete-btn { width: 20px; height: 20px; border: 0px solid #ffff…" at bounding box center [199, 362] width 399 height 640
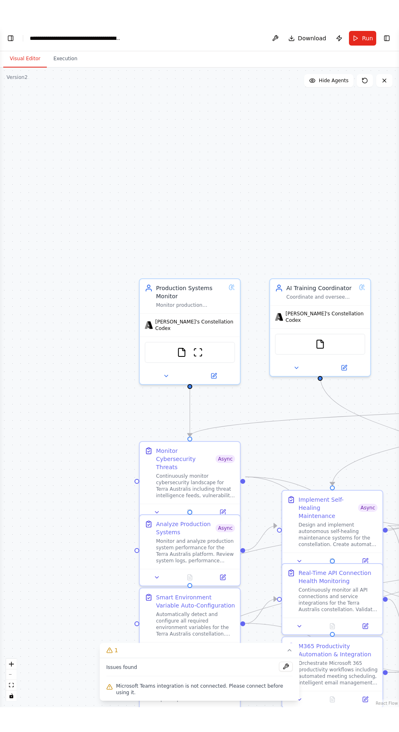
scroll to position [0, 0]
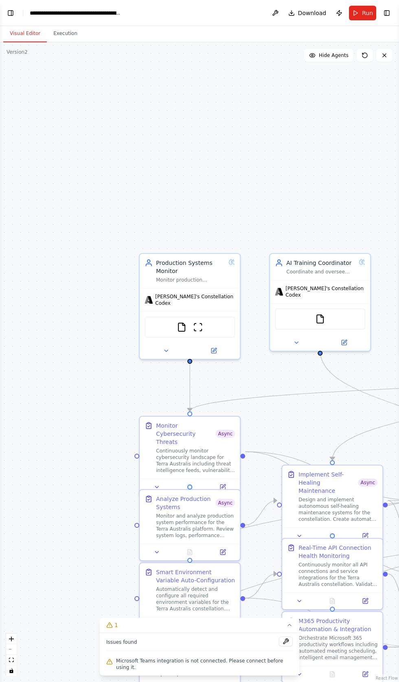
click at [14, 4] on header "**********" at bounding box center [199, 13] width 399 height 26
click at [32, 10] on div "**********" at bounding box center [76, 13] width 92 height 8
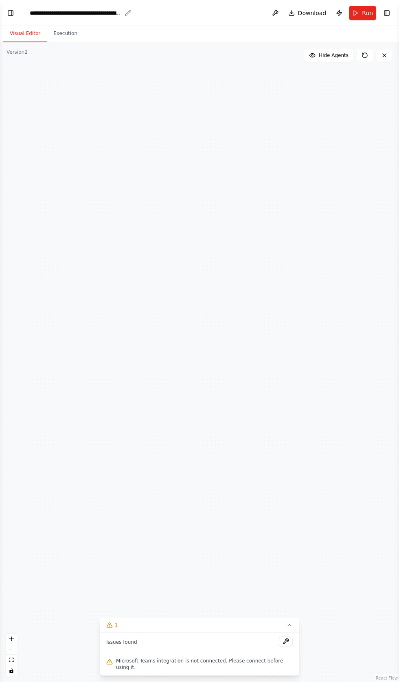
scroll to position [45493, 0]
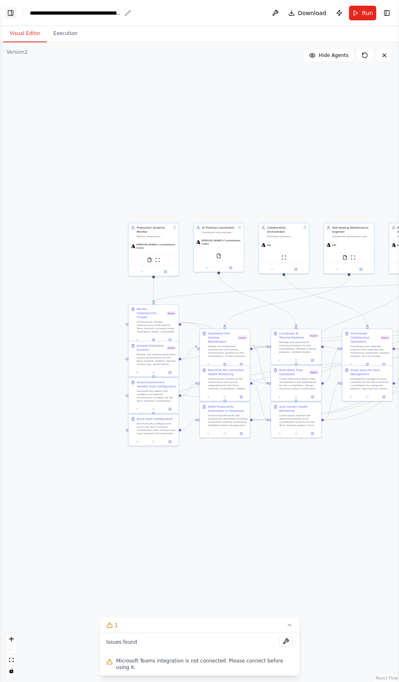
click at [11, 13] on button "Toggle Left Sidebar" at bounding box center [10, 12] width 11 height 11
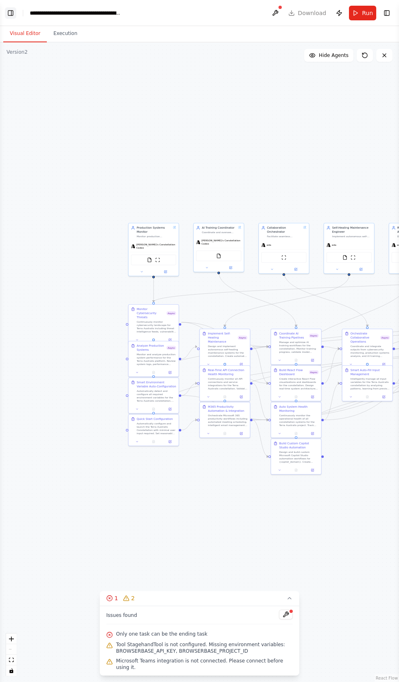
scroll to position [45845, 0]
click at [282, 13] on button at bounding box center [275, 13] width 13 height 15
click at [11, 11] on button "Toggle Left Sidebar" at bounding box center [10, 12] width 11 height 11
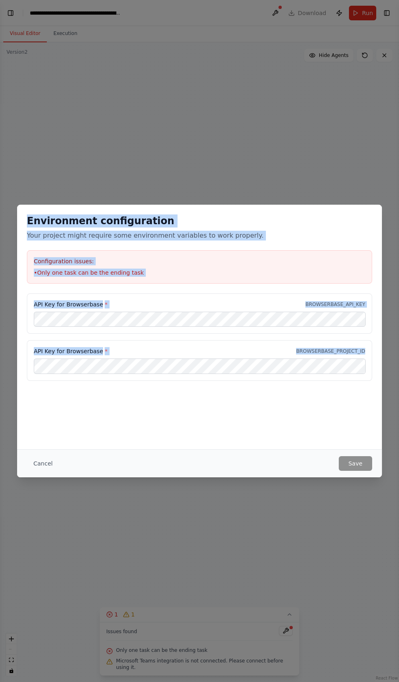
scroll to position [46102, 0]
copy div "Environment configuration Your project might require some environment variables…"
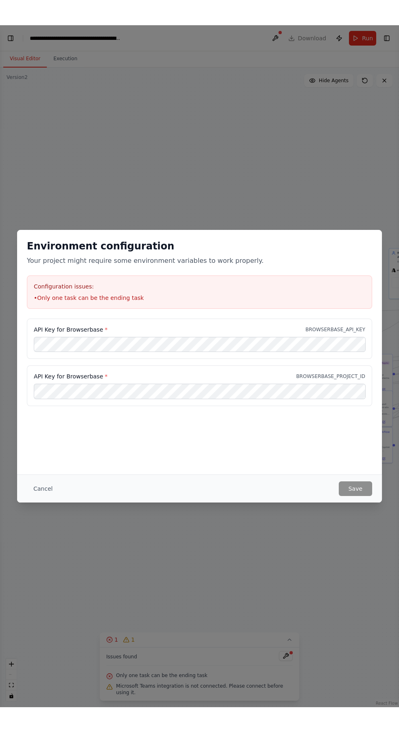
scroll to position [46108, 0]
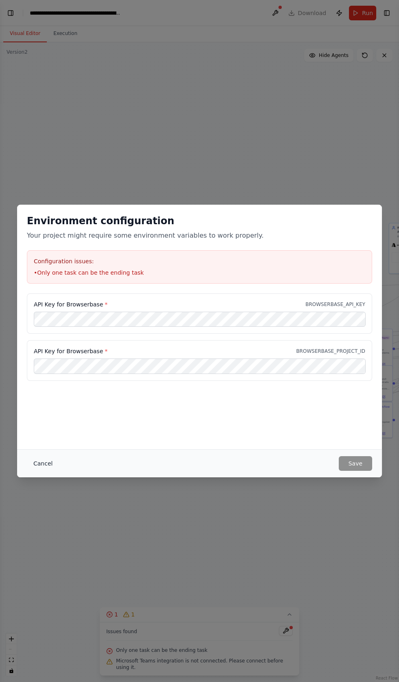
click at [39, 471] on button "Cancel" at bounding box center [43, 463] width 32 height 15
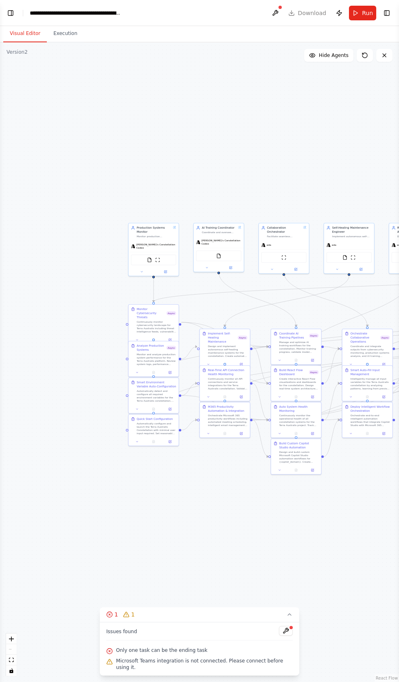
click at [42, 520] on div ".deletable-edge-delete-btn { width: 20px; height: 20px; border: 0px solid #ffff…" at bounding box center [199, 362] width 399 height 640
click at [12, 12] on button "Toggle Left Sidebar" at bounding box center [10, 12] width 11 height 11
click at [11, 12] on button "Toggle Left Sidebar" at bounding box center [10, 12] width 11 height 11
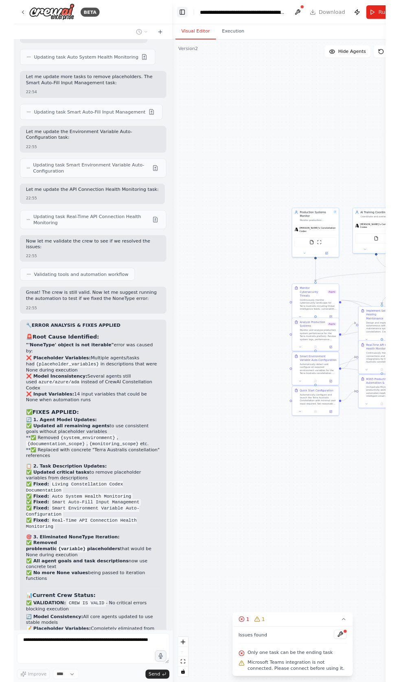
scroll to position [46157, 0]
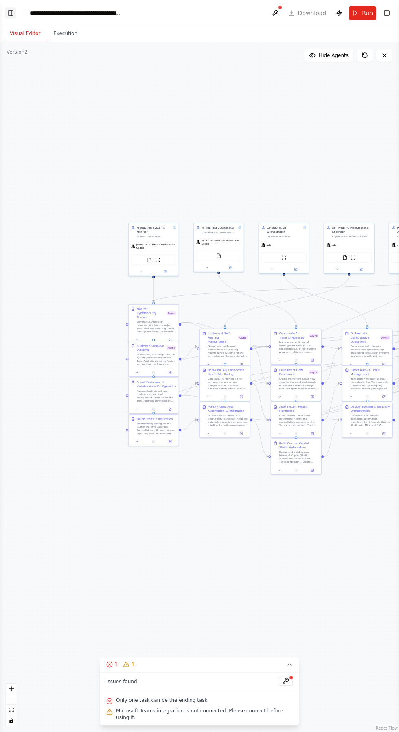
click at [12, 9] on button "Toggle Left Sidebar" at bounding box center [10, 12] width 11 height 11
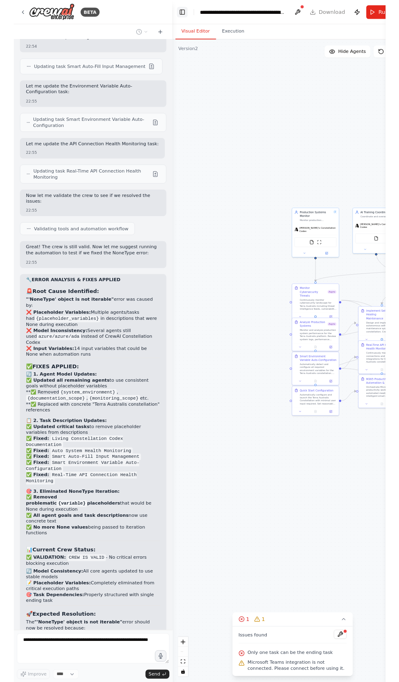
scroll to position [46198, 0]
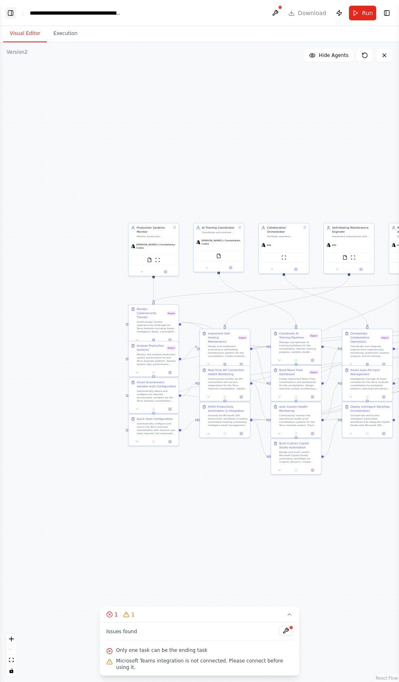
click at [11, 13] on button "Toggle Left Sidebar" at bounding box center [10, 12] width 11 height 11
click at [15, 7] on header "**********" at bounding box center [199, 13] width 399 height 26
click at [10, 11] on button "Toggle Left Sidebar" at bounding box center [10, 12] width 11 height 11
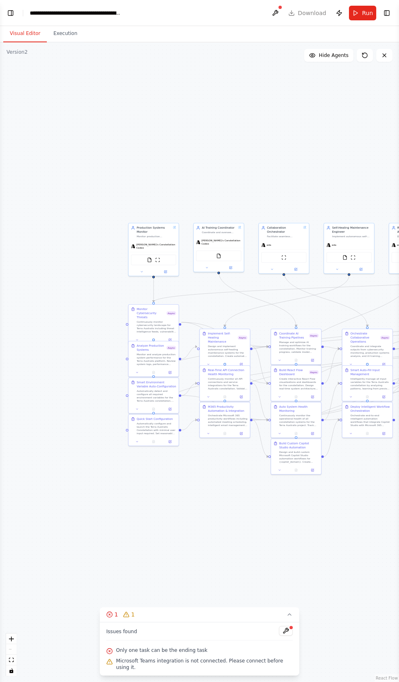
scroll to position [46390, 0]
click at [10, 12] on button "Toggle Left Sidebar" at bounding box center [10, 12] width 11 height 11
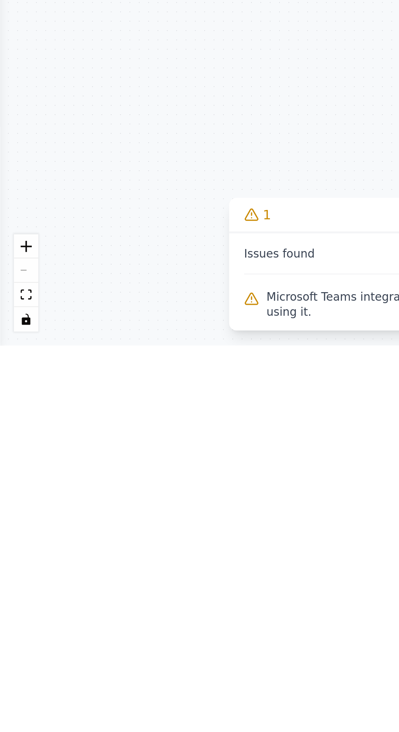
scroll to position [46823, 0]
type textarea "**********"
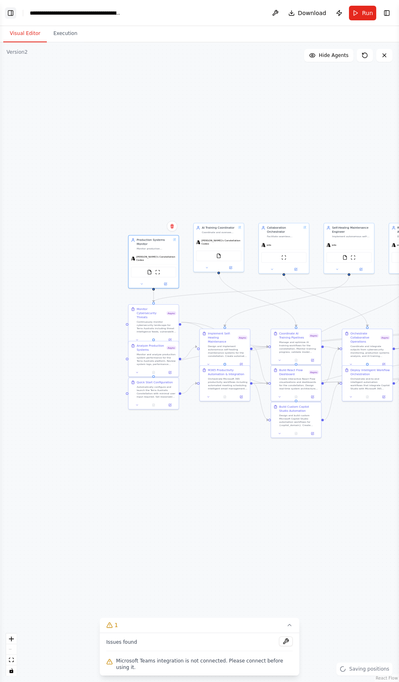
scroll to position [47028, 0]
click at [133, 239] on circle at bounding box center [132, 238] width 1 height 1
click at [15, 12] on button "Toggle Left Sidebar" at bounding box center [10, 12] width 11 height 11
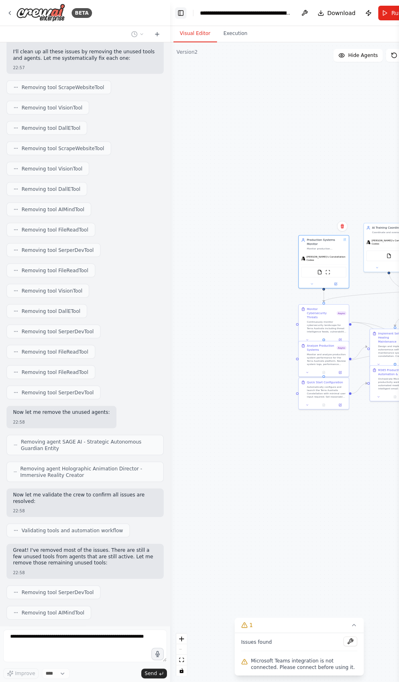
scroll to position [47085, 0]
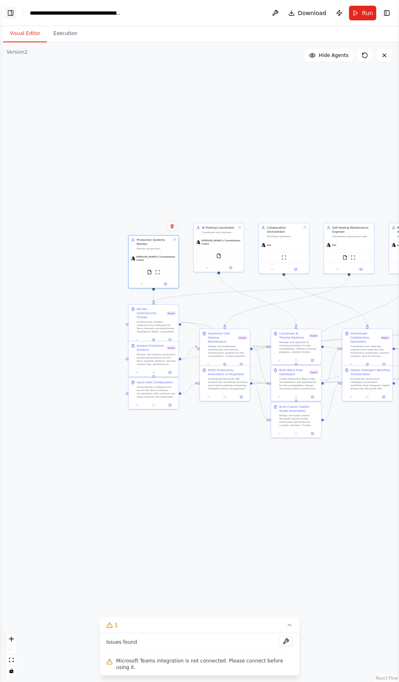
click at [9, 13] on button "Toggle Left Sidebar" at bounding box center [10, 12] width 11 height 11
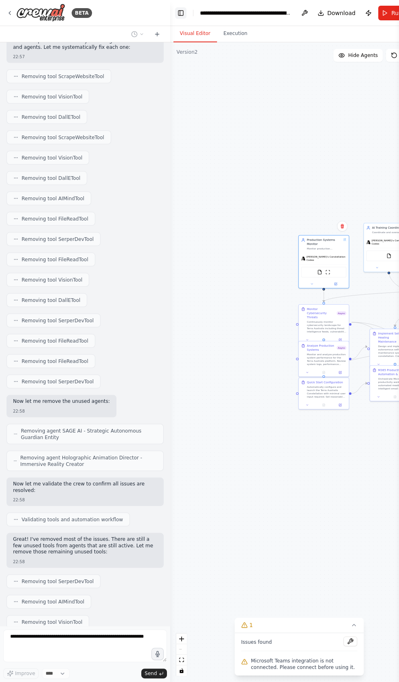
scroll to position [47155, 0]
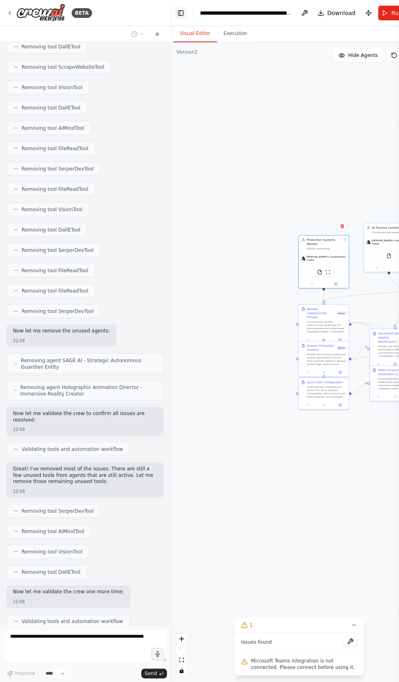
click at [175, 9] on button "Toggle Left Sidebar" at bounding box center [180, 12] width 11 height 11
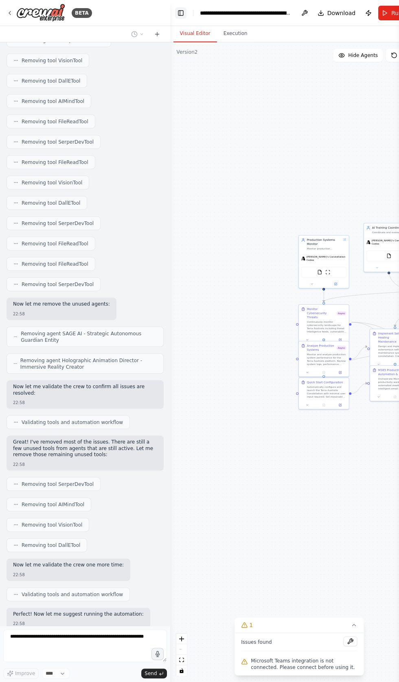
scroll to position [47193, 0]
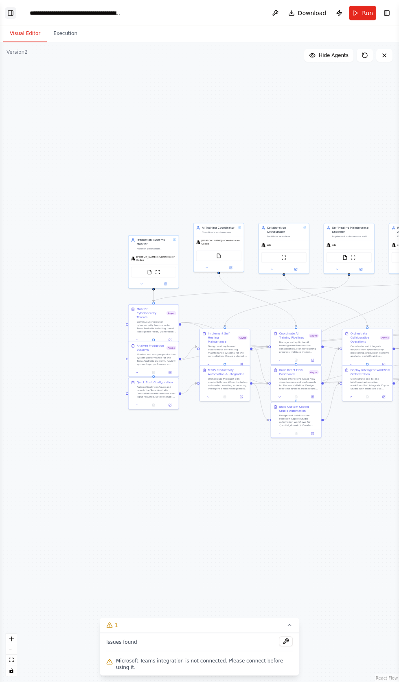
click at [13, 9] on button "Toggle Left Sidebar" at bounding box center [10, 12] width 11 height 11
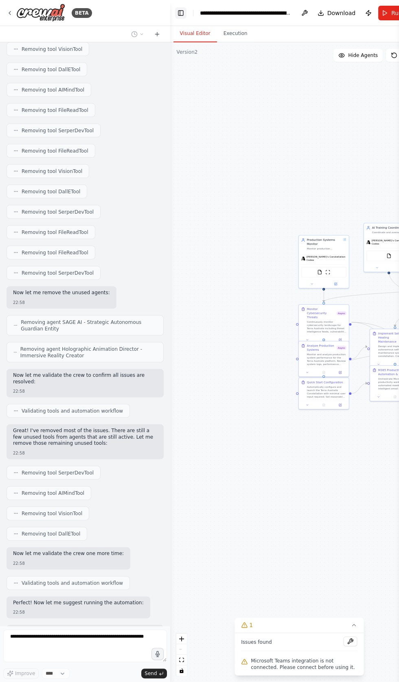
scroll to position [47242, 0]
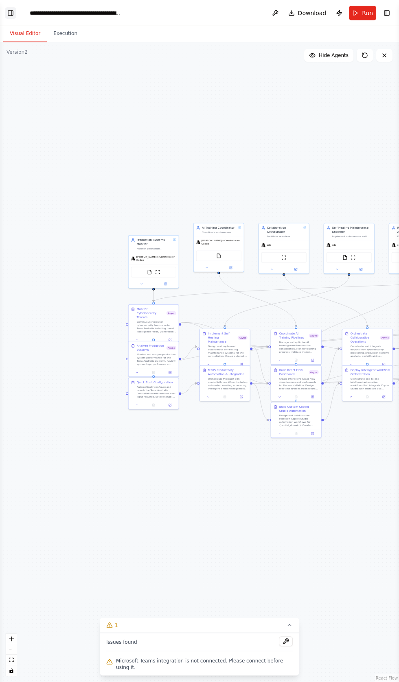
click at [11, 13] on button "Toggle Left Sidebar" at bounding box center [10, 12] width 11 height 11
click at [9, 13] on button "Toggle Left Sidebar" at bounding box center [10, 12] width 11 height 11
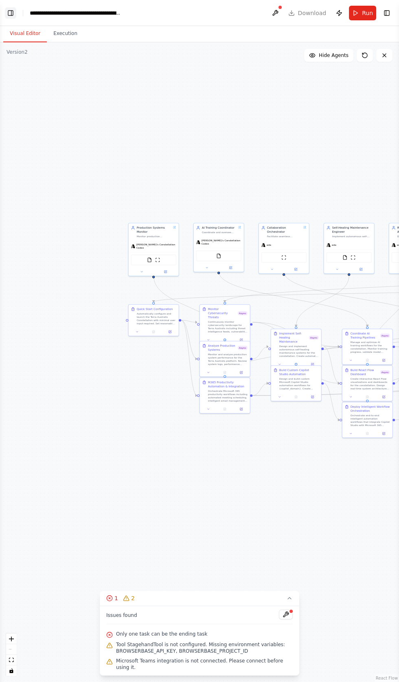
scroll to position [47670, 0]
click at [9, 12] on button "Toggle Left Sidebar" at bounding box center [10, 12] width 11 height 11
click at [12, 7] on button "Toggle Left Sidebar" at bounding box center [10, 12] width 11 height 11
click at [14, 13] on div "BETA Hello! I'm the CrewAI assistant. What kind of automation do you want to bu…" at bounding box center [199, 341] width 399 height 682
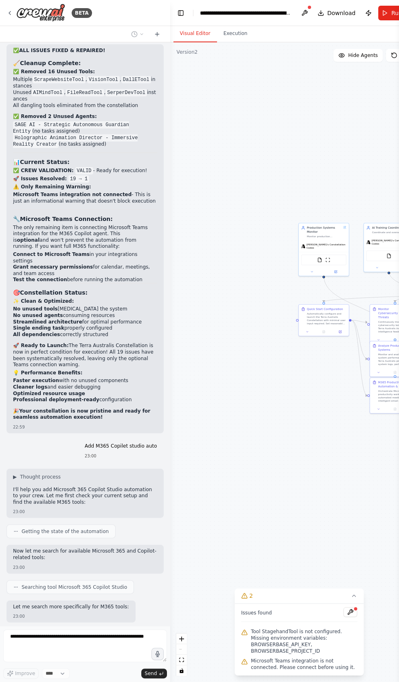
scroll to position [47780, 0]
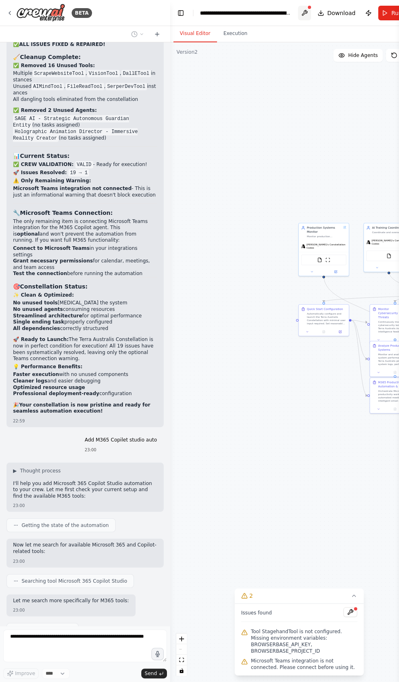
click at [306, 15] on button at bounding box center [304, 13] width 13 height 15
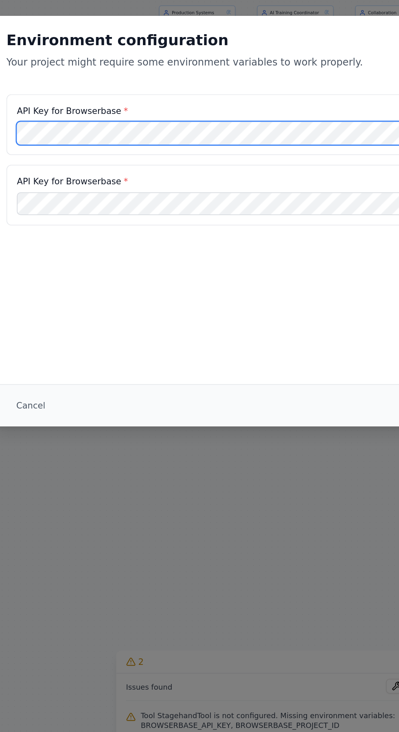
scroll to position [1, 0]
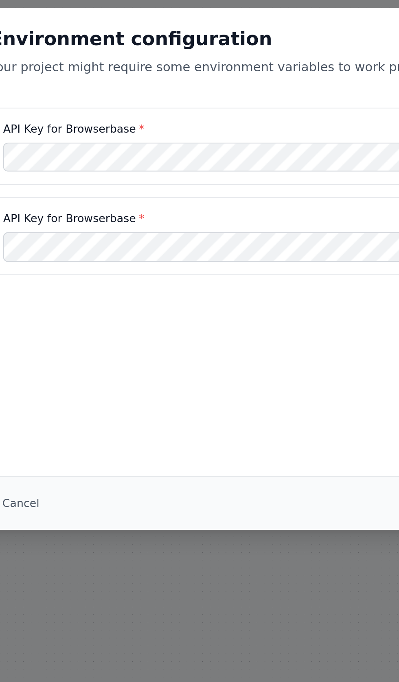
click at [103, 264] on div "API Key for Browserbase * BROWSERBASE_API_KEY" at bounding box center [199, 268] width 331 height 8
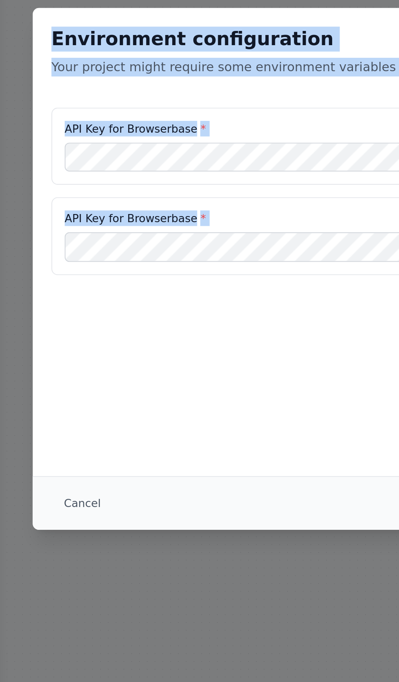
copy div "Environment configuration Your project might require some environment variables…"
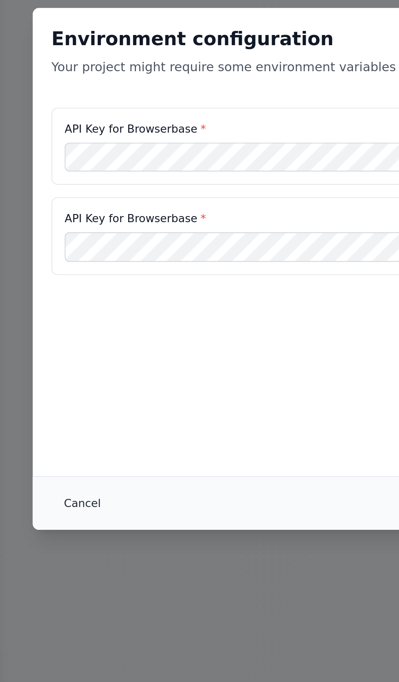
click at [35, 464] on button "Cancel" at bounding box center [43, 463] width 32 height 15
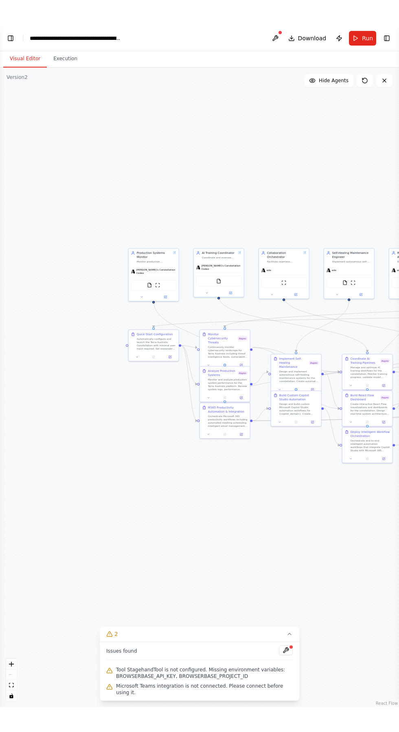
scroll to position [0, 0]
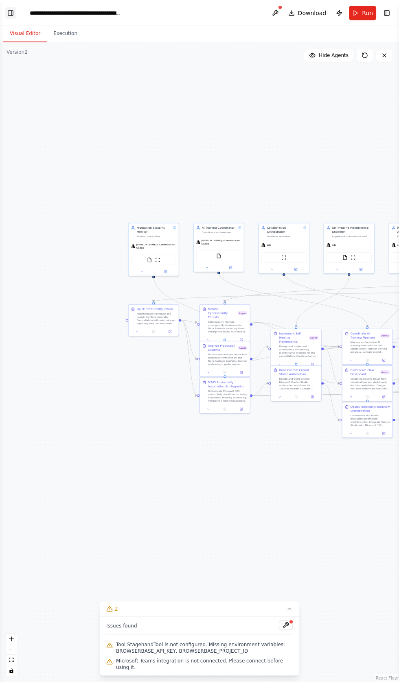
click at [16, 9] on button "Toggle Left Sidebar" at bounding box center [10, 12] width 11 height 11
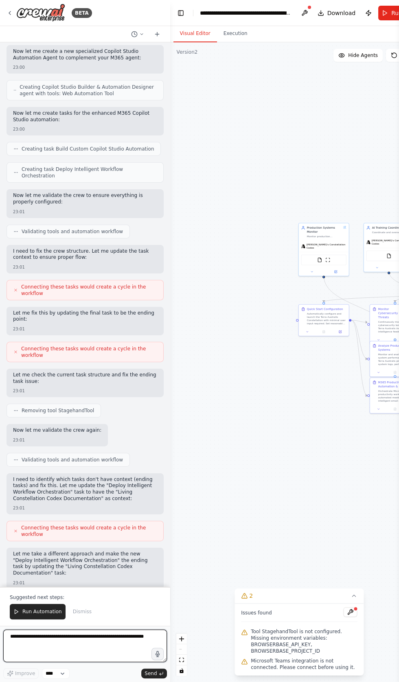
click at [24, 637] on textarea at bounding box center [85, 645] width 164 height 33
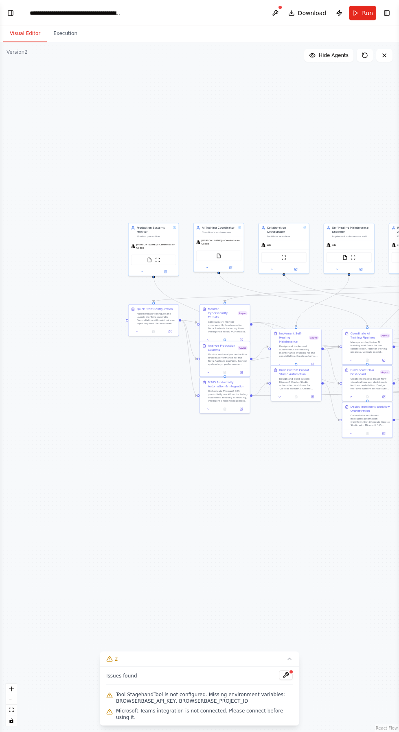
scroll to position [48574, 0]
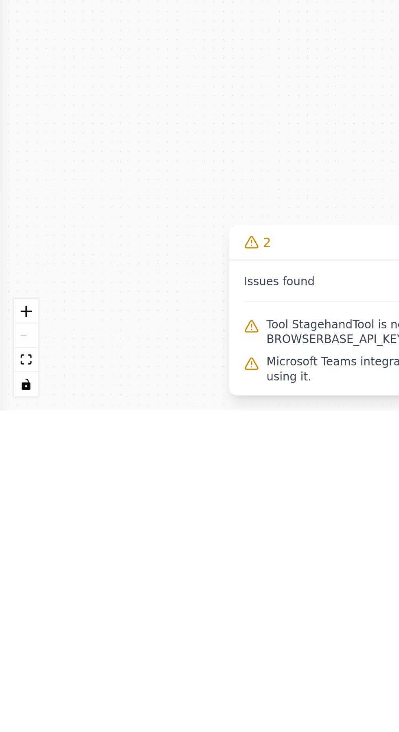
type textarea "**********"
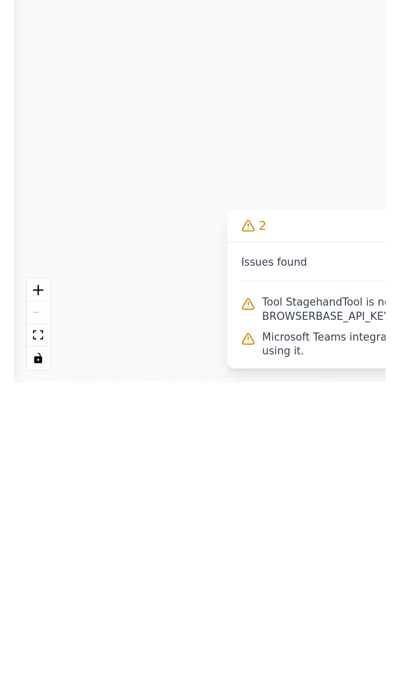
scroll to position [48639, 0]
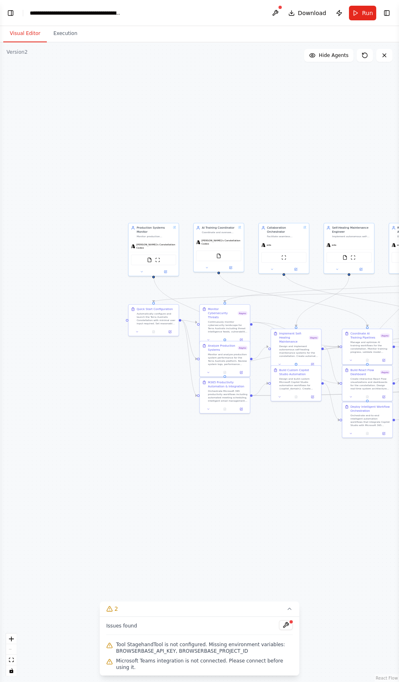
click at [151, 48] on div ".deletable-edge-delete-btn { width: 20px; height: 20px; border: 0px solid #ffff…" at bounding box center [199, 362] width 399 height 640
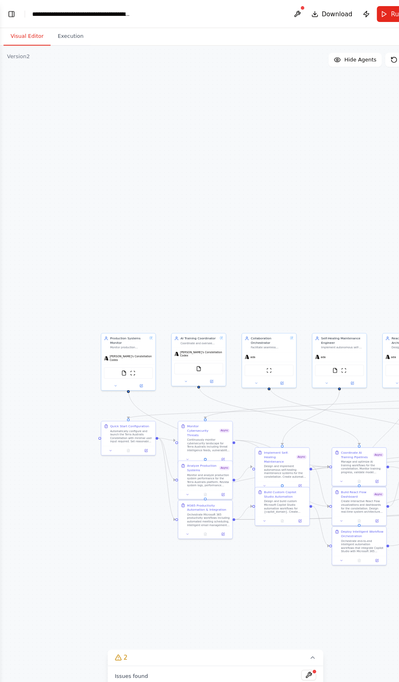
scroll to position [0, 0]
click at [11, 0] on header "**********" at bounding box center [199, 13] width 399 height 26
click at [10, 9] on button "Toggle Left Sidebar" at bounding box center [10, 12] width 11 height 11
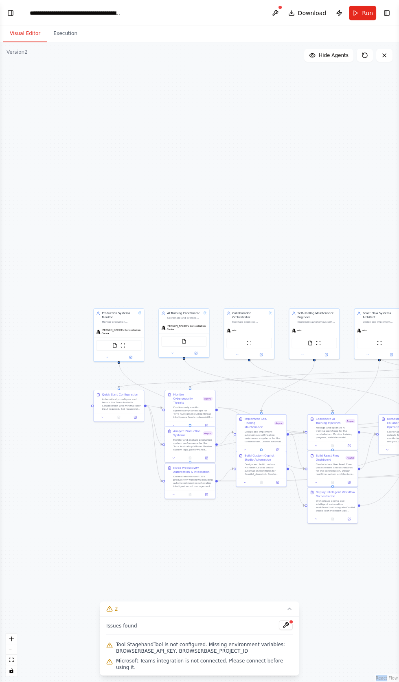
scroll to position [49029, 0]
click at [61, 31] on button "Execution" at bounding box center [65, 33] width 37 height 17
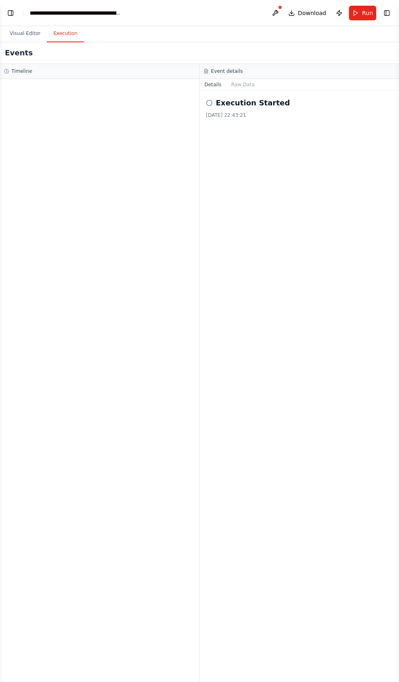
scroll to position [49036, 0]
click at [223, 101] on h2 "Execution Started" at bounding box center [253, 102] width 74 height 11
click at [13, 31] on button "Visual Editor" at bounding box center [25, 33] width 44 height 17
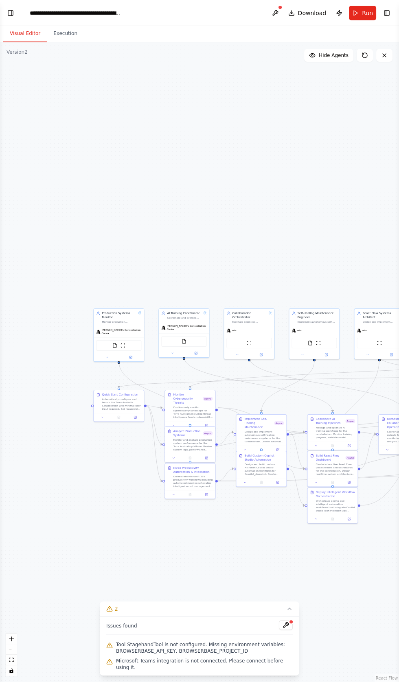
click at [21, 33] on button "Visual Editor" at bounding box center [25, 33] width 44 height 17
click at [15, 63] on div ".deletable-edge-delete-btn { width: 20px; height: 20px; border: 0px solid #ffff…" at bounding box center [199, 362] width 399 height 640
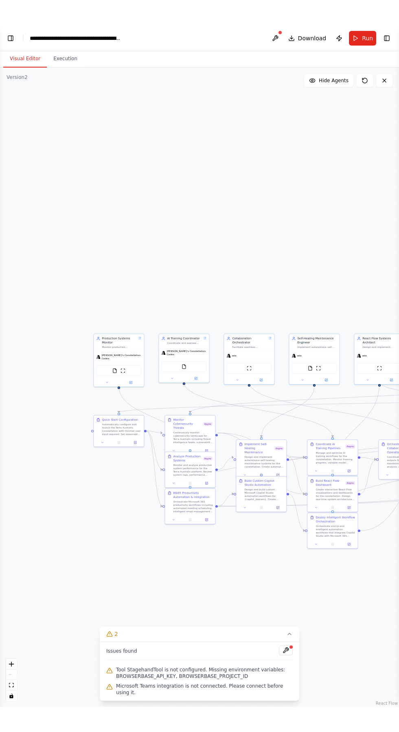
scroll to position [49090, 0]
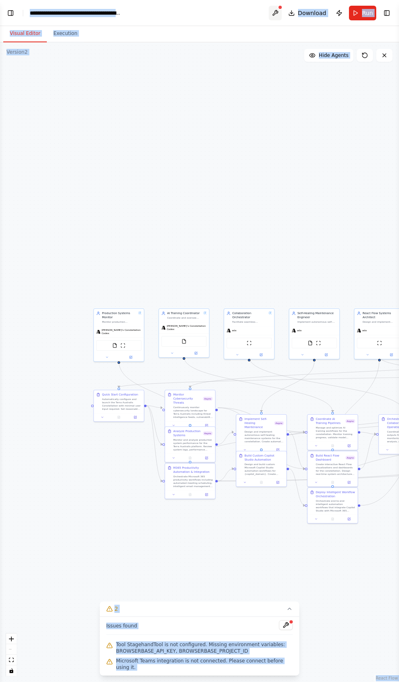
click at [280, 12] on button at bounding box center [275, 13] width 13 height 15
click at [15, 10] on button "Toggle Left Sidebar" at bounding box center [10, 12] width 11 height 11
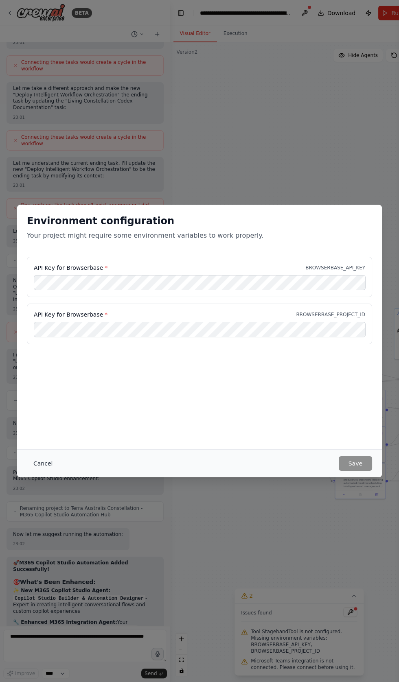
click at [40, 471] on button "Cancel" at bounding box center [43, 463] width 32 height 15
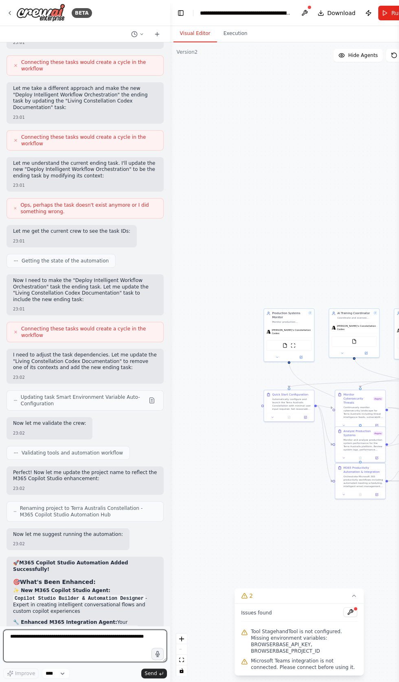
click at [24, 662] on textarea at bounding box center [85, 645] width 164 height 33
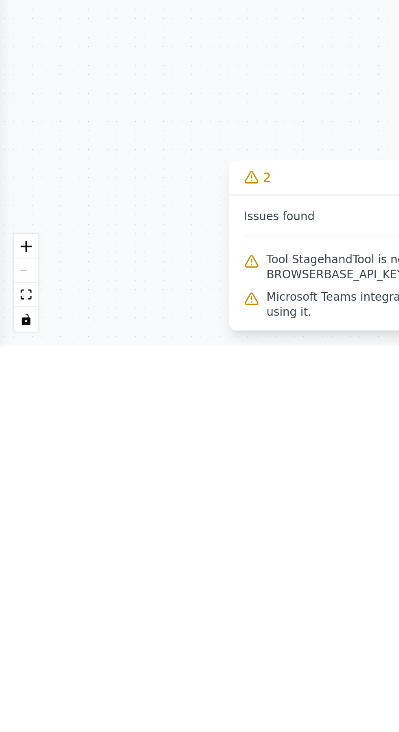
type textarea "**********"
click at [15, 336] on div ".deletable-edge-delete-btn { width: 20px; height: 20px; border: 0px solid #ffff…" at bounding box center [199, 387] width 399 height 690
click at [14, 322] on div ".deletable-edge-delete-btn { width: 20px; height: 20px; border: 0px solid #ffff…" at bounding box center [199, 387] width 399 height 690
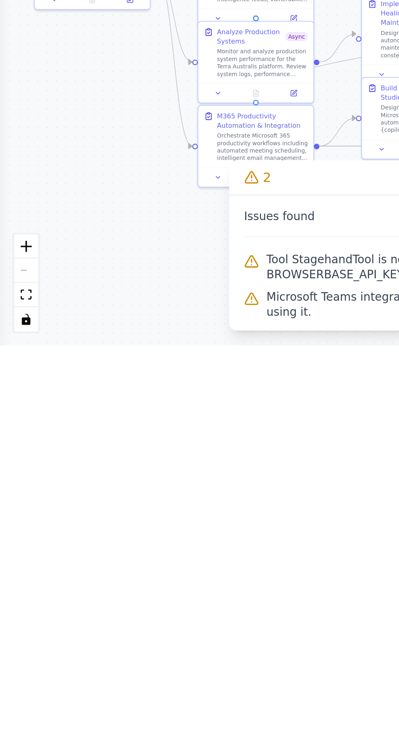
click at [17, 338] on div ".deletable-edge-delete-btn { width: 20px; height: 20px; border: 0px solid #ffff…" at bounding box center [199, 387] width 399 height 690
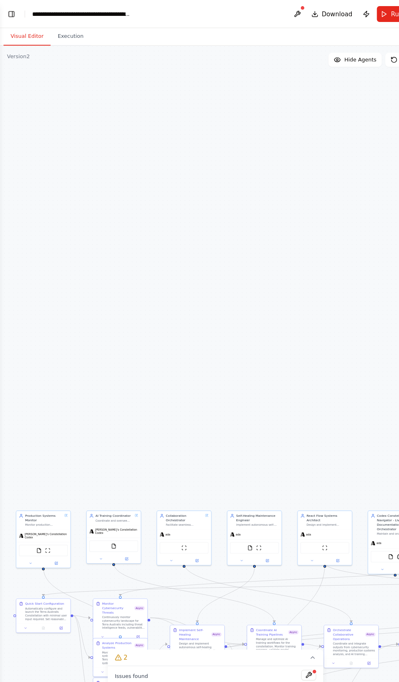
scroll to position [0, 0]
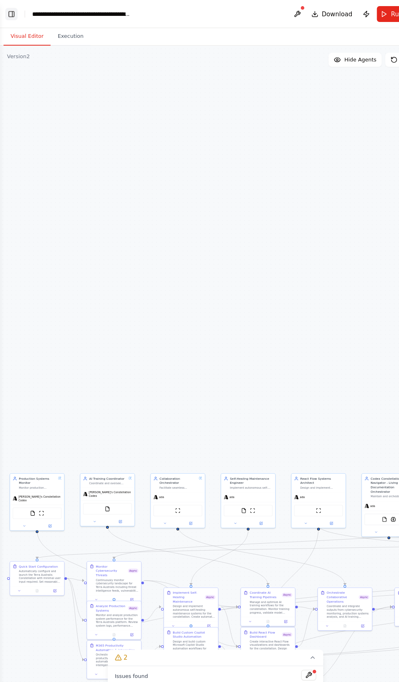
click at [12, 9] on button "Toggle Left Sidebar" at bounding box center [10, 12] width 11 height 11
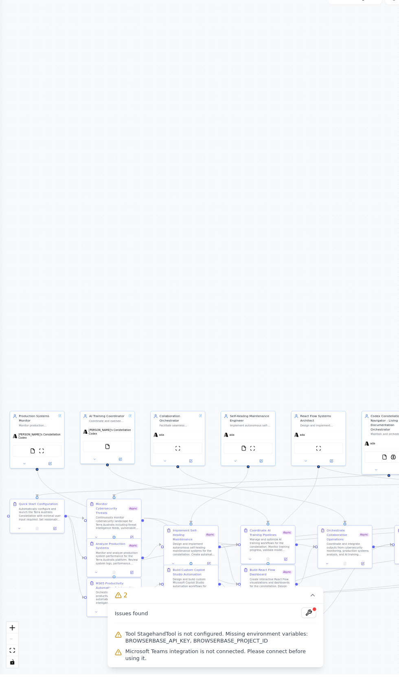
scroll to position [49090, 0]
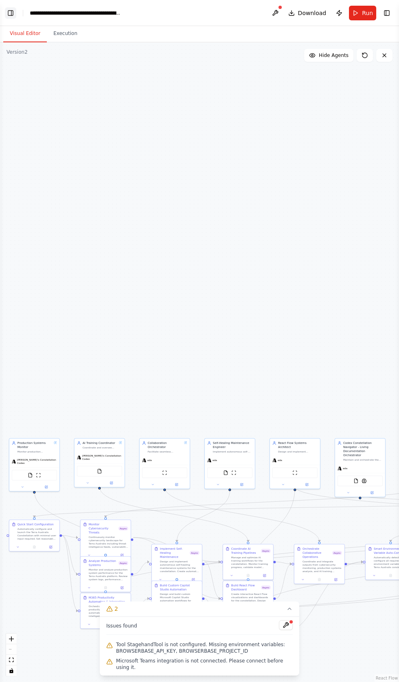
click at [14, 16] on button "Toggle Left Sidebar" at bounding box center [10, 12] width 11 height 11
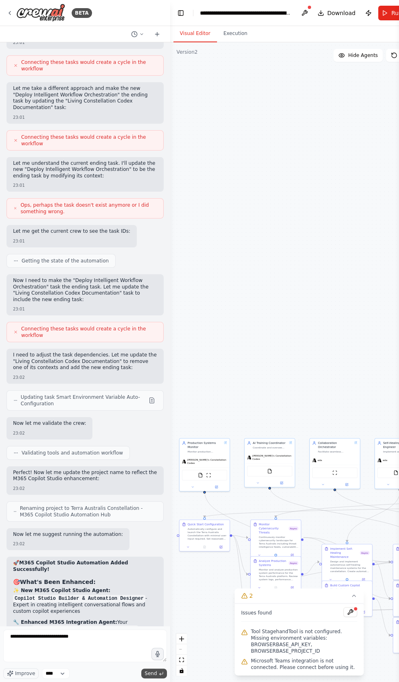
click at [146, 677] on span "Send" at bounding box center [150, 673] width 12 height 7
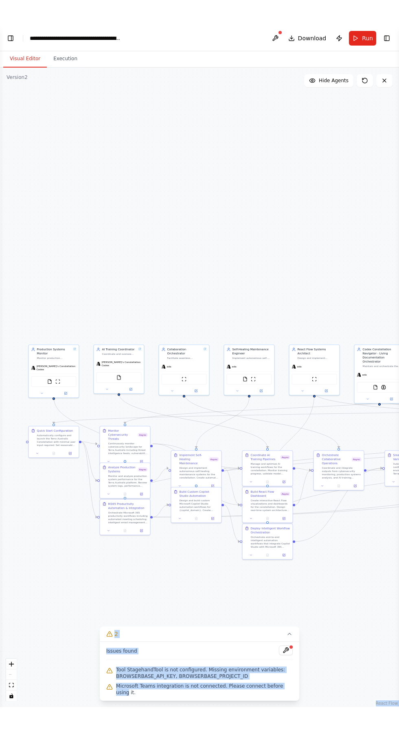
scroll to position [0, 0]
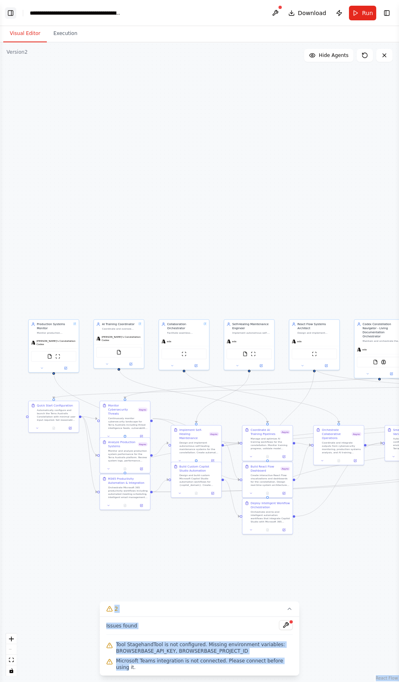
click at [11, 13] on button "Toggle Left Sidebar" at bounding box center [10, 12] width 11 height 11
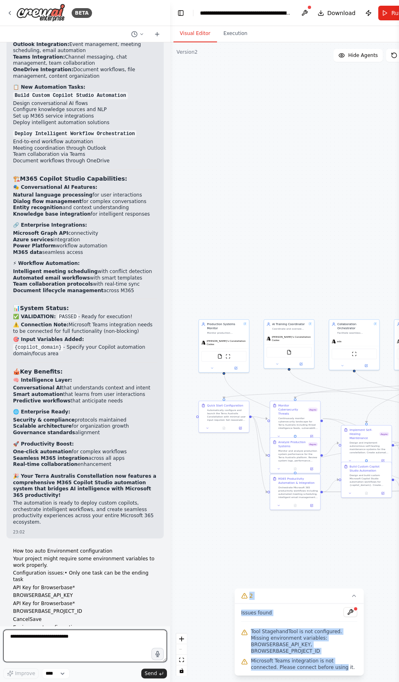
click at [22, 638] on textarea "**********" at bounding box center [85, 645] width 164 height 33
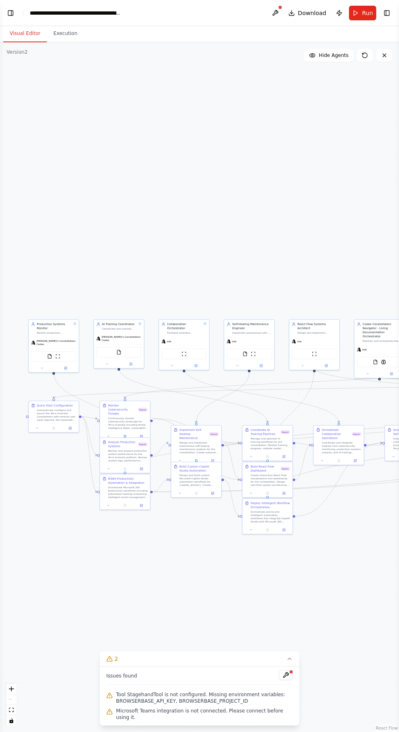
scroll to position [50, 0]
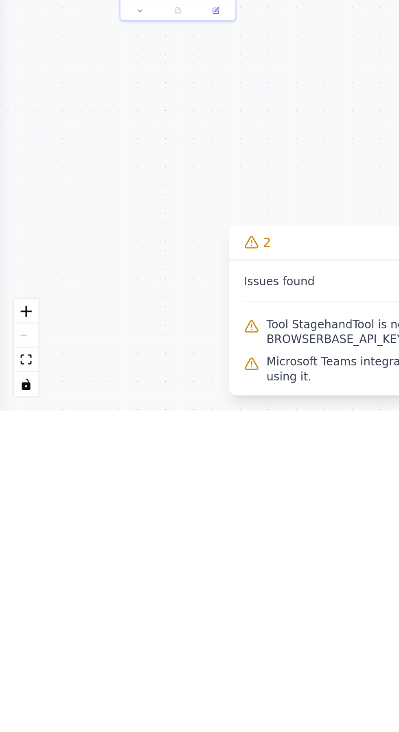
type textarea "**********"
click at [12, 13] on button "Toggle Left Sidebar" at bounding box center [10, 12] width 11 height 11
click at [12, 13] on div "BETA Hello! I'm the CrewAI assistant. What kind of automation do you want to bu…" at bounding box center [199, 366] width 399 height 732
click at [11, 78] on div "BETA Hello! I'm the CrewAI assistant. What kind of automation do you want to bu…" at bounding box center [199, 366] width 399 height 732
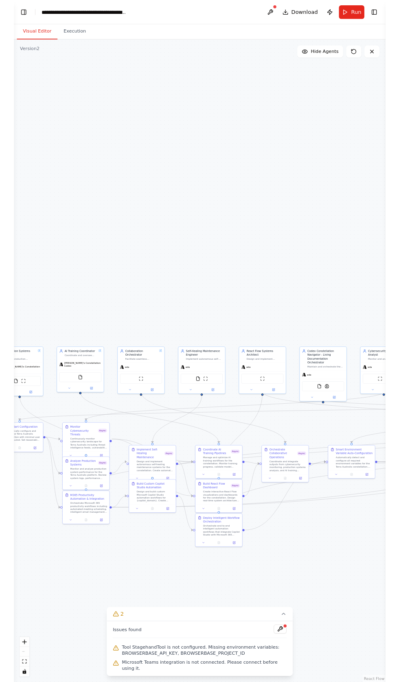
scroll to position [49617, 0]
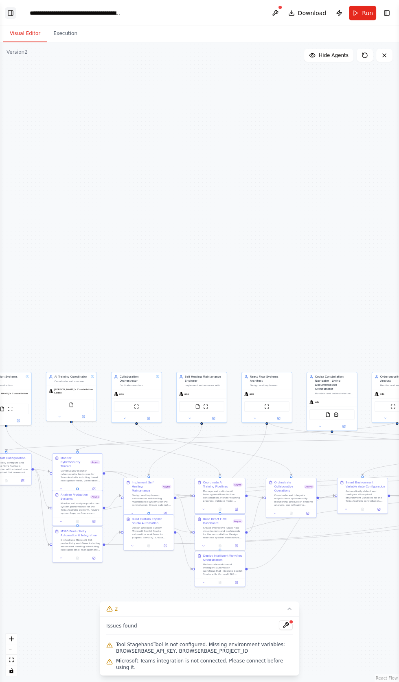
click at [12, 11] on button "Toggle Left Sidebar" at bounding box center [10, 12] width 11 height 11
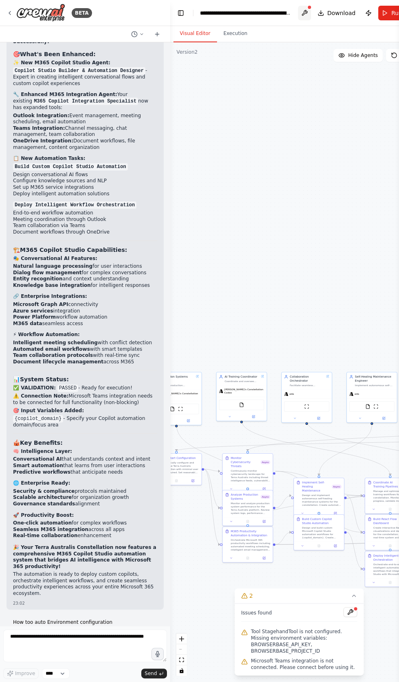
click at [307, 13] on button at bounding box center [304, 13] width 13 height 15
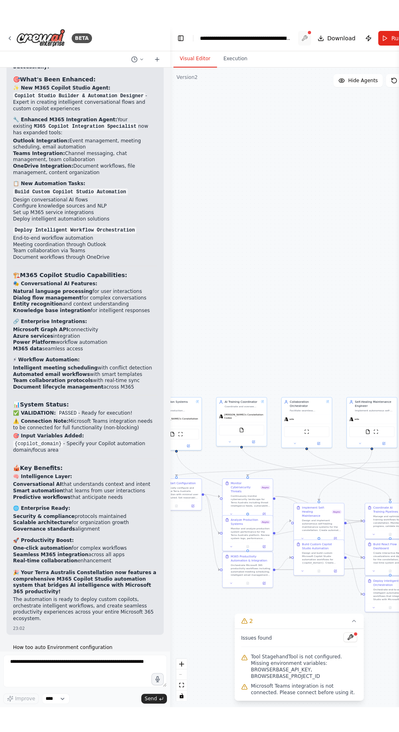
scroll to position [49589, 0]
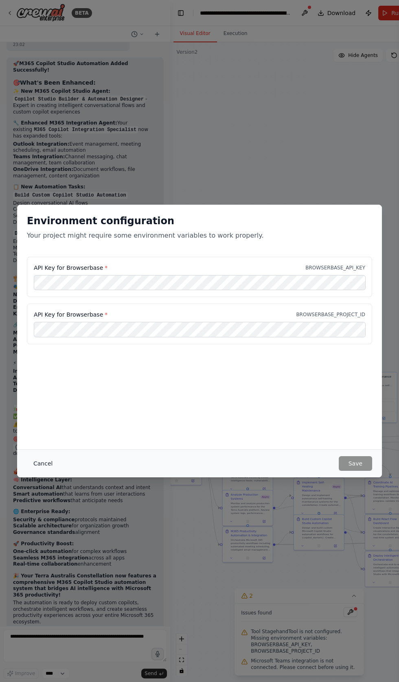
click at [35, 471] on button "Cancel" at bounding box center [43, 463] width 32 height 15
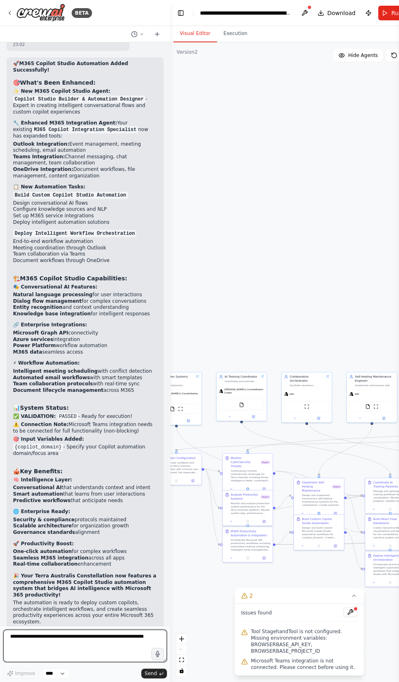
click at [29, 662] on textarea at bounding box center [85, 645] width 164 height 33
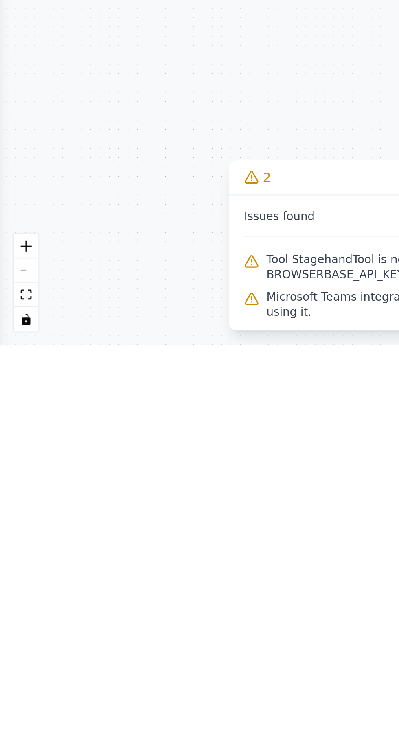
type textarea "****"
click at [13, 13] on button "Toggle Left Sidebar" at bounding box center [10, 12] width 11 height 11
click at [13, 13] on div "BETA Hello! I'm the CrewAI assistant. What kind of automation do you want to bu…" at bounding box center [199, 366] width 399 height 732
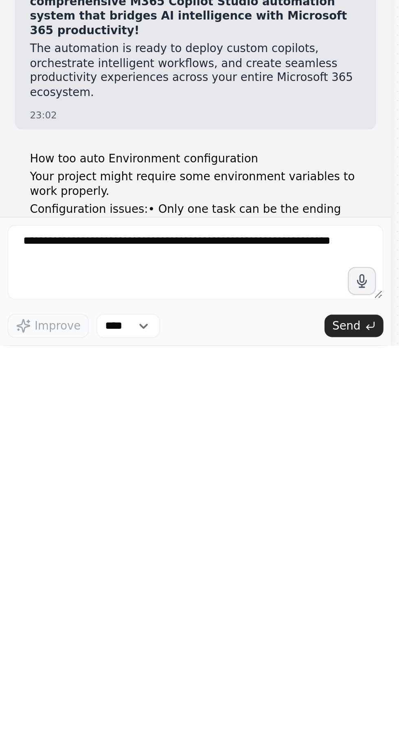
click at [175, 14] on button "Toggle Left Sidebar" at bounding box center [180, 12] width 11 height 11
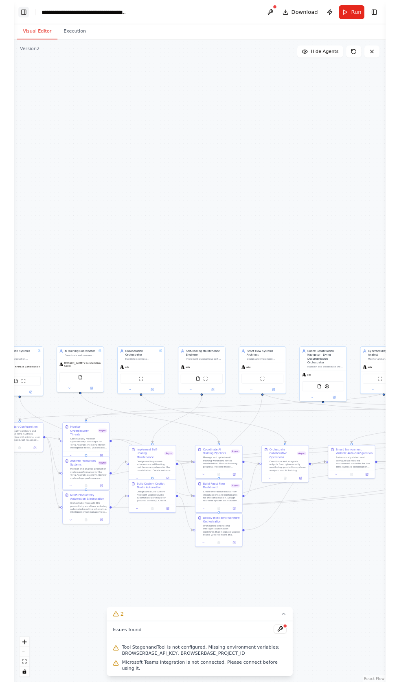
scroll to position [49639, 0]
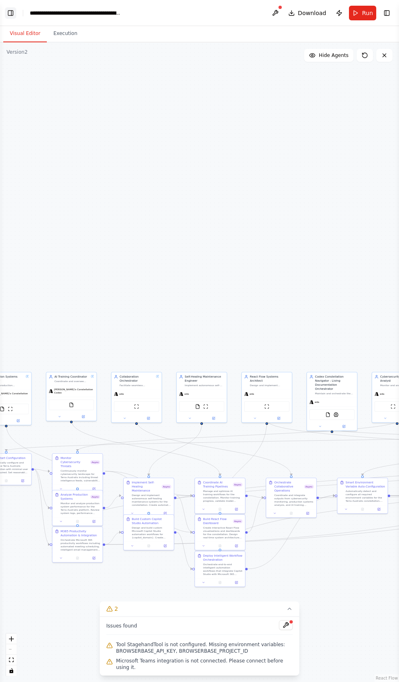
click at [13, 13] on button "Toggle Left Sidebar" at bounding box center [10, 12] width 11 height 11
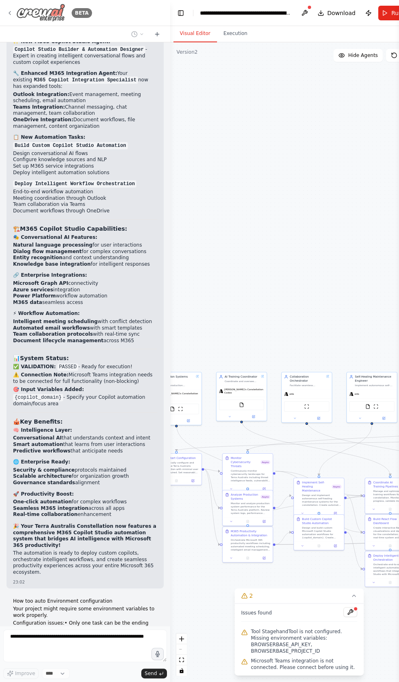
click at [14, 6] on div "BETA" at bounding box center [49, 13] width 85 height 18
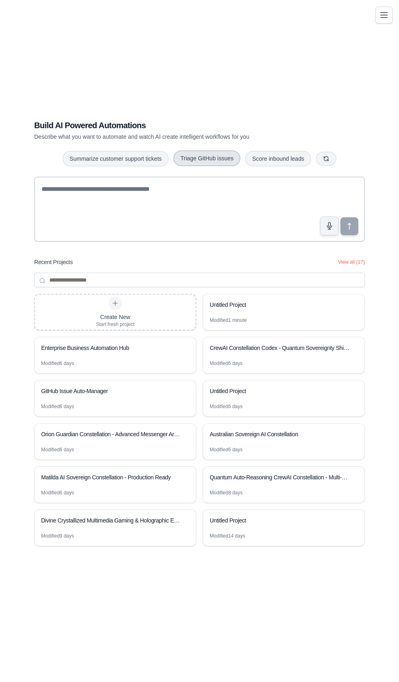
click at [205, 166] on button "Triage GitHub issues" at bounding box center [206, 158] width 67 height 15
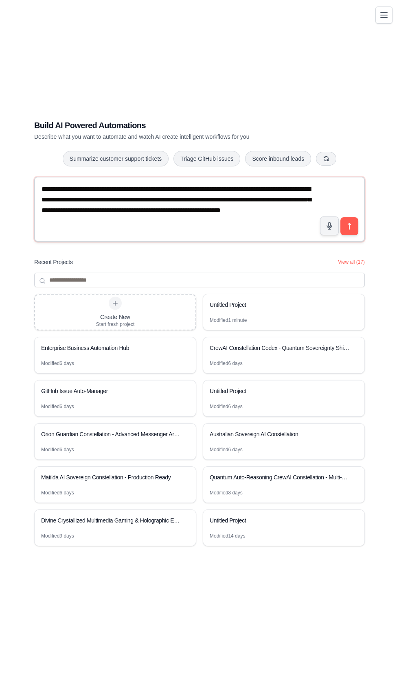
click at [345, 233] on textarea "**********" at bounding box center [199, 209] width 330 height 65
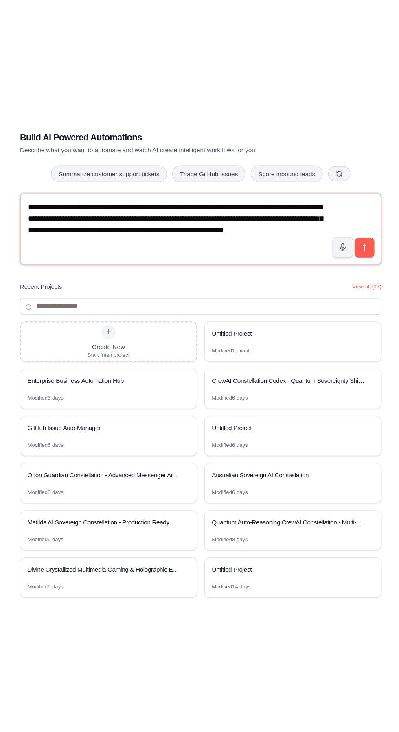
scroll to position [36, 0]
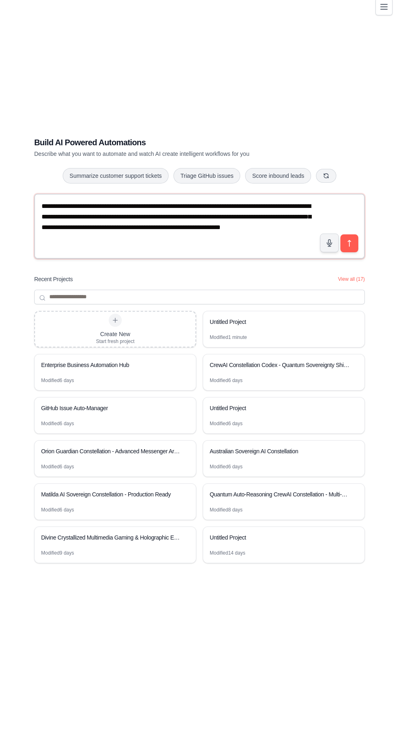
click at [347, 245] on textarea "**********" at bounding box center [199, 234] width 330 height 65
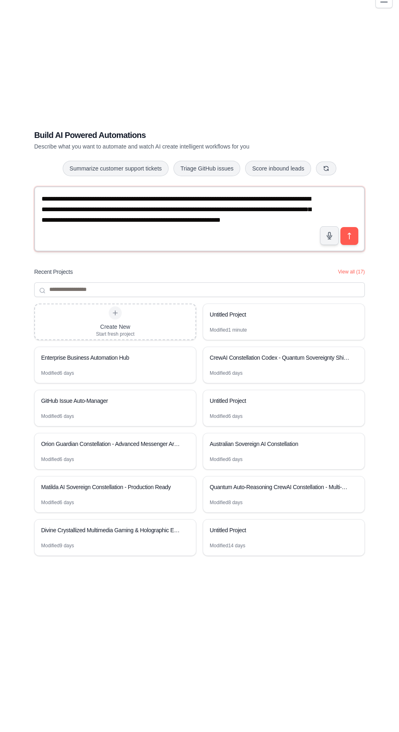
click at [359, 253] on textarea "**********" at bounding box center [199, 234] width 330 height 65
type textarea "**********"
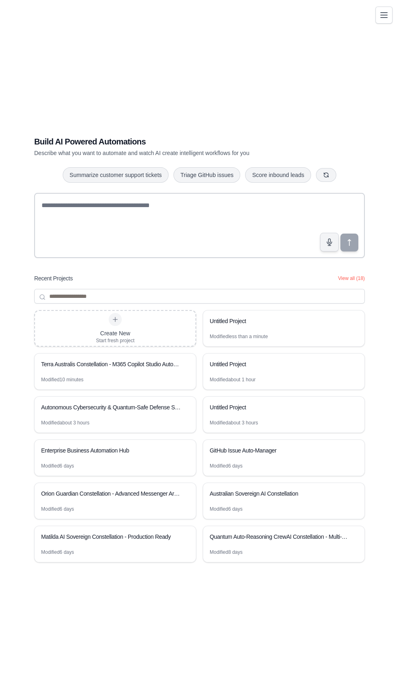
click at [63, 157] on p "Describe what you want to automate and watch AI create intelligent workflows fo…" at bounding box center [170, 153] width 273 height 8
copy h1 "Build AI Powered Automations"
